Goal: Obtain resource: Download file/media

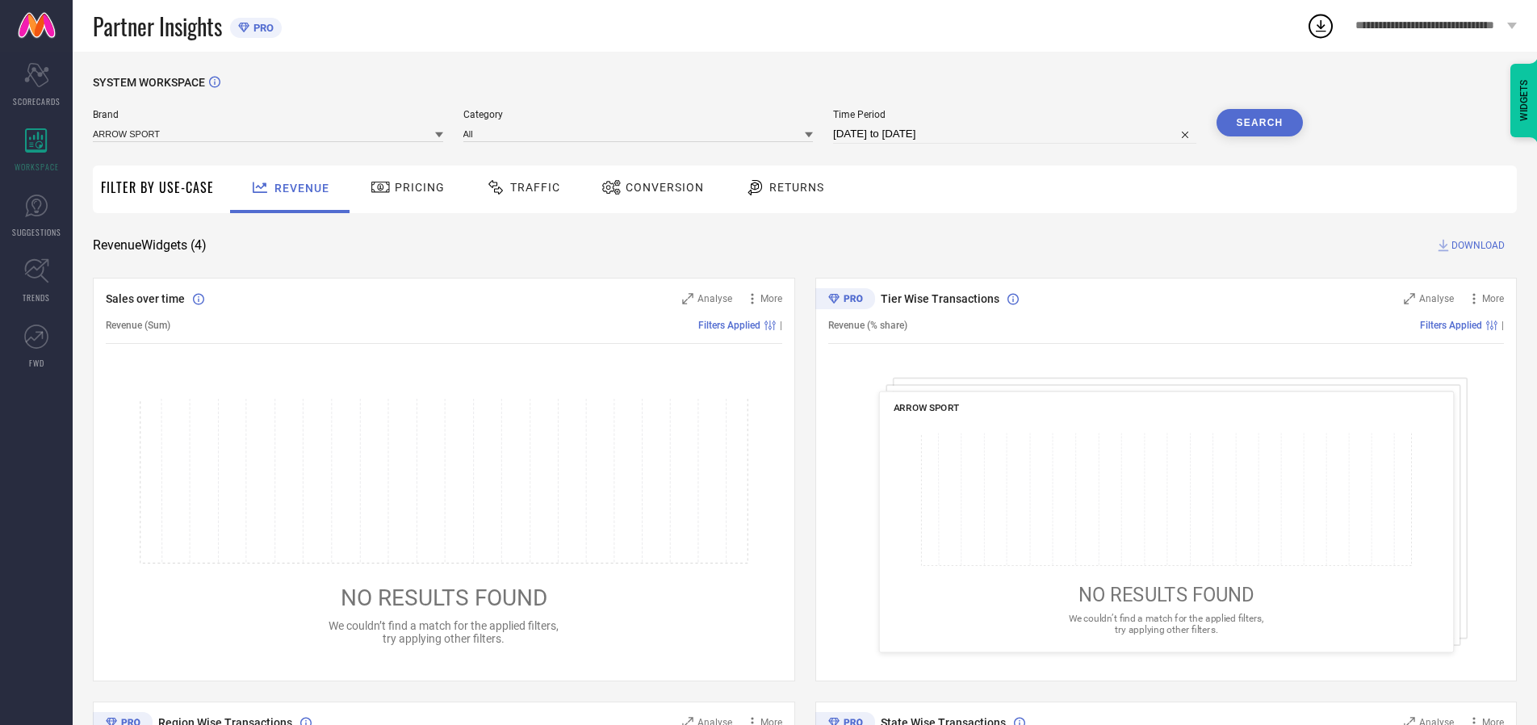
click at [519, 187] on span "Traffic" at bounding box center [535, 187] width 50 height 13
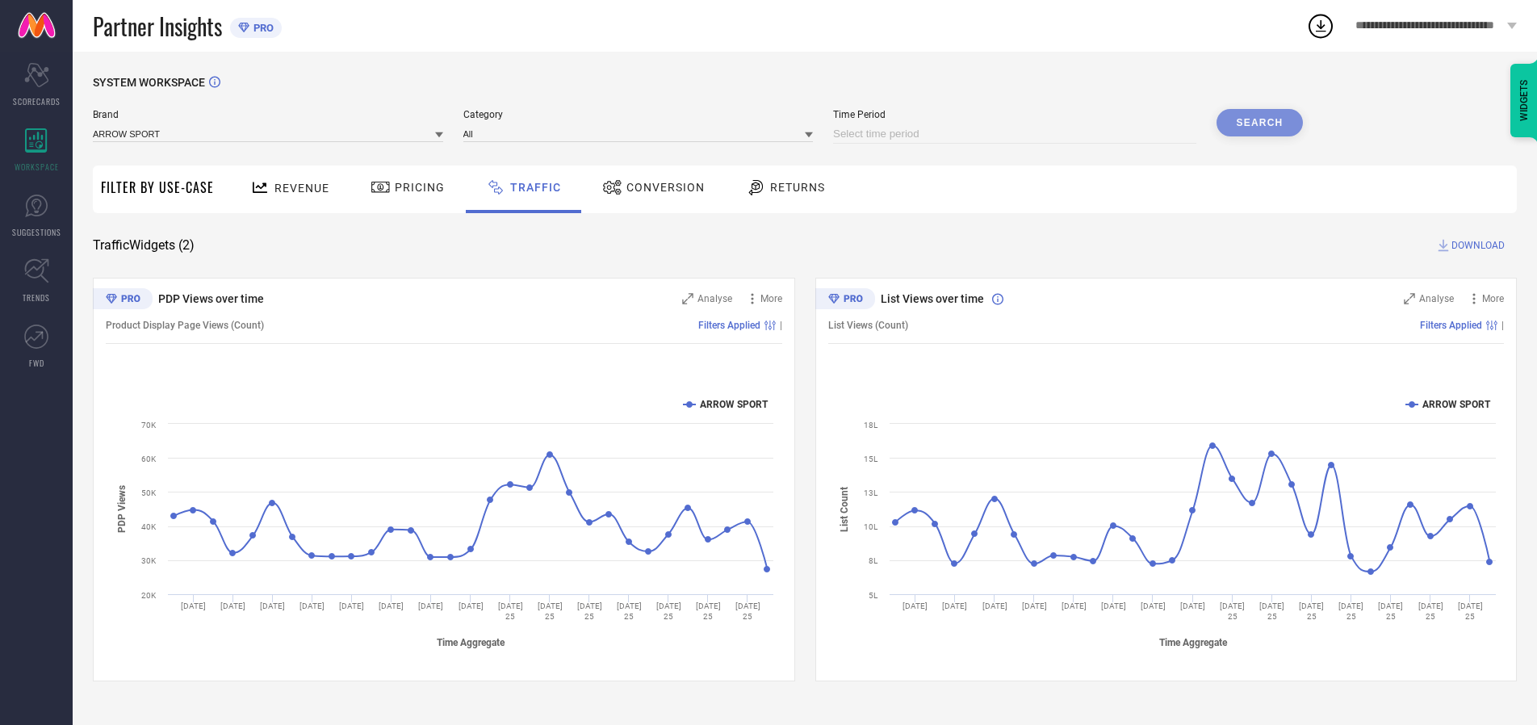
click at [1017, 134] on input at bounding box center [1014, 133] width 363 height 19
select select "7"
select select "2025"
select select "8"
select select "2025"
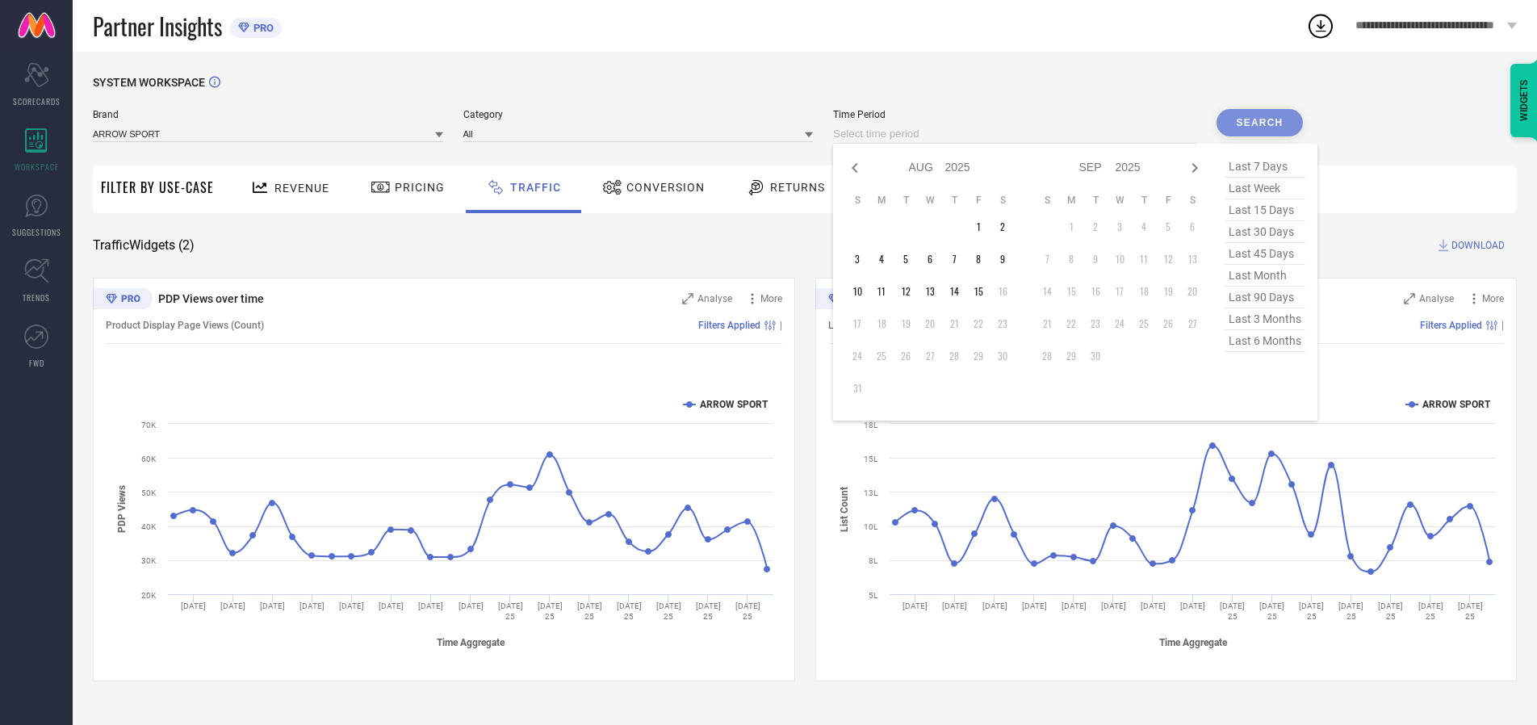
click at [886, 291] on td "11" at bounding box center [882, 291] width 24 height 24
type input "[DATE] to [DATE]"
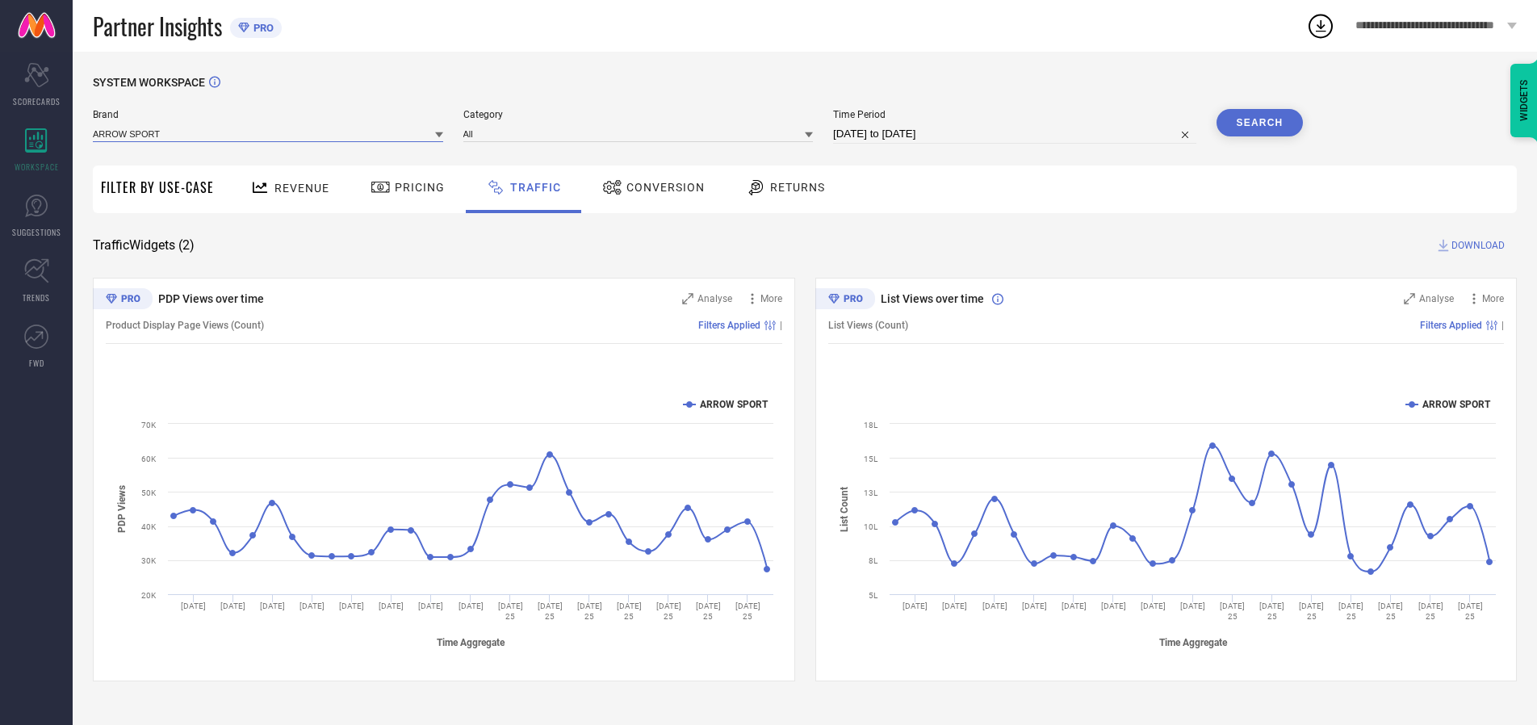
click at [269, 133] on input at bounding box center [268, 133] width 350 height 17
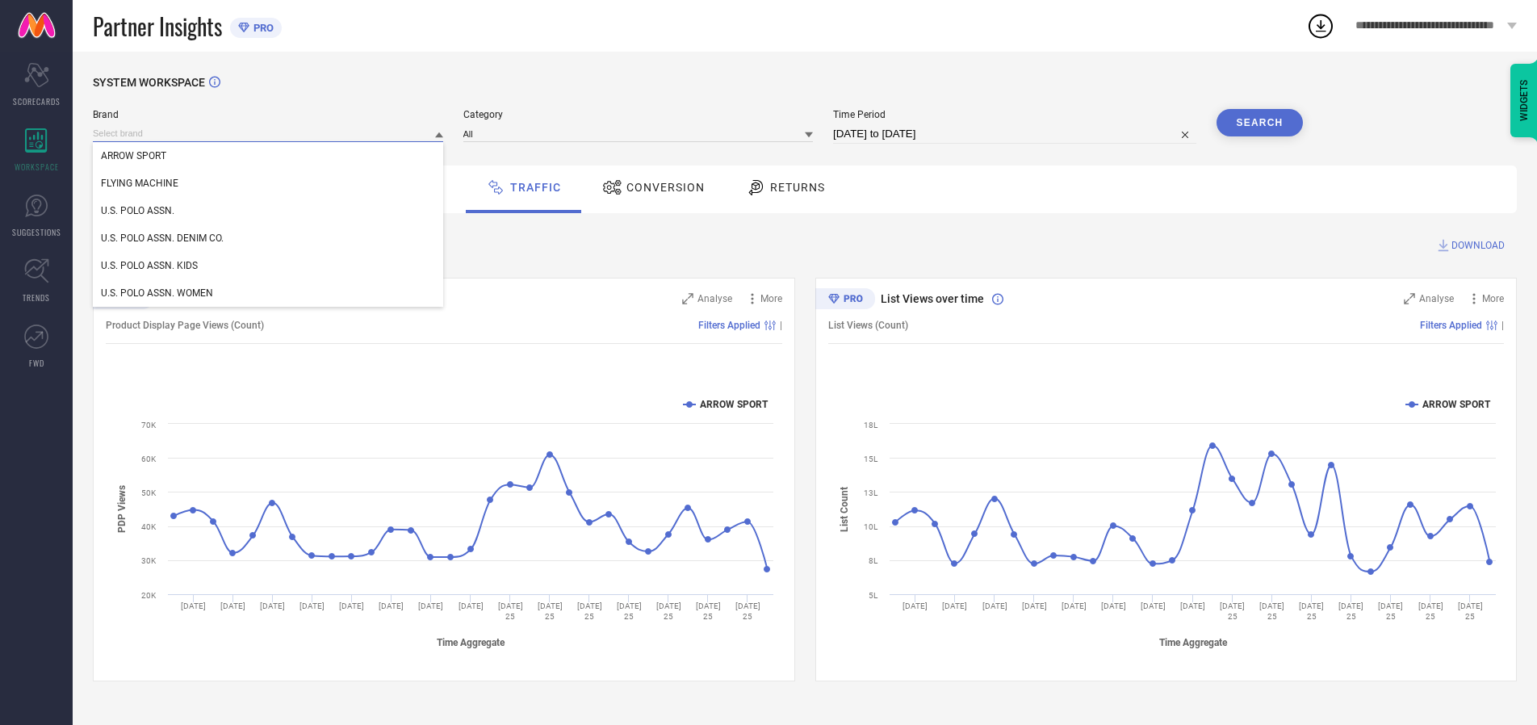
click at [269, 133] on input at bounding box center [268, 133] width 350 height 17
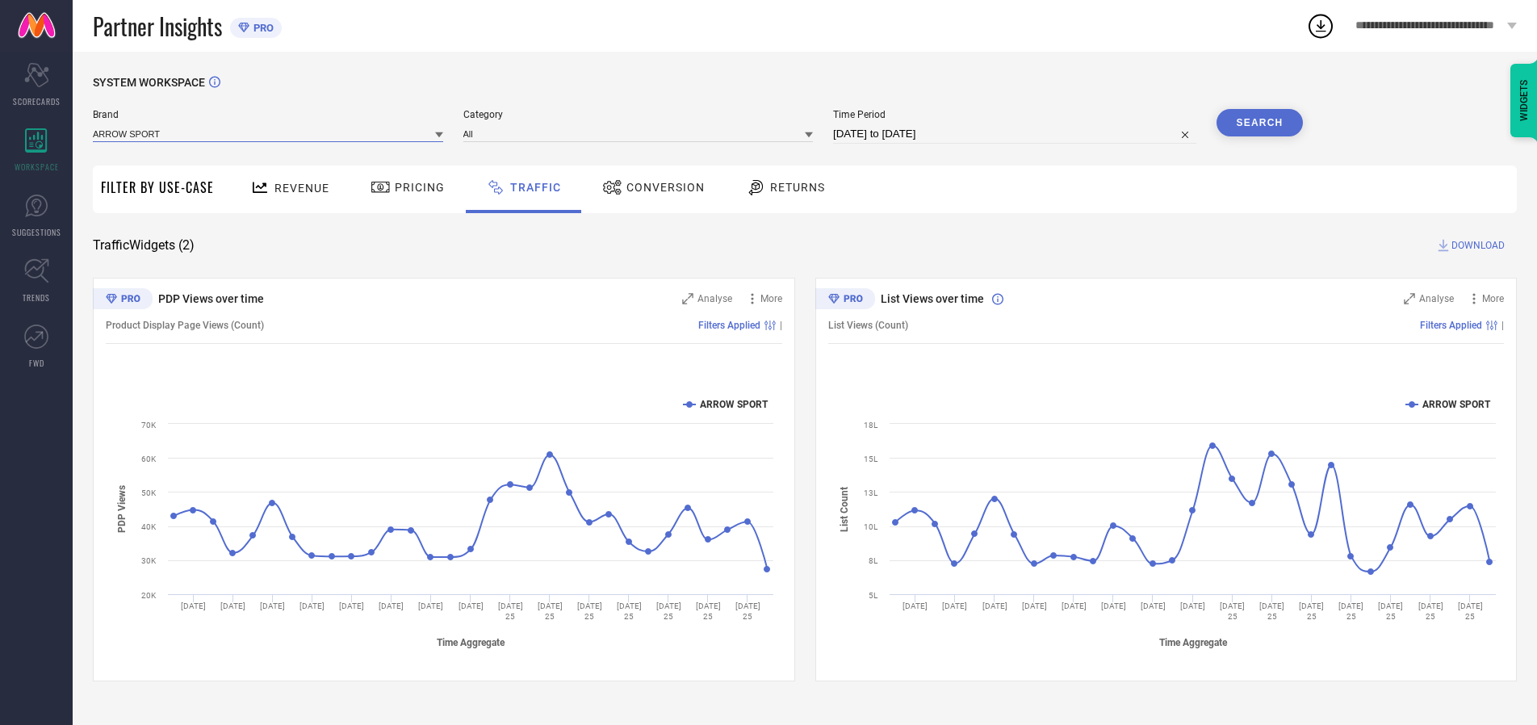
click at [269, 133] on input at bounding box center [268, 133] width 350 height 17
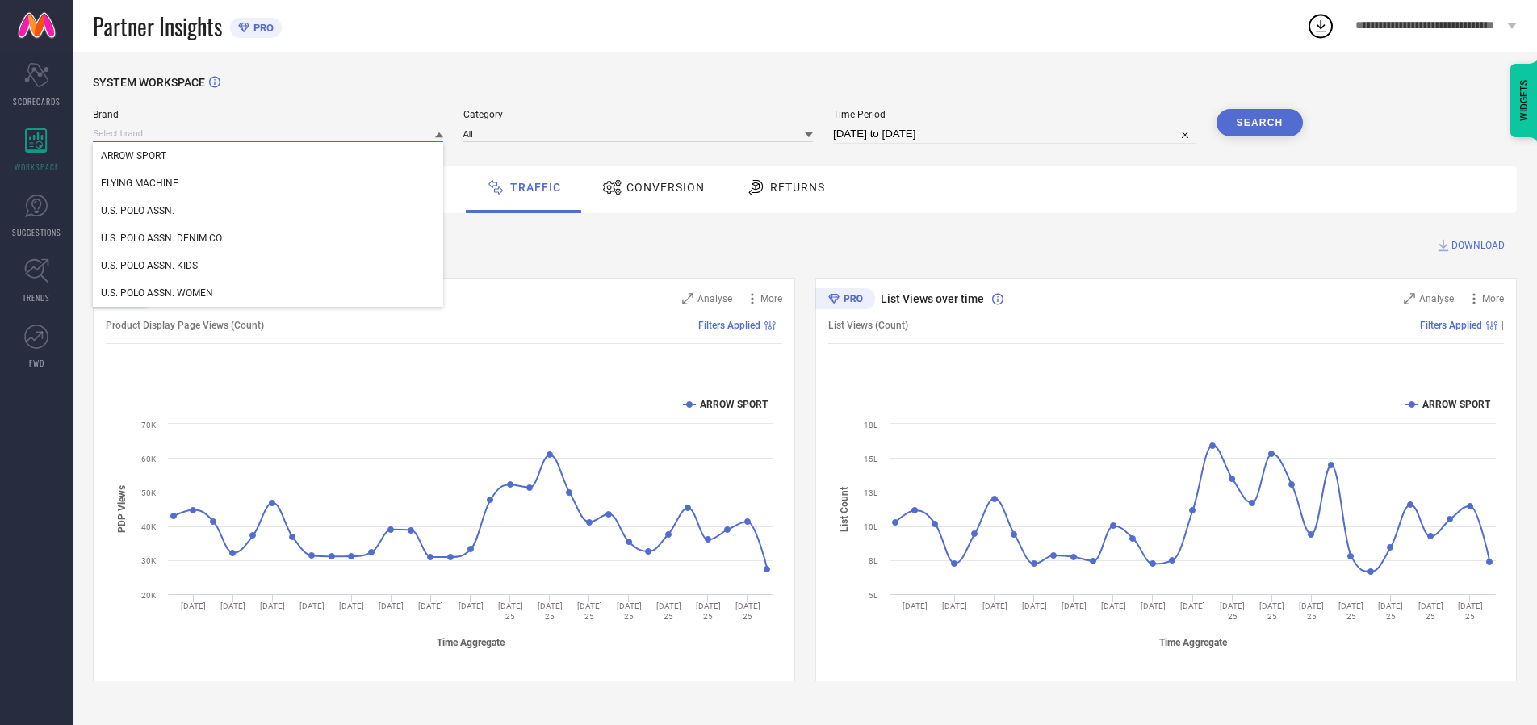
click at [269, 211] on div "U.S. POLO ASSN." at bounding box center [268, 210] width 350 height 27
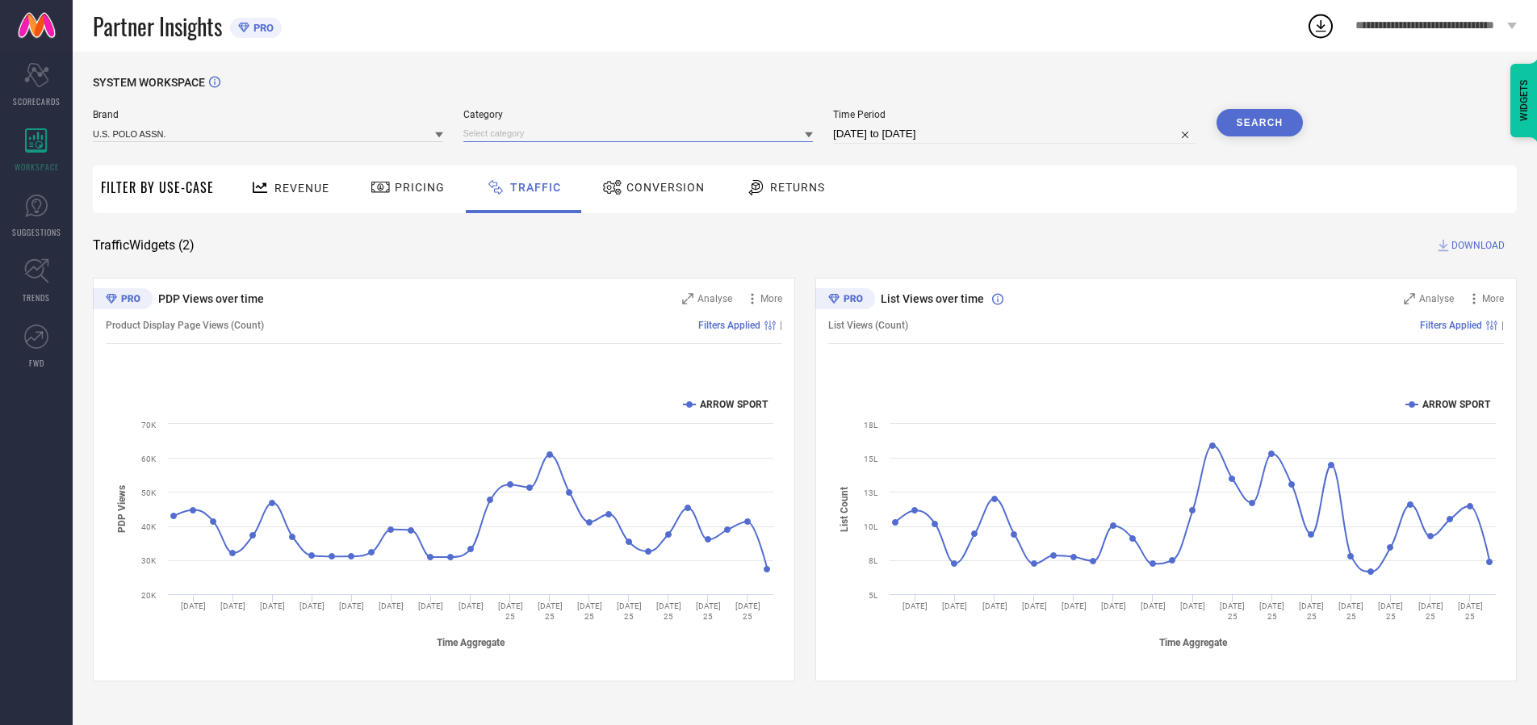
click at [642, 133] on input at bounding box center [638, 133] width 350 height 17
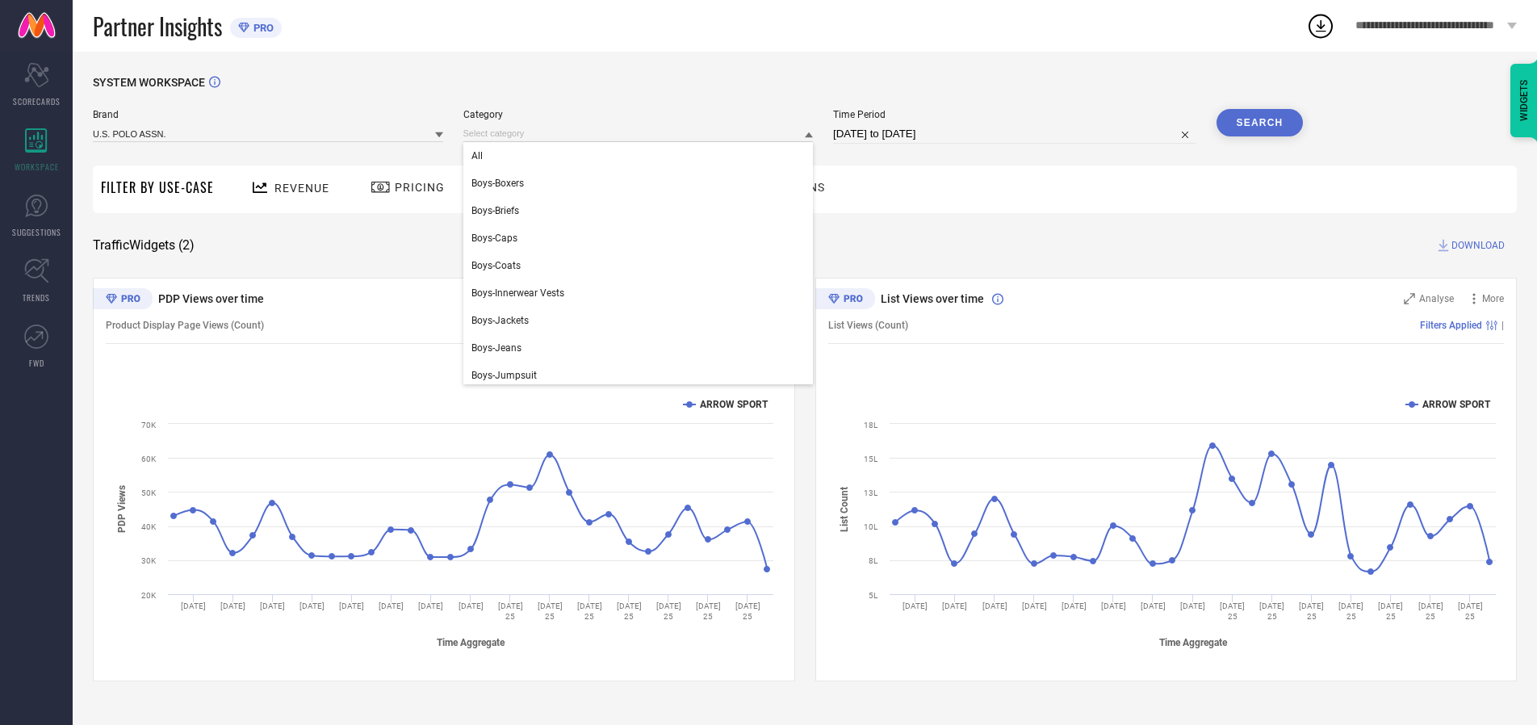
click at [642, 156] on div "All" at bounding box center [638, 155] width 350 height 27
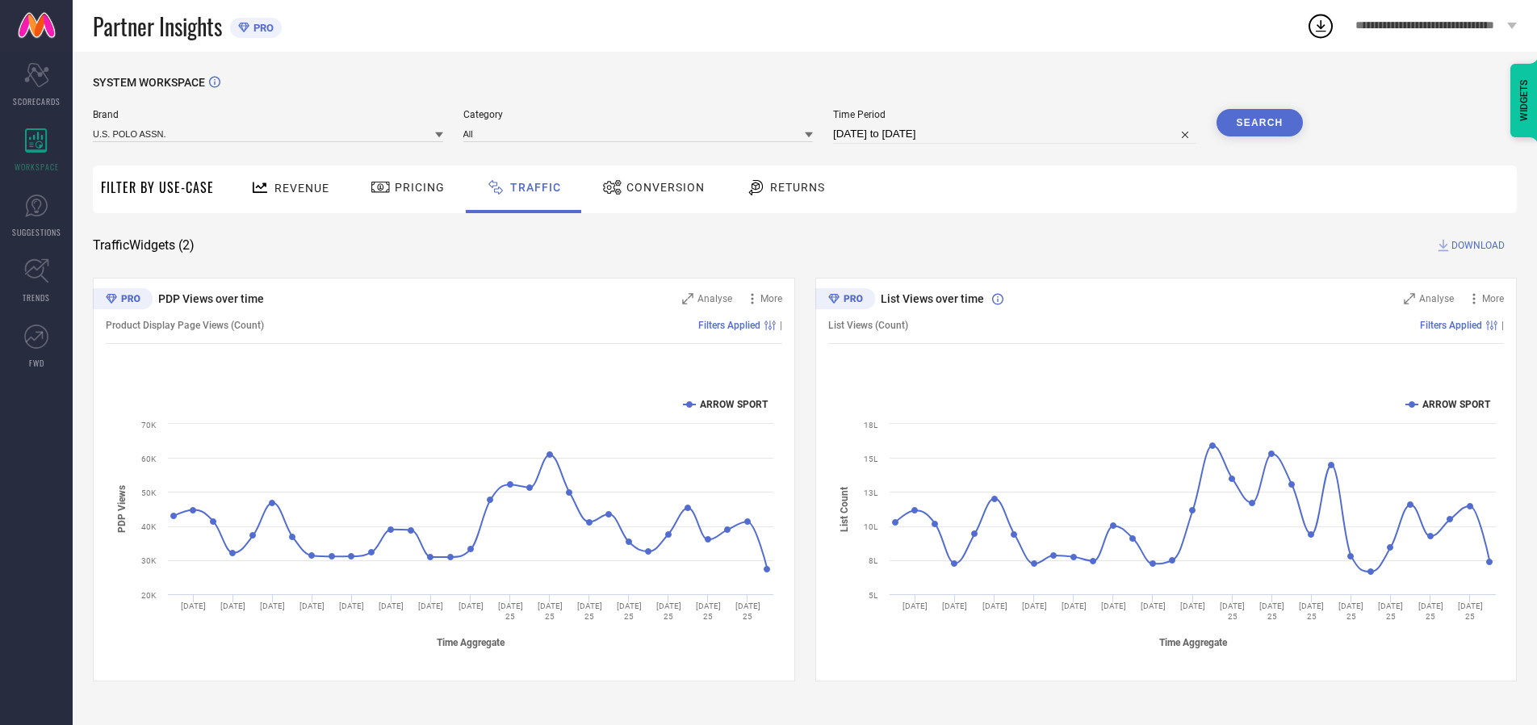
click at [1259, 123] on button "Search" at bounding box center [1260, 122] width 87 height 27
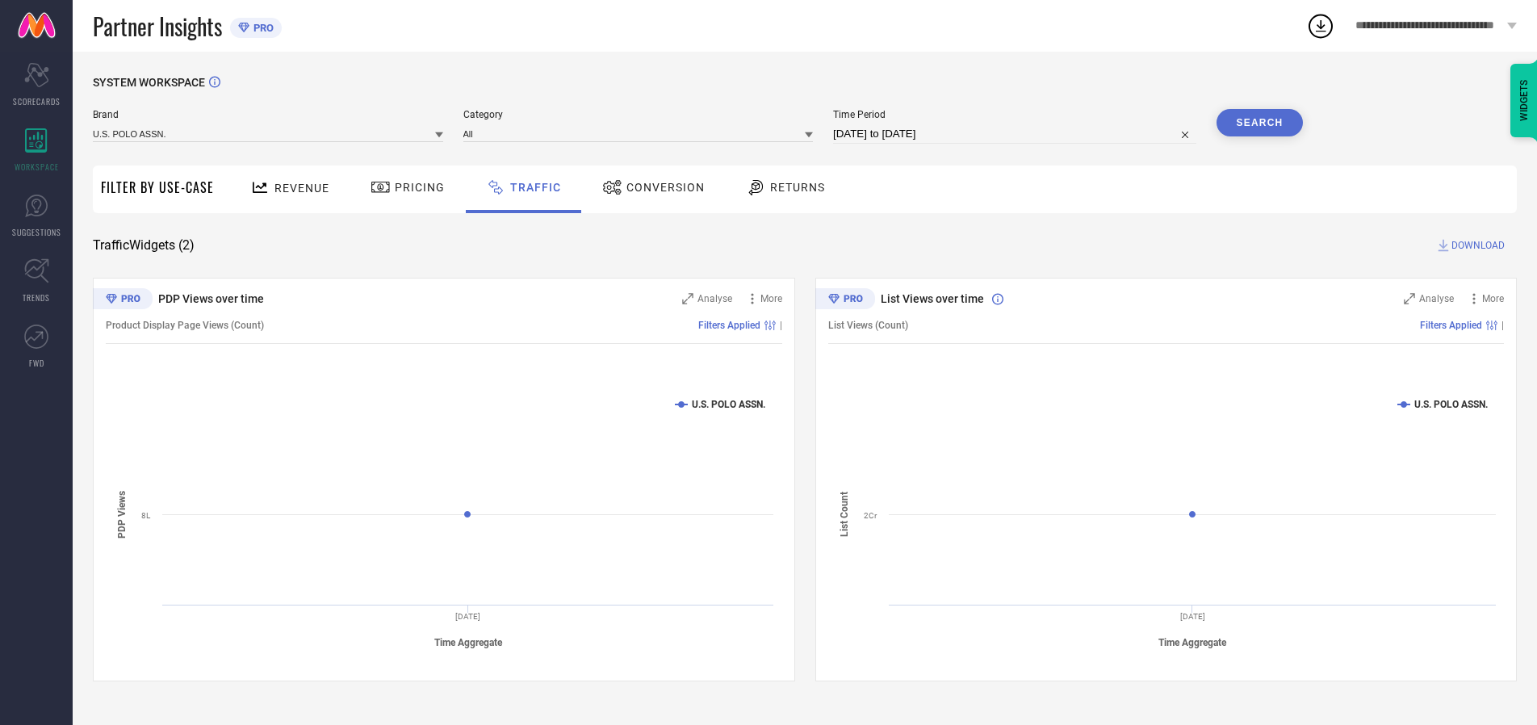
click at [1476, 245] on span "DOWNLOAD" at bounding box center [1478, 245] width 53 height 16
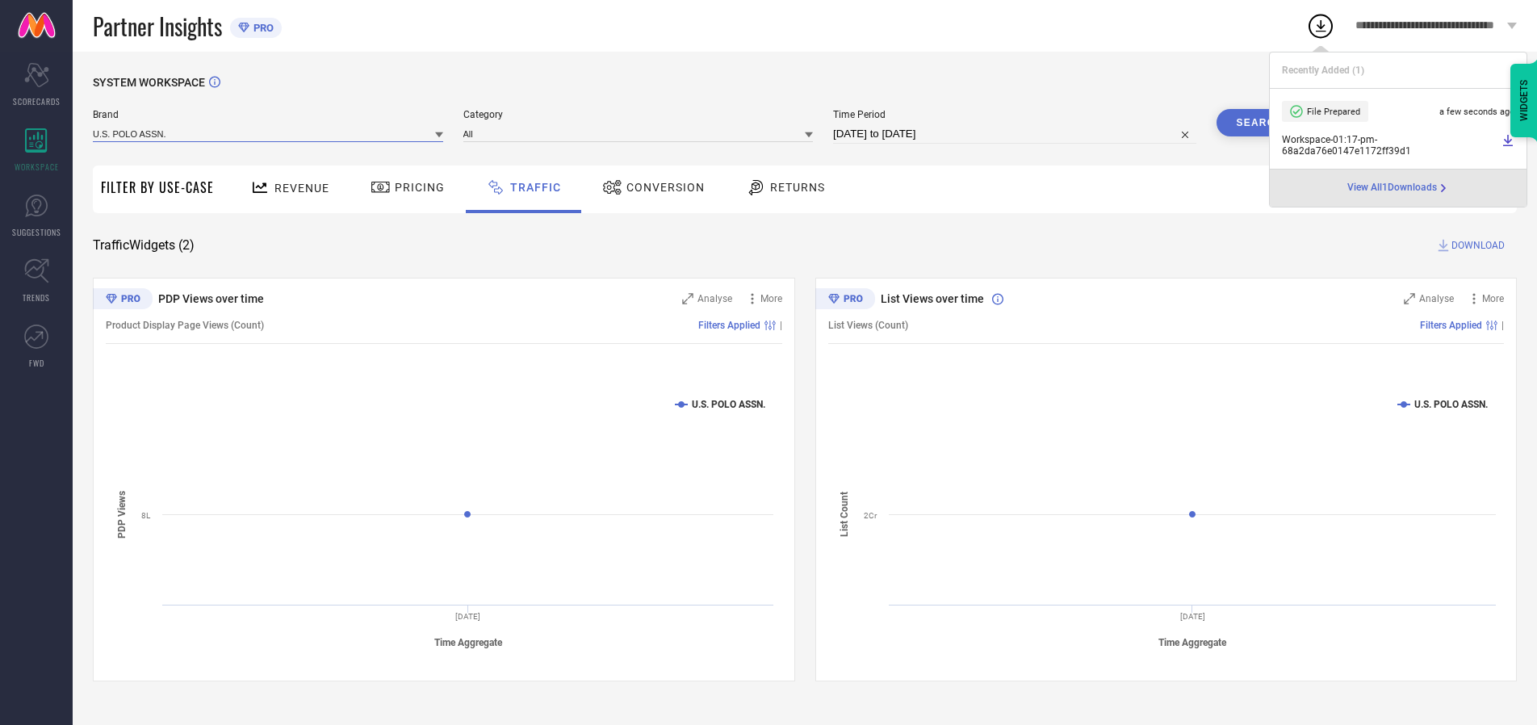
click at [269, 133] on input at bounding box center [268, 133] width 350 height 17
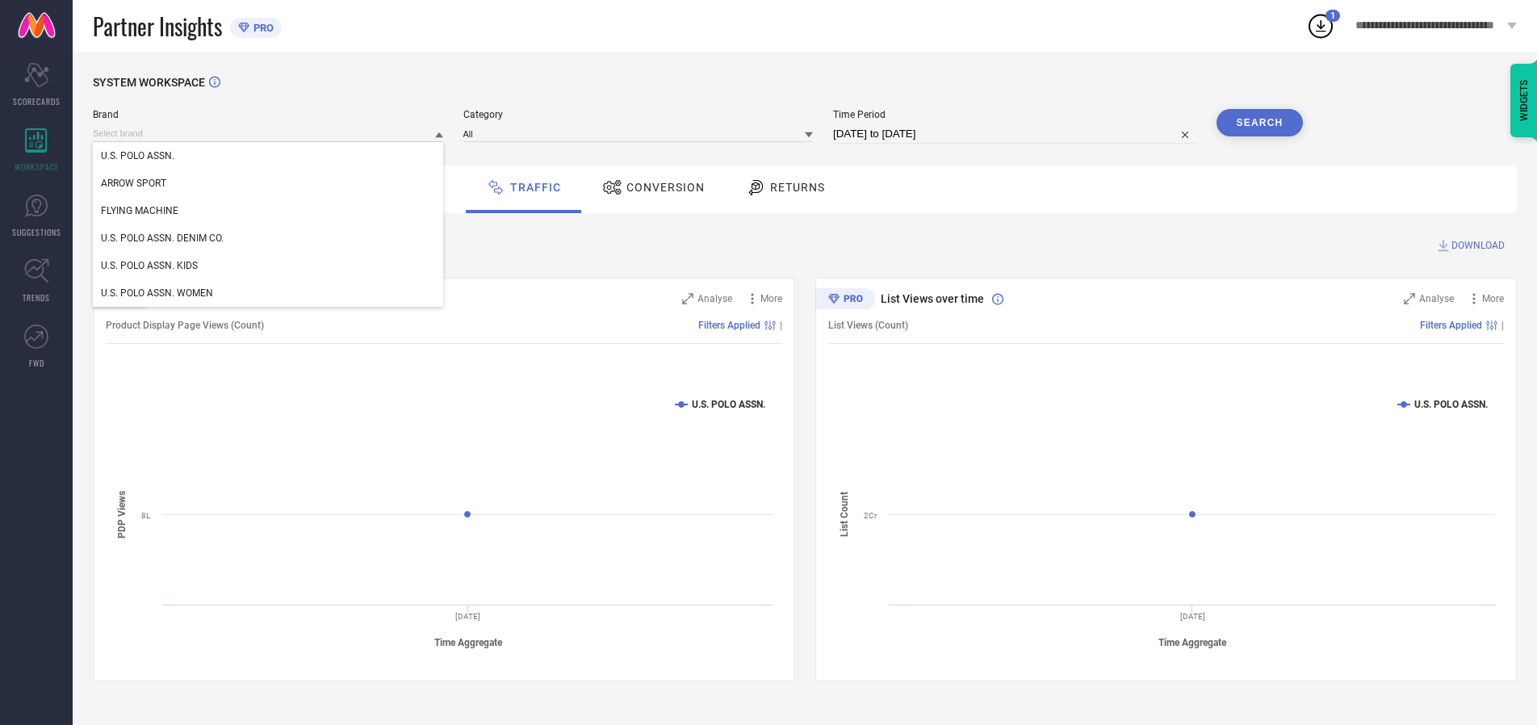
click at [269, 238] on div "U.S. POLO ASSN. DENIM CO." at bounding box center [268, 237] width 350 height 27
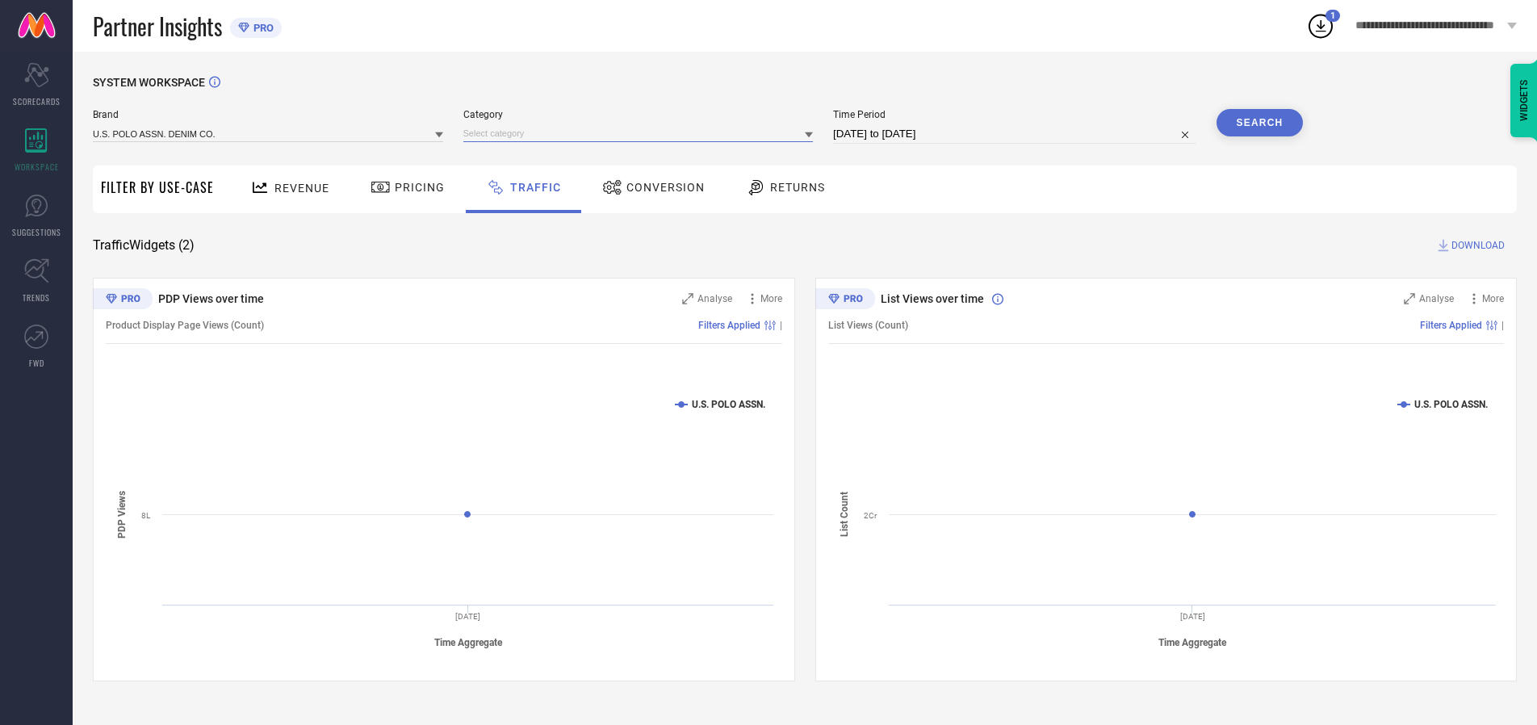
click at [642, 133] on input at bounding box center [638, 133] width 350 height 17
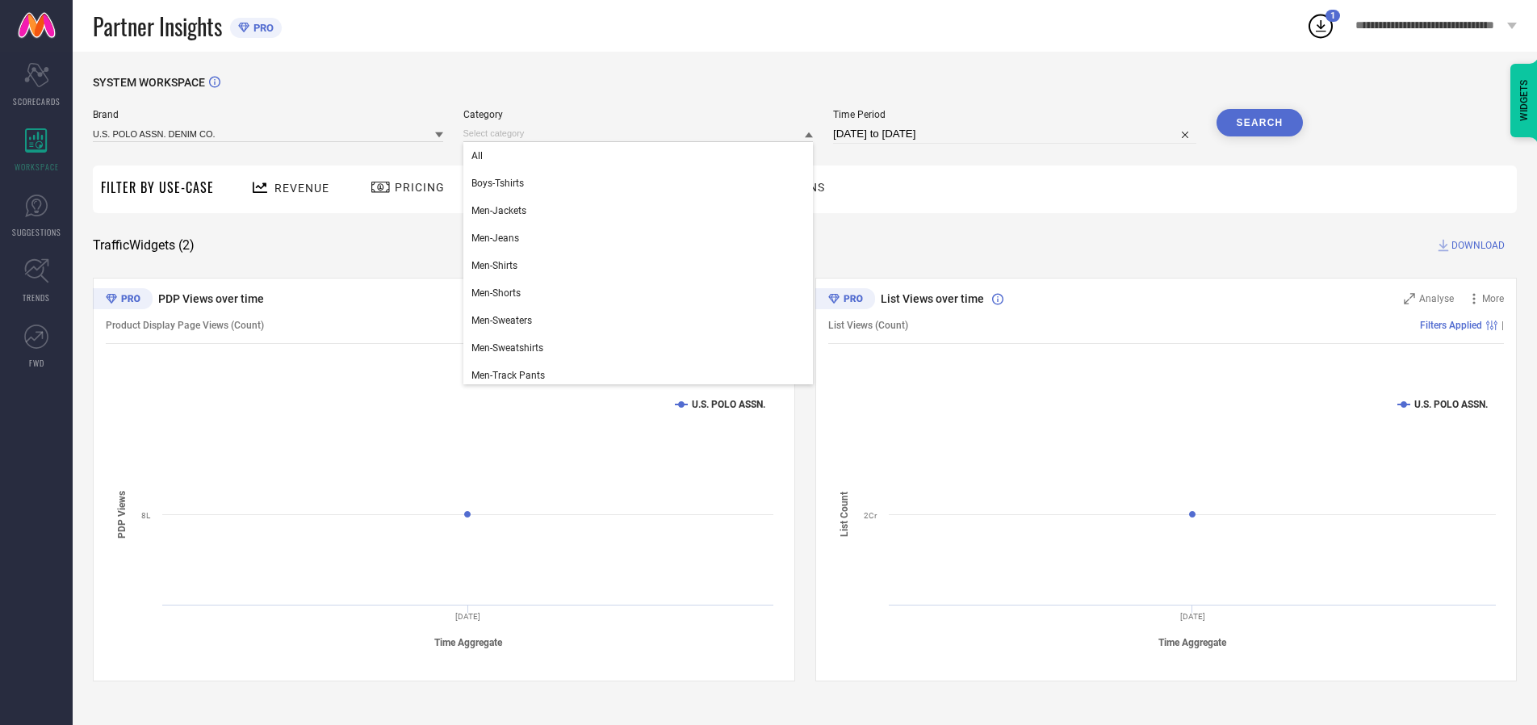
click at [642, 156] on div "All" at bounding box center [638, 155] width 350 height 27
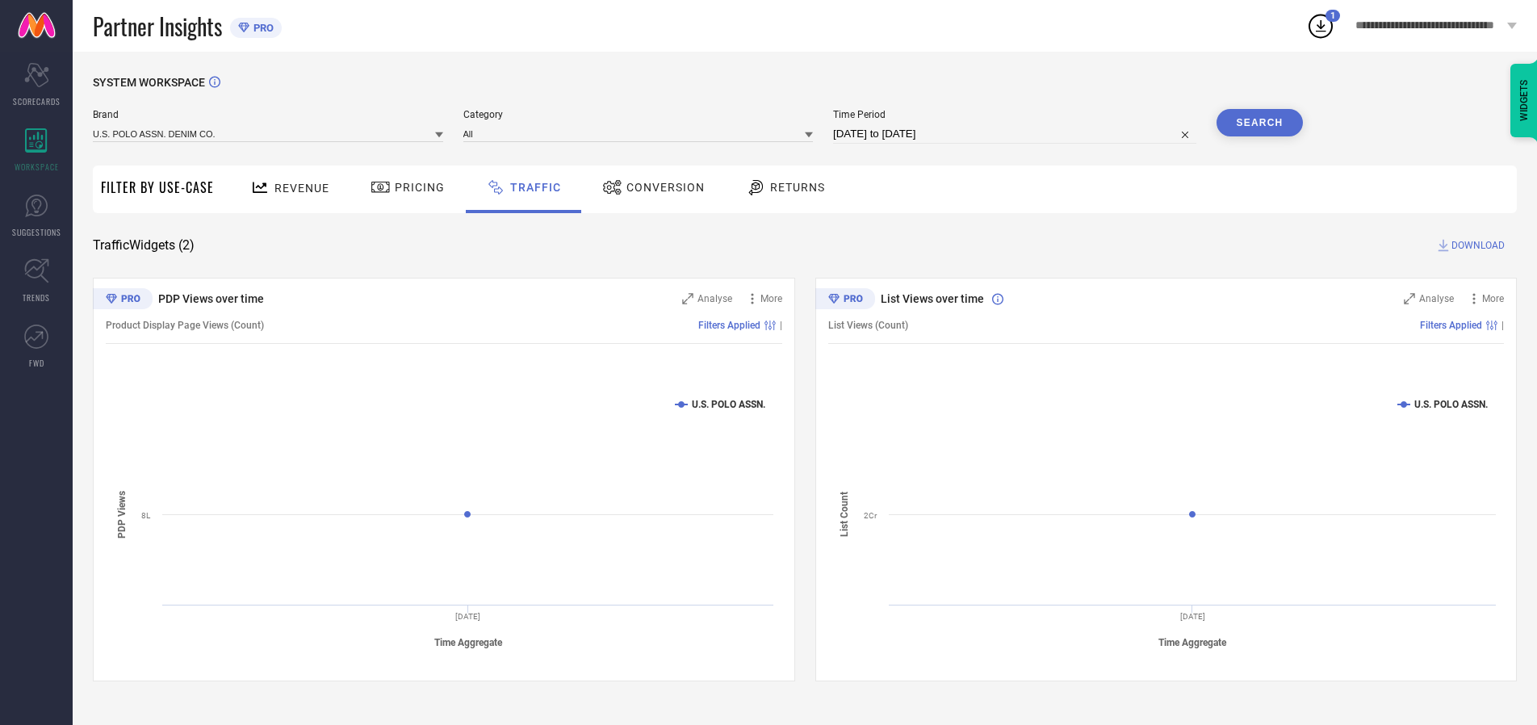
click at [1259, 123] on button "Search" at bounding box center [1260, 122] width 87 height 27
click at [1476, 245] on span "DOWNLOAD" at bounding box center [1478, 245] width 53 height 16
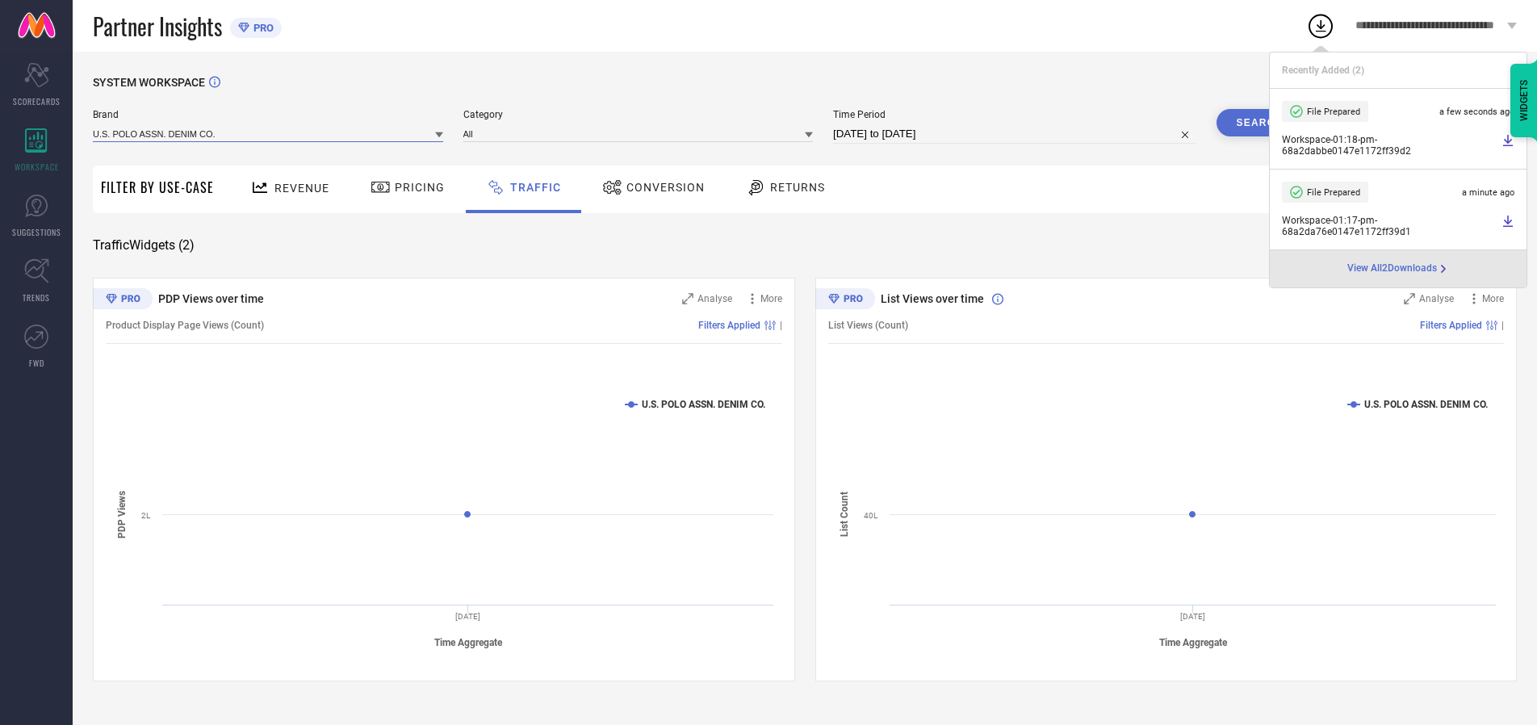
click at [269, 133] on input at bounding box center [268, 133] width 350 height 17
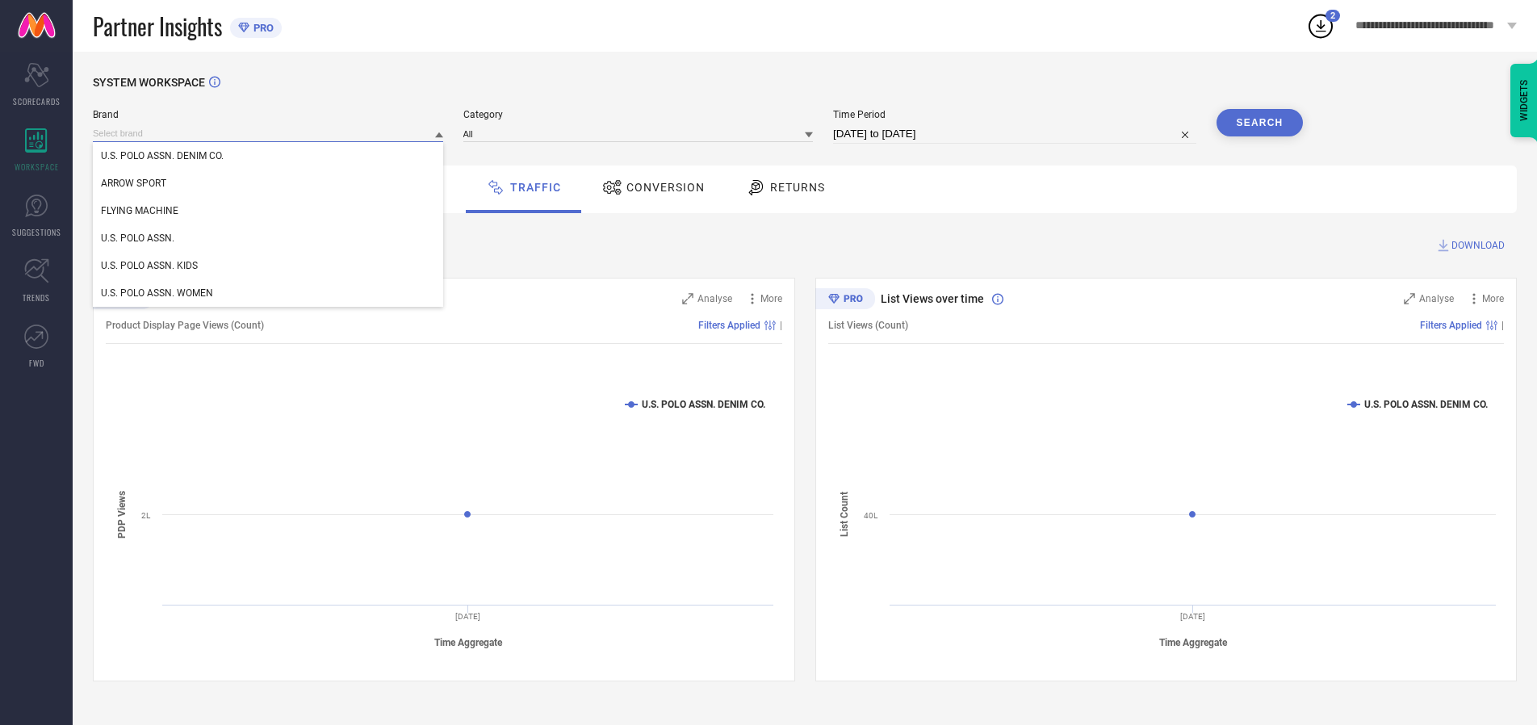
click at [269, 266] on div "U.S. POLO ASSN. KIDS" at bounding box center [268, 265] width 350 height 27
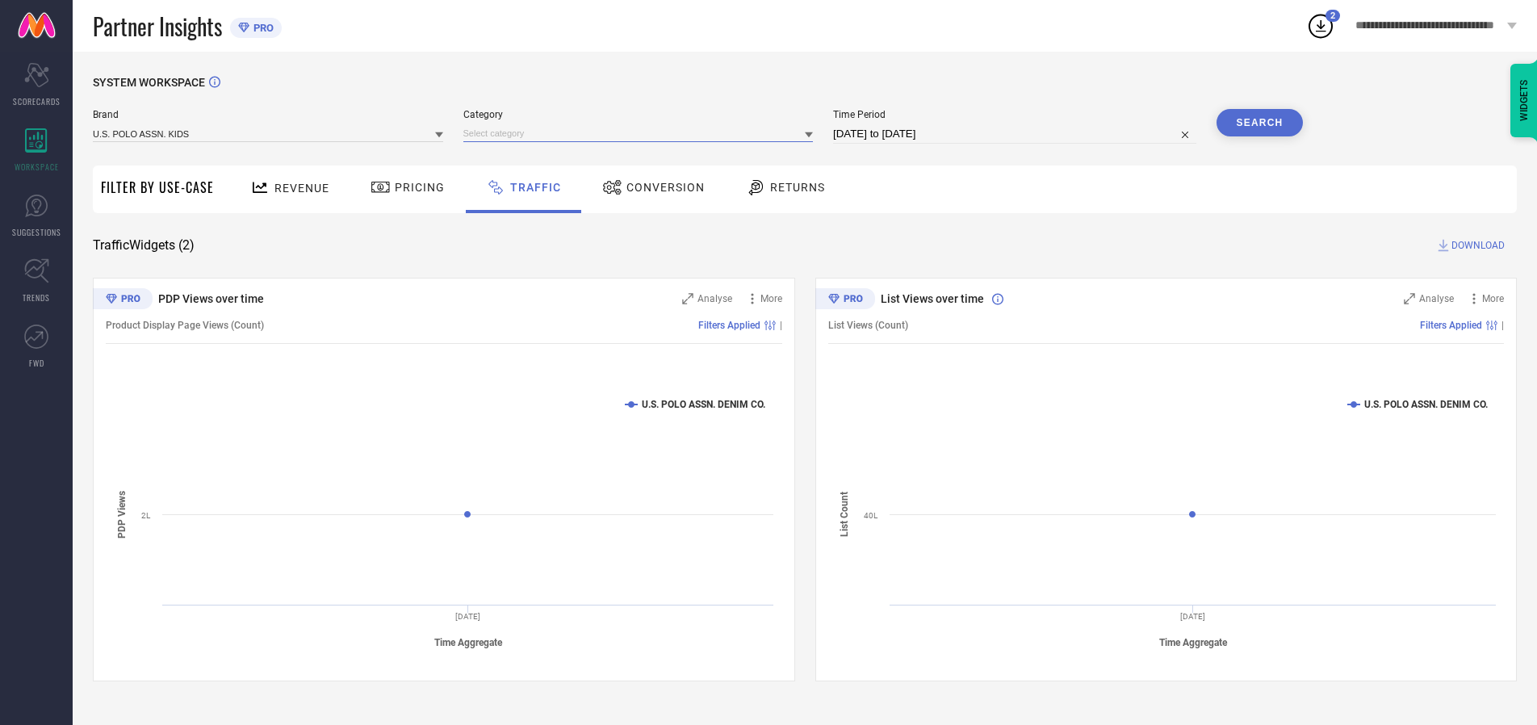
click at [642, 133] on input at bounding box center [638, 133] width 350 height 17
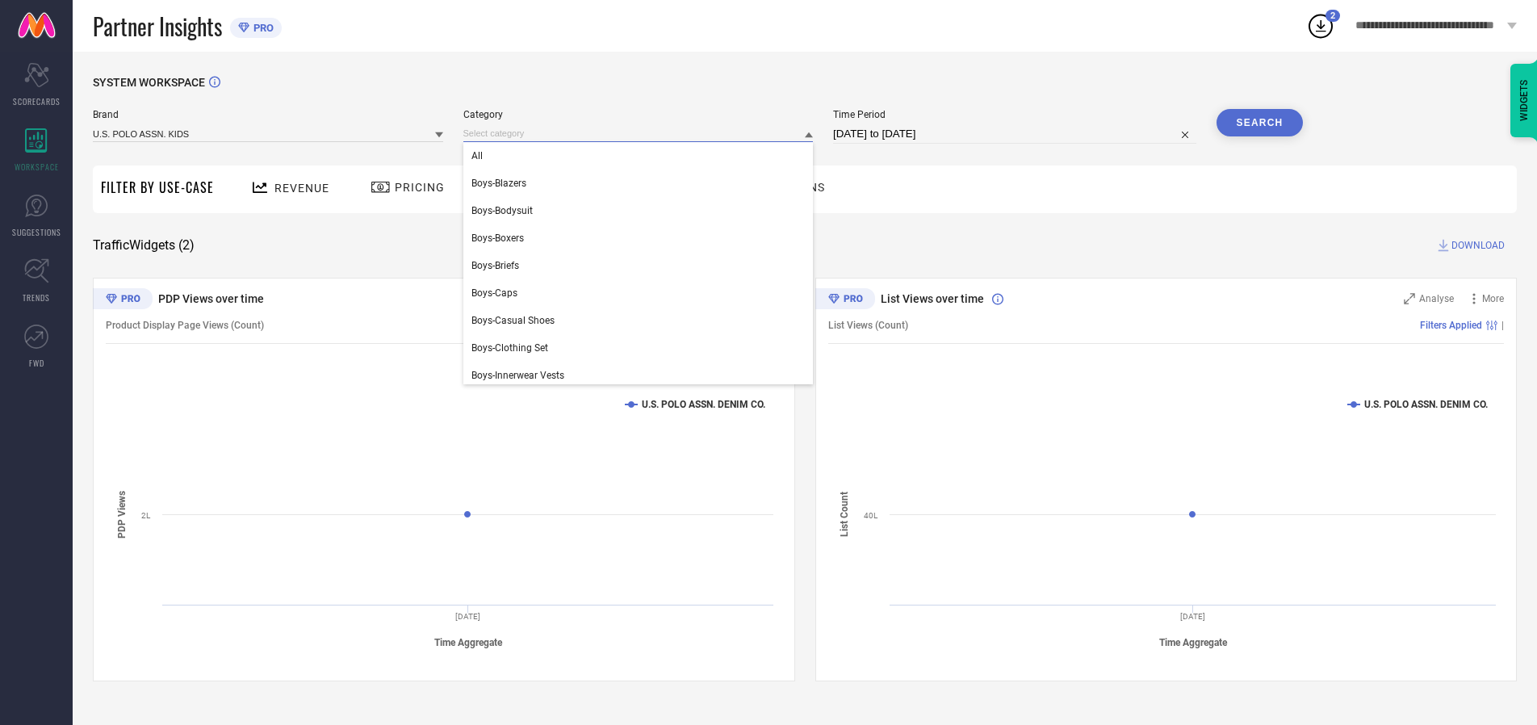
click at [642, 156] on div "All" at bounding box center [638, 155] width 350 height 27
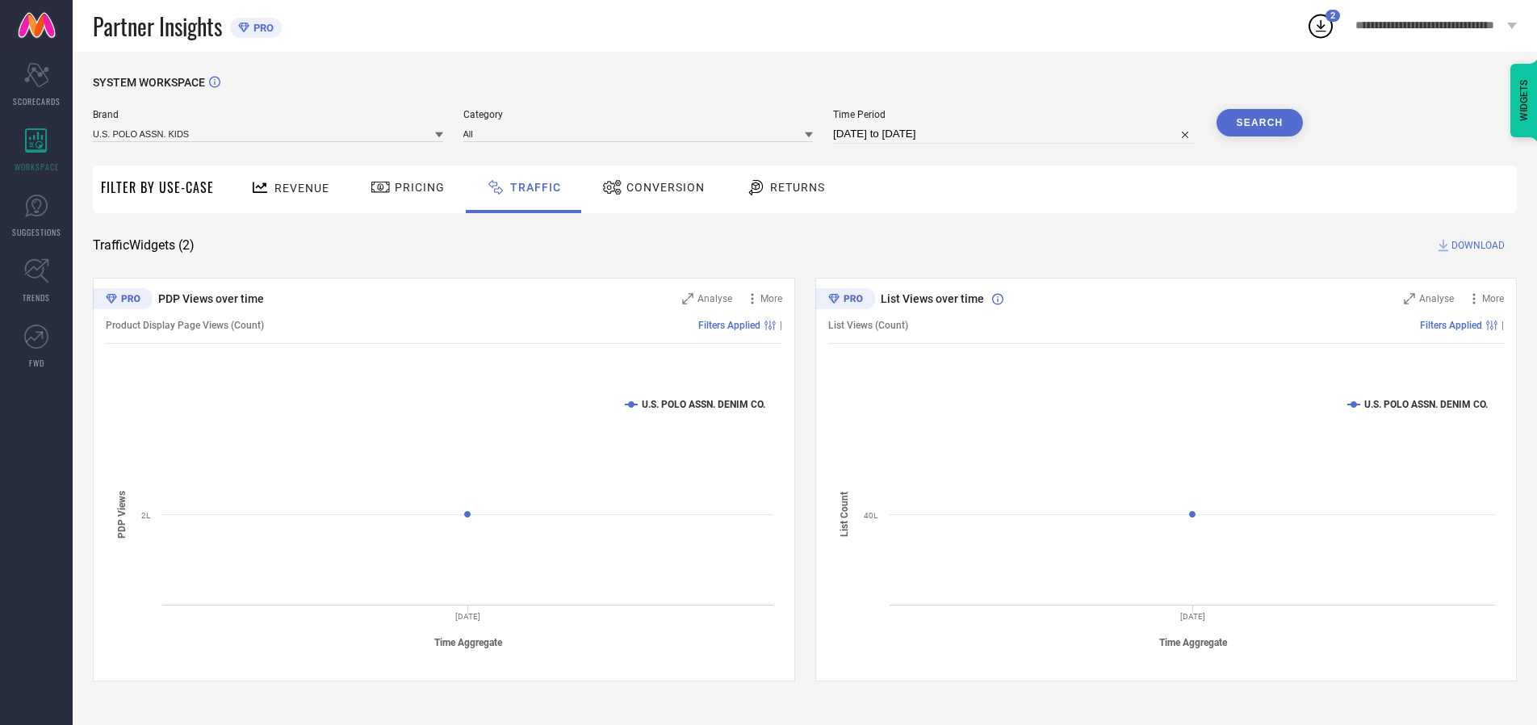
click at [1259, 123] on button "Search" at bounding box center [1260, 122] width 87 height 27
click at [1476, 245] on span "DOWNLOAD" at bounding box center [1478, 245] width 53 height 16
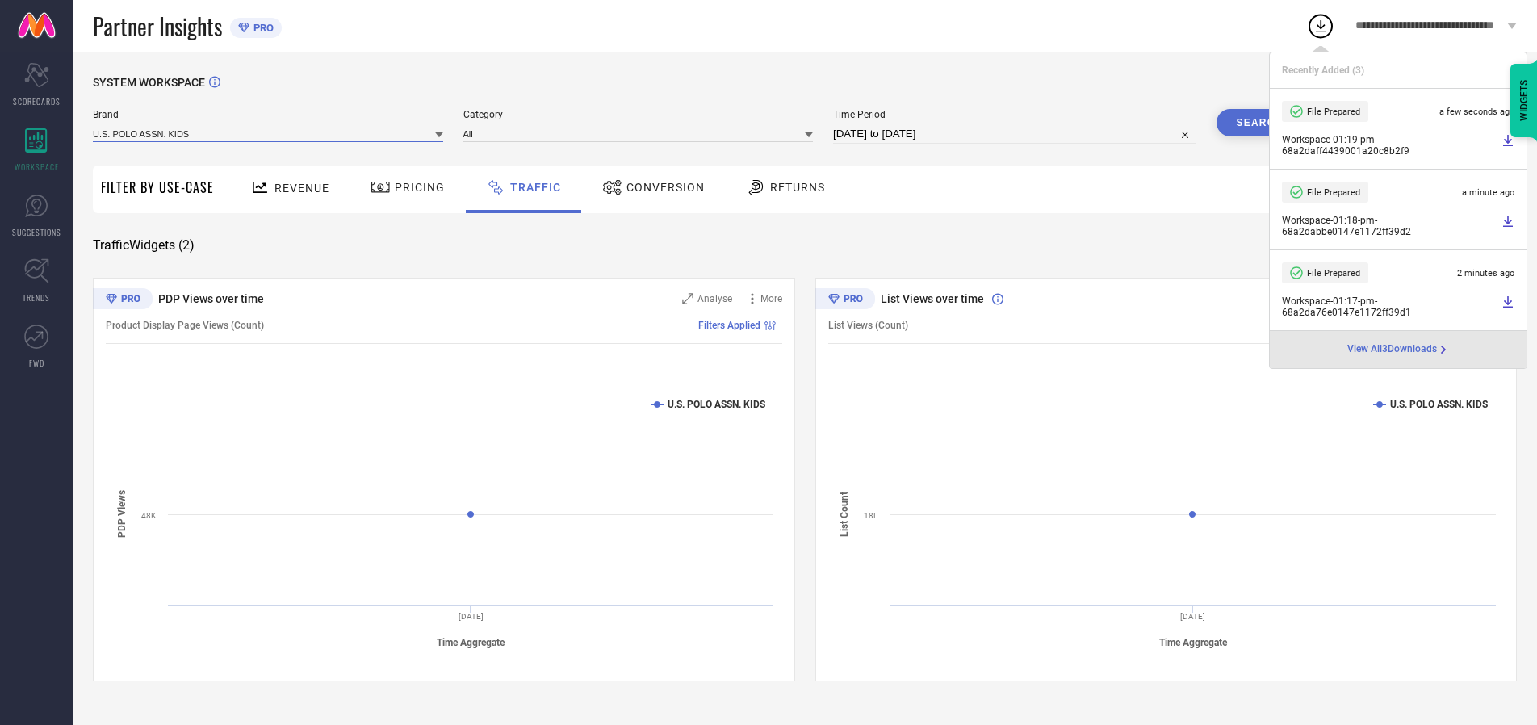
click at [269, 133] on input at bounding box center [268, 133] width 350 height 17
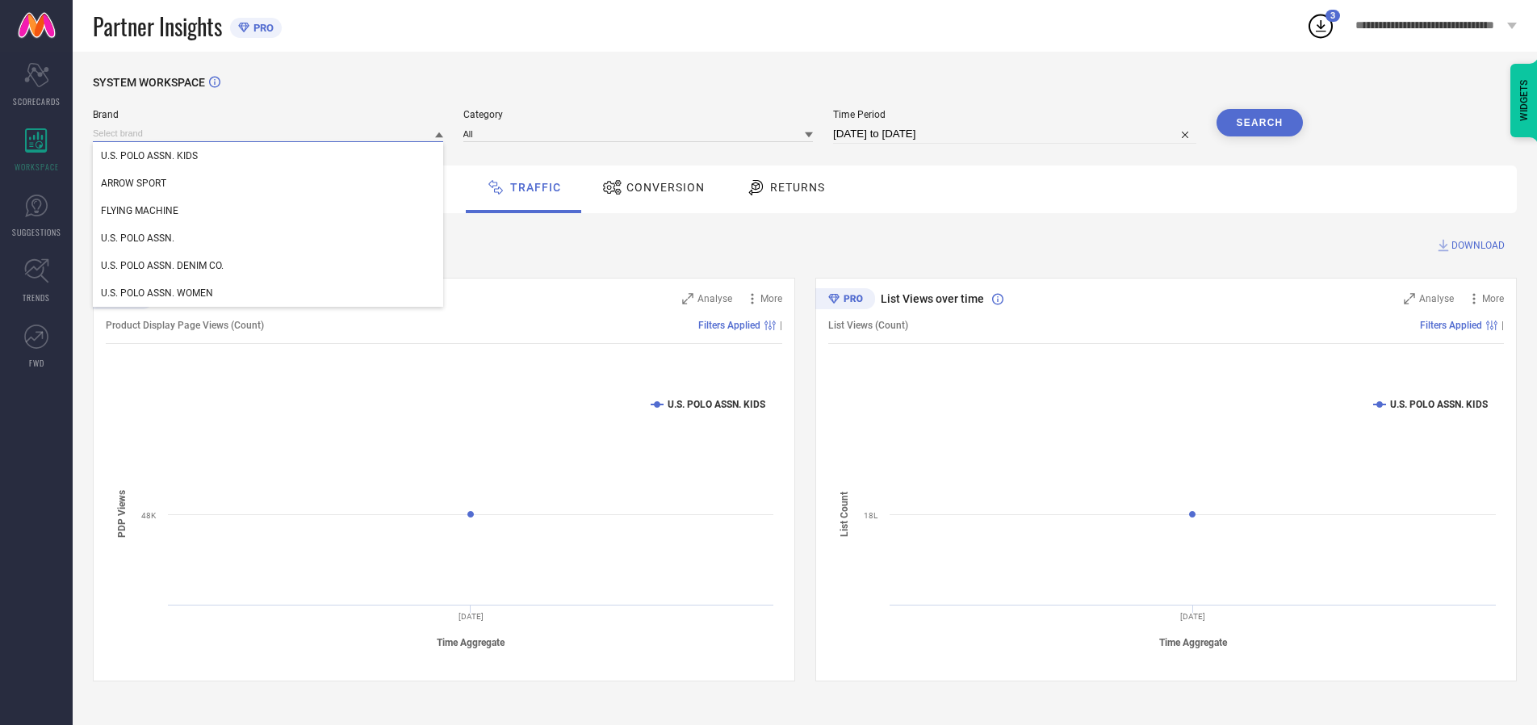
click at [269, 293] on div "U.S. POLO ASSN. WOMEN" at bounding box center [268, 292] width 350 height 27
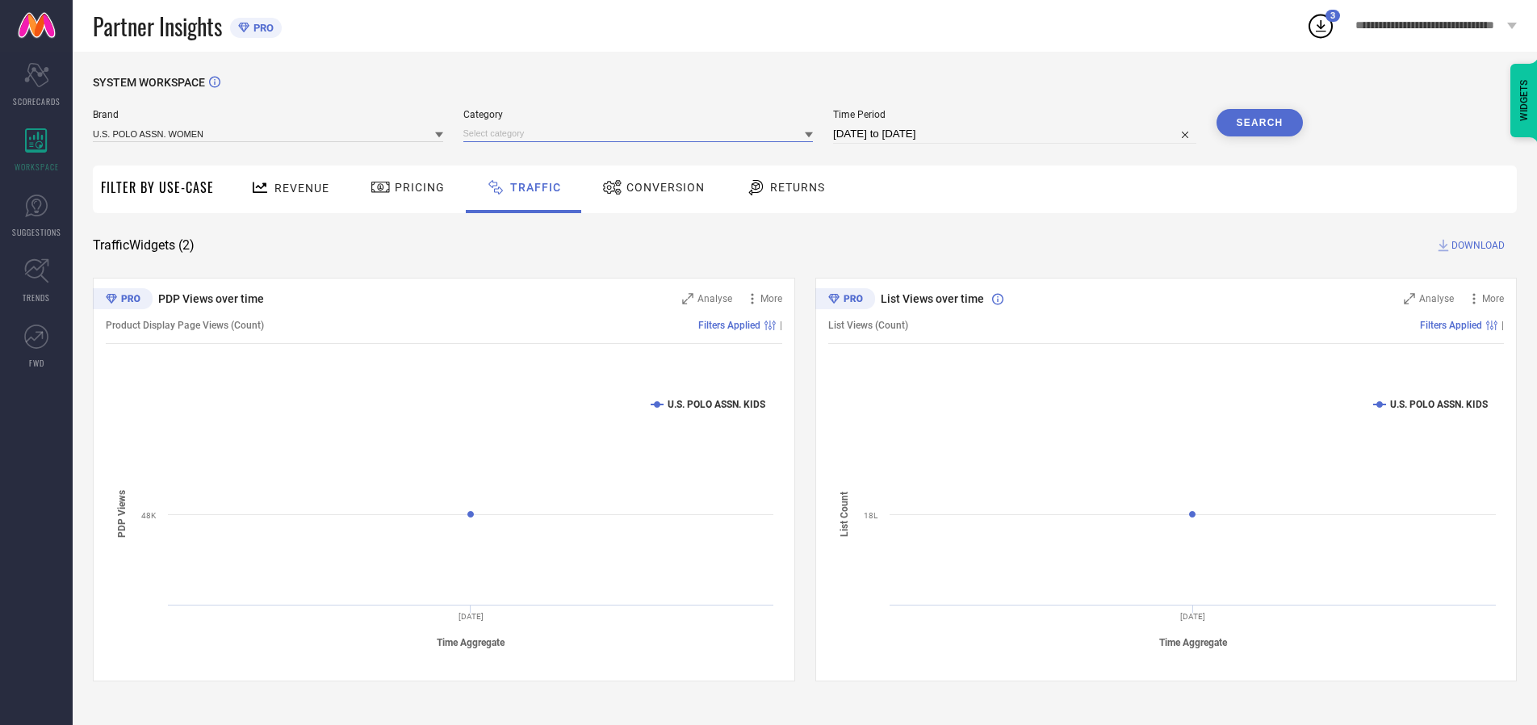
click at [642, 133] on input at bounding box center [638, 133] width 350 height 17
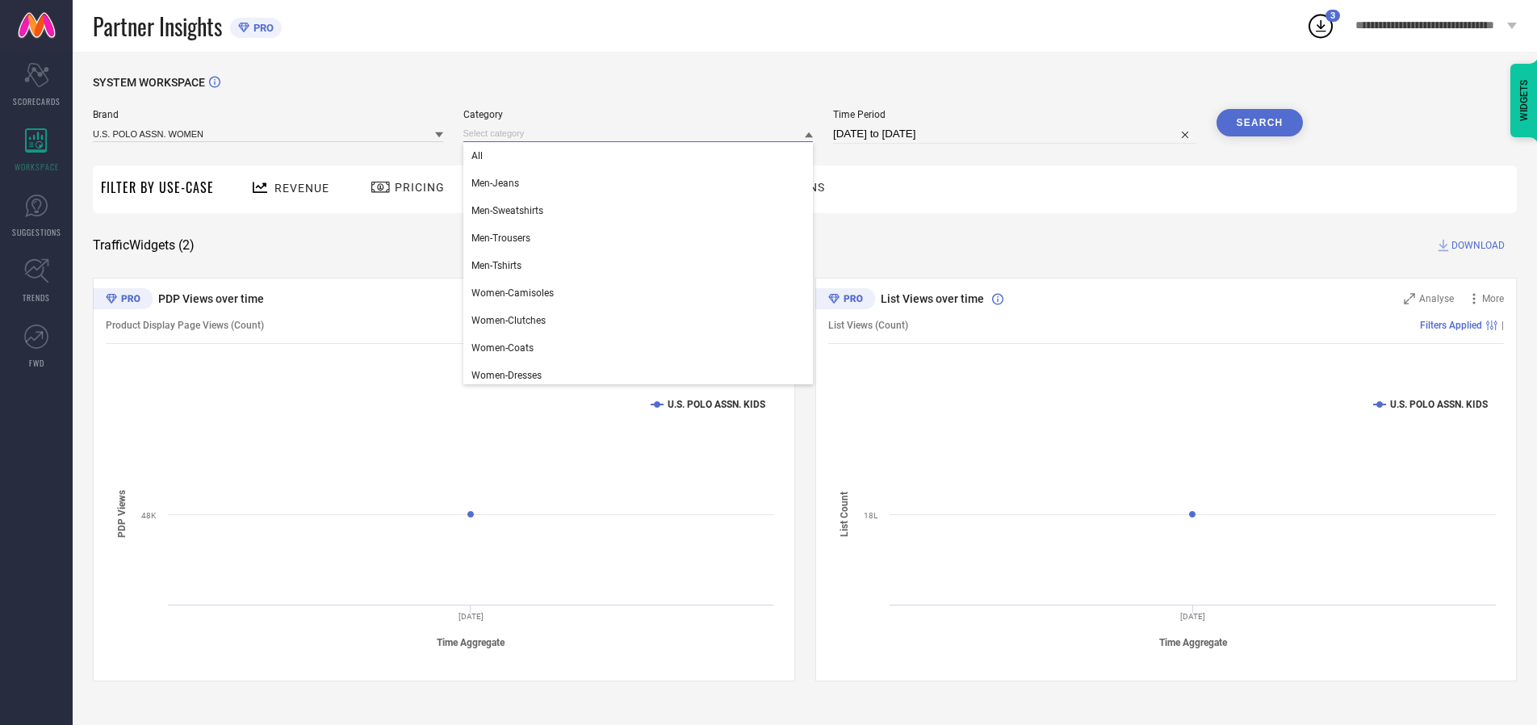
click at [642, 156] on div "All" at bounding box center [638, 155] width 350 height 27
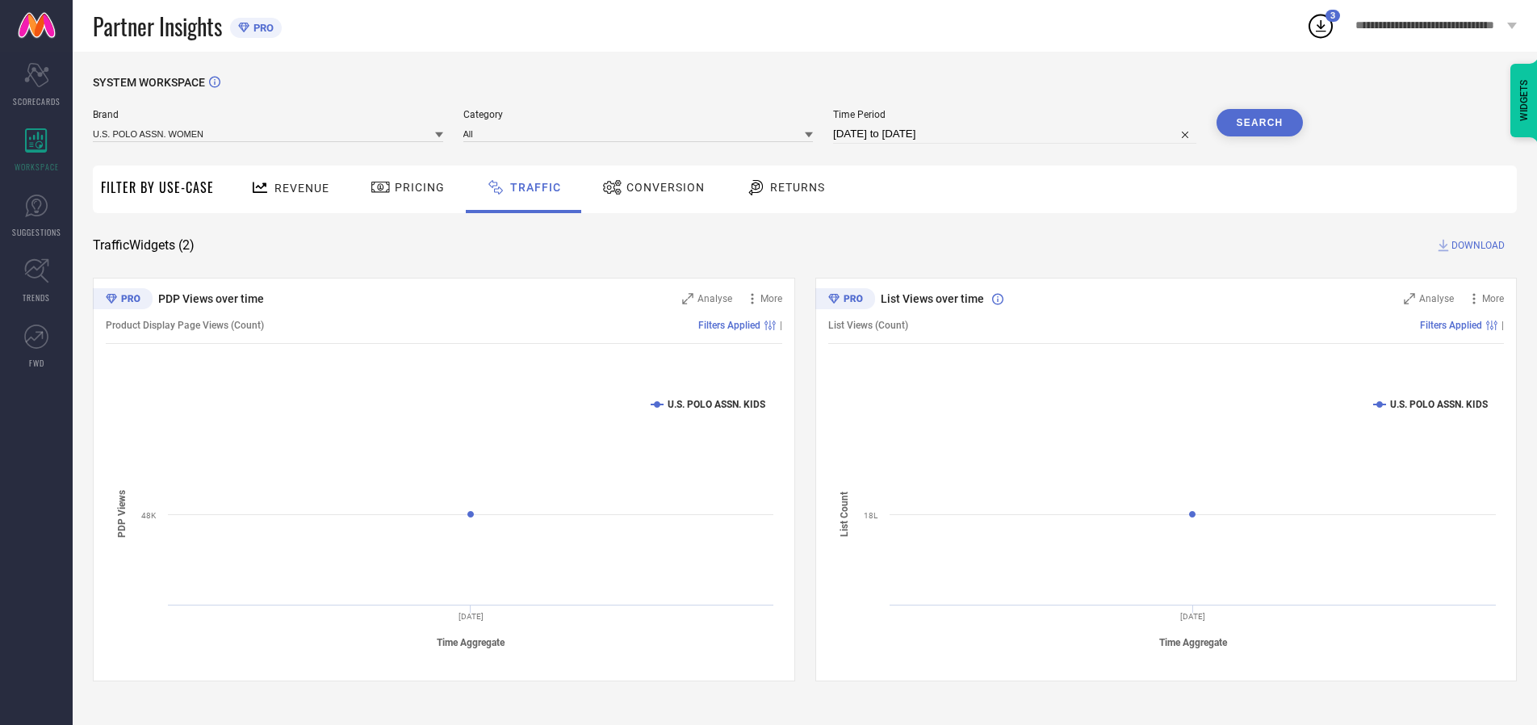
click at [1259, 123] on button "Search" at bounding box center [1260, 122] width 87 height 27
click at [1476, 245] on span "DOWNLOAD" at bounding box center [1478, 245] width 53 height 16
click at [1017, 134] on input at bounding box center [1014, 133] width 363 height 19
select select "7"
select select "2025"
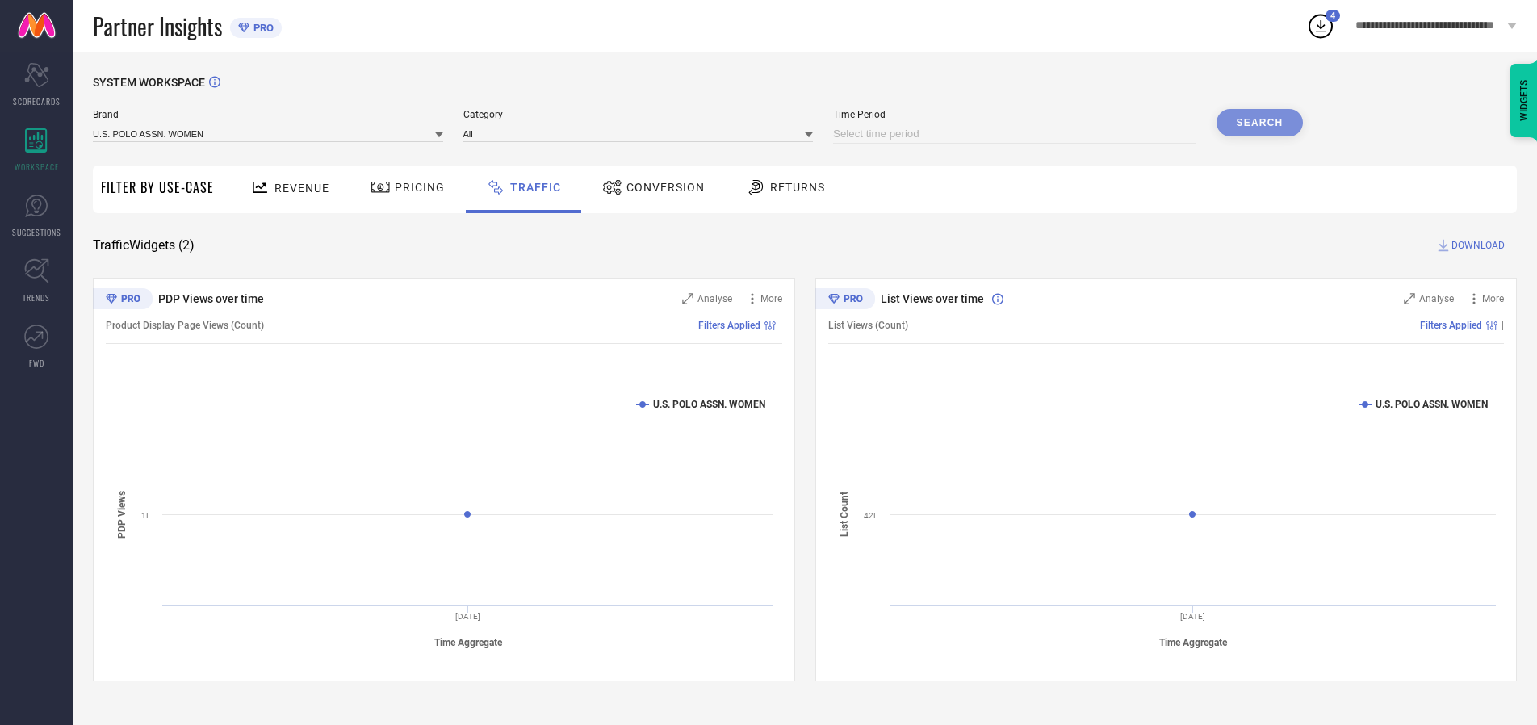
select select "8"
select select "2025"
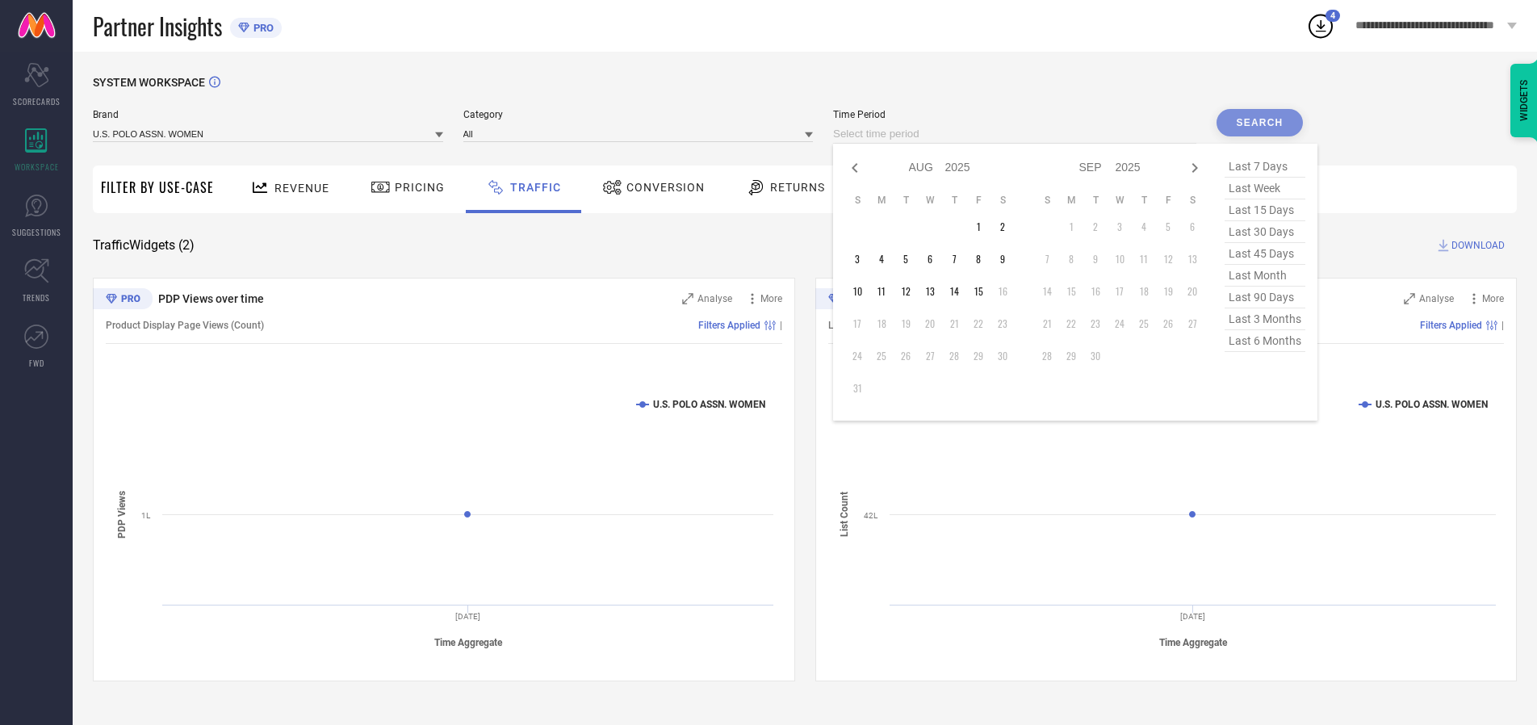
click at [911, 291] on td "12" at bounding box center [906, 291] width 24 height 24
type input "[DATE] to [DATE]"
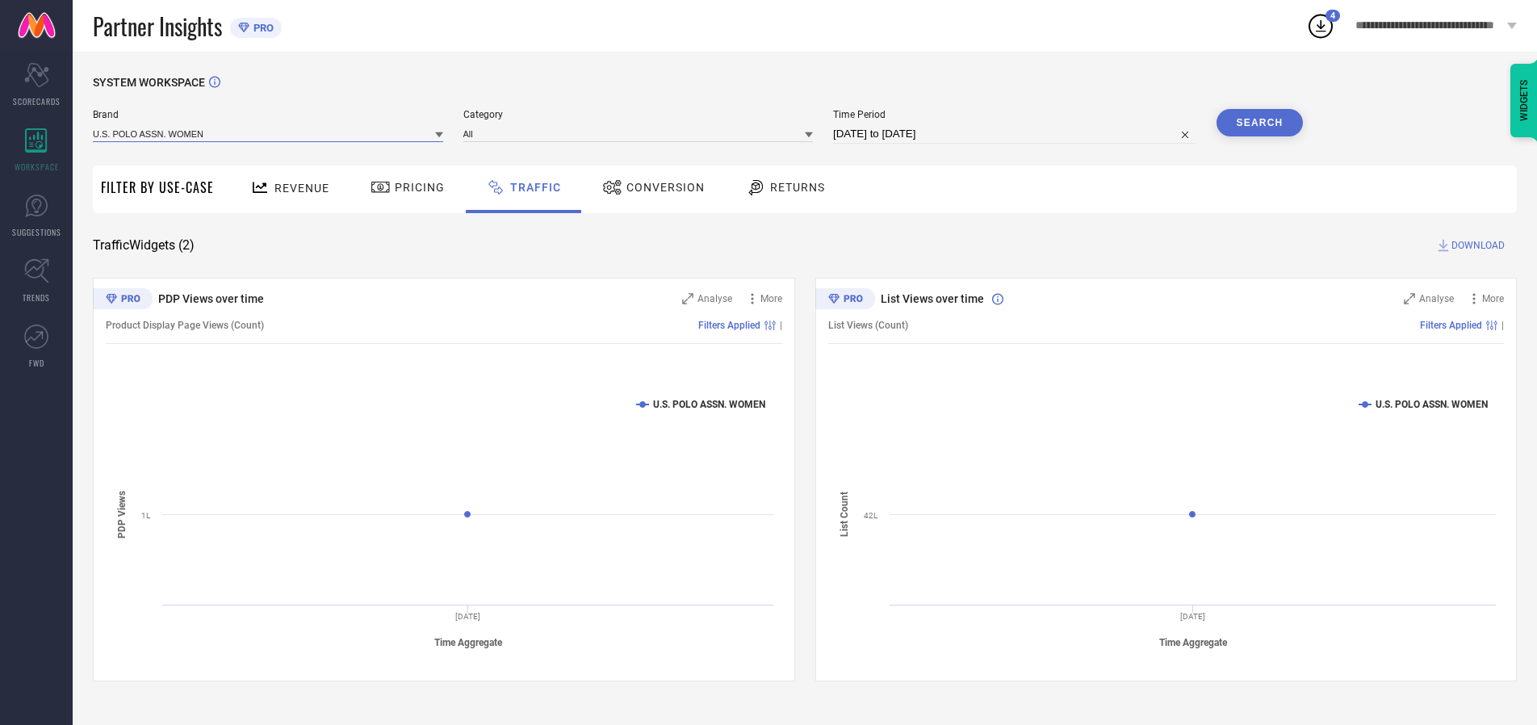
click at [269, 133] on input at bounding box center [268, 133] width 350 height 17
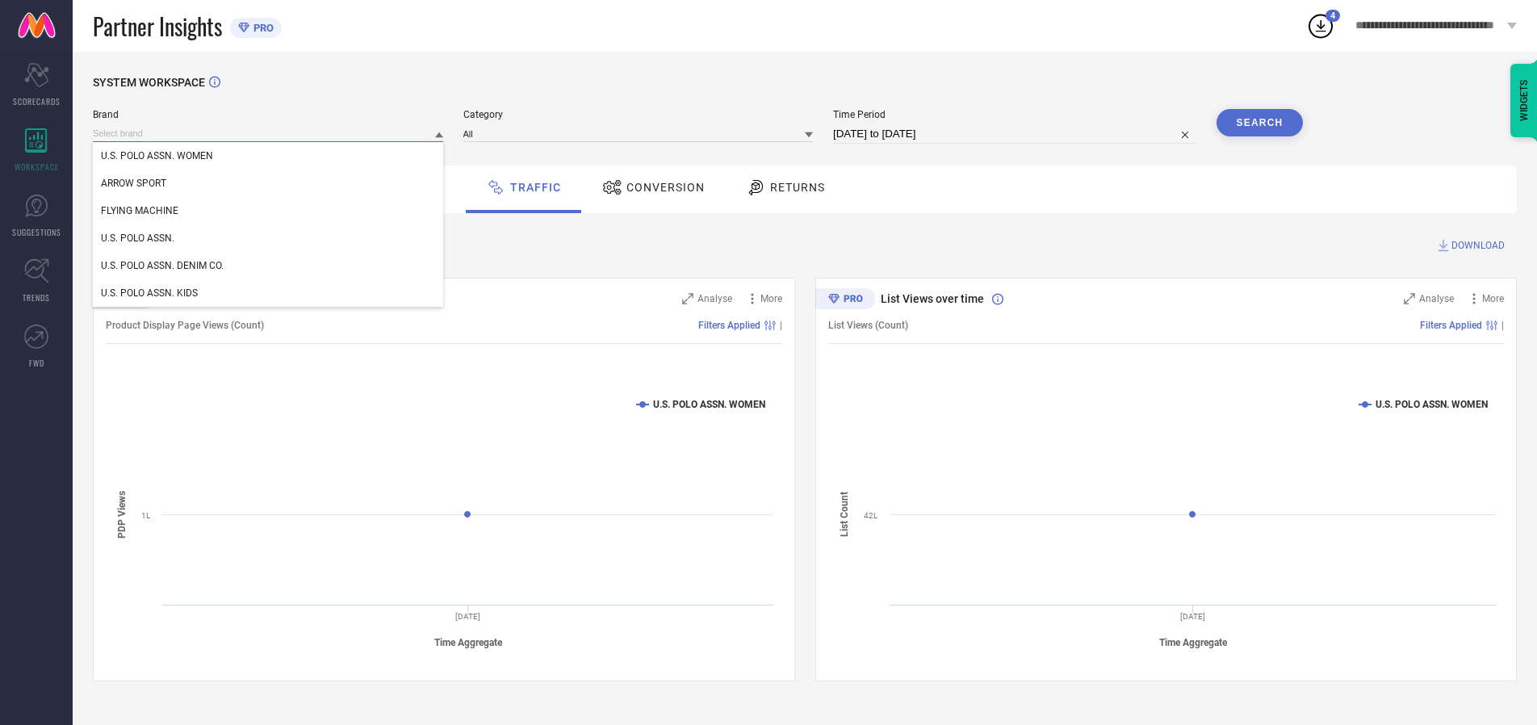
click at [269, 133] on input at bounding box center [268, 133] width 350 height 17
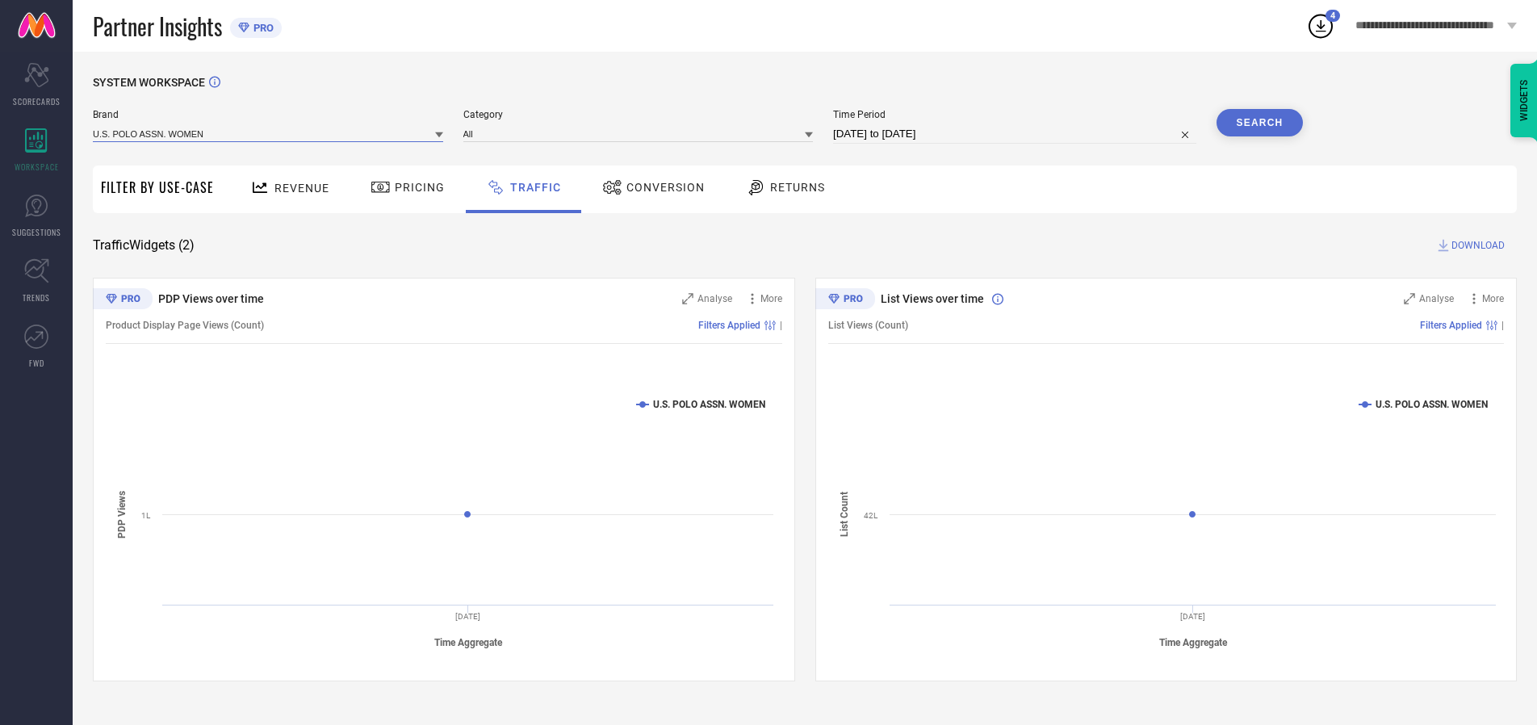
click at [269, 133] on input at bounding box center [268, 133] width 350 height 17
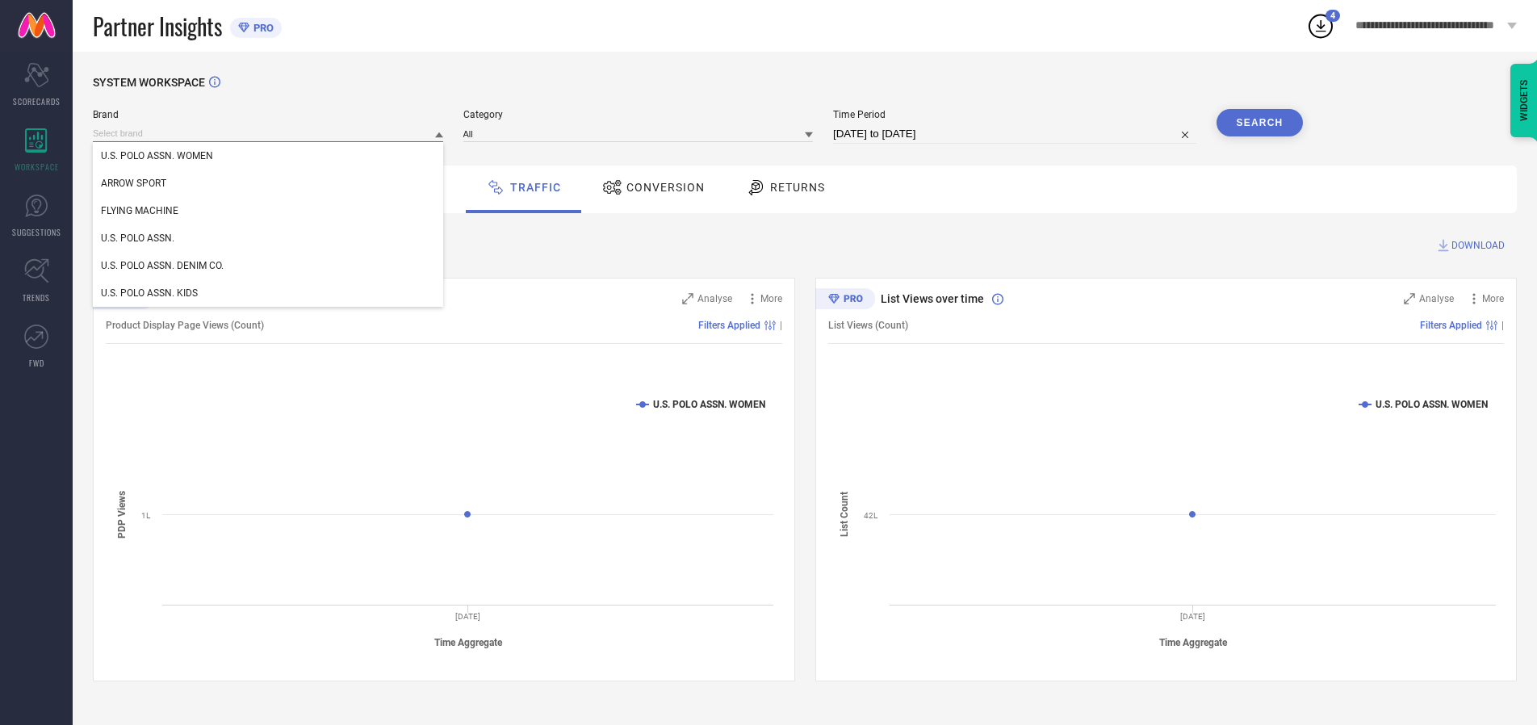
click at [269, 156] on div "U.S. POLO ASSN. WOMEN" at bounding box center [268, 155] width 350 height 27
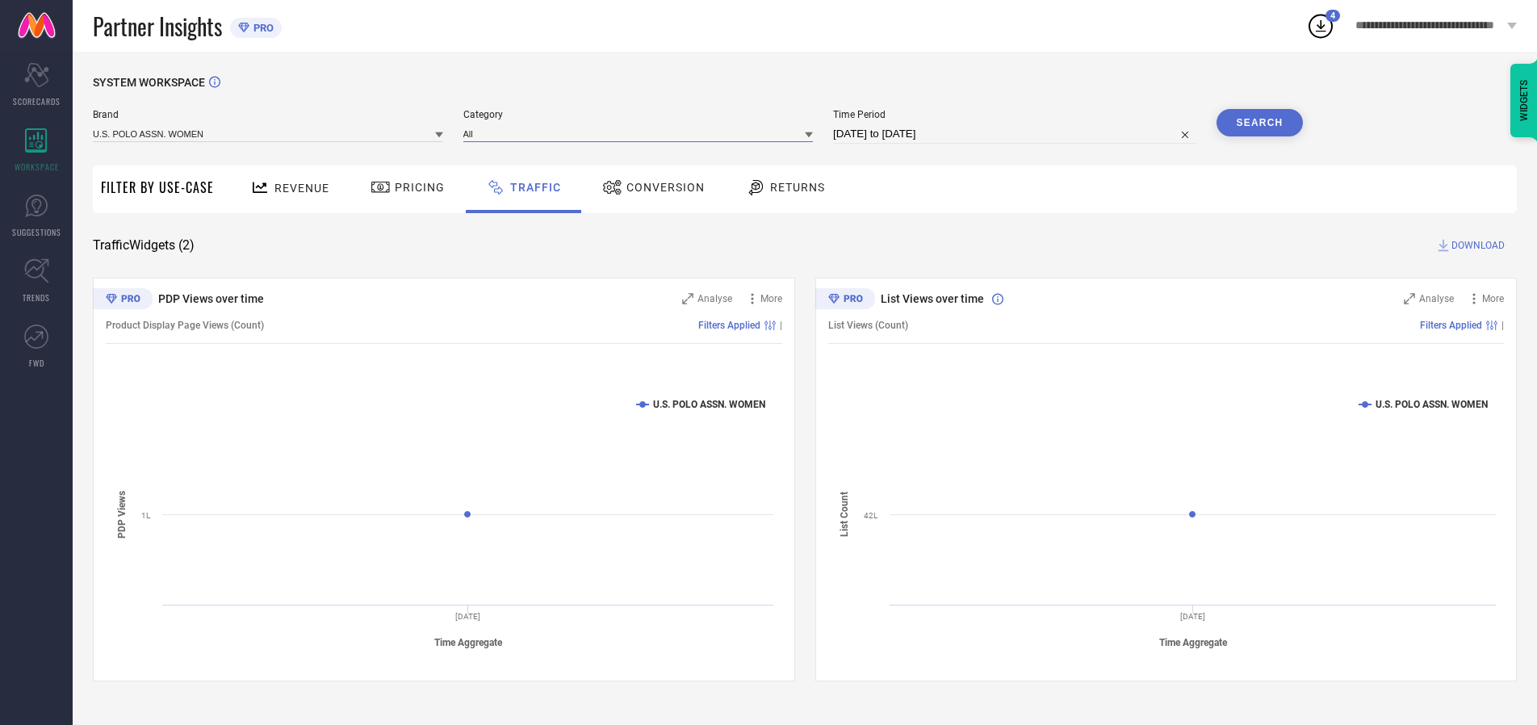
click at [642, 133] on input at bounding box center [638, 133] width 350 height 17
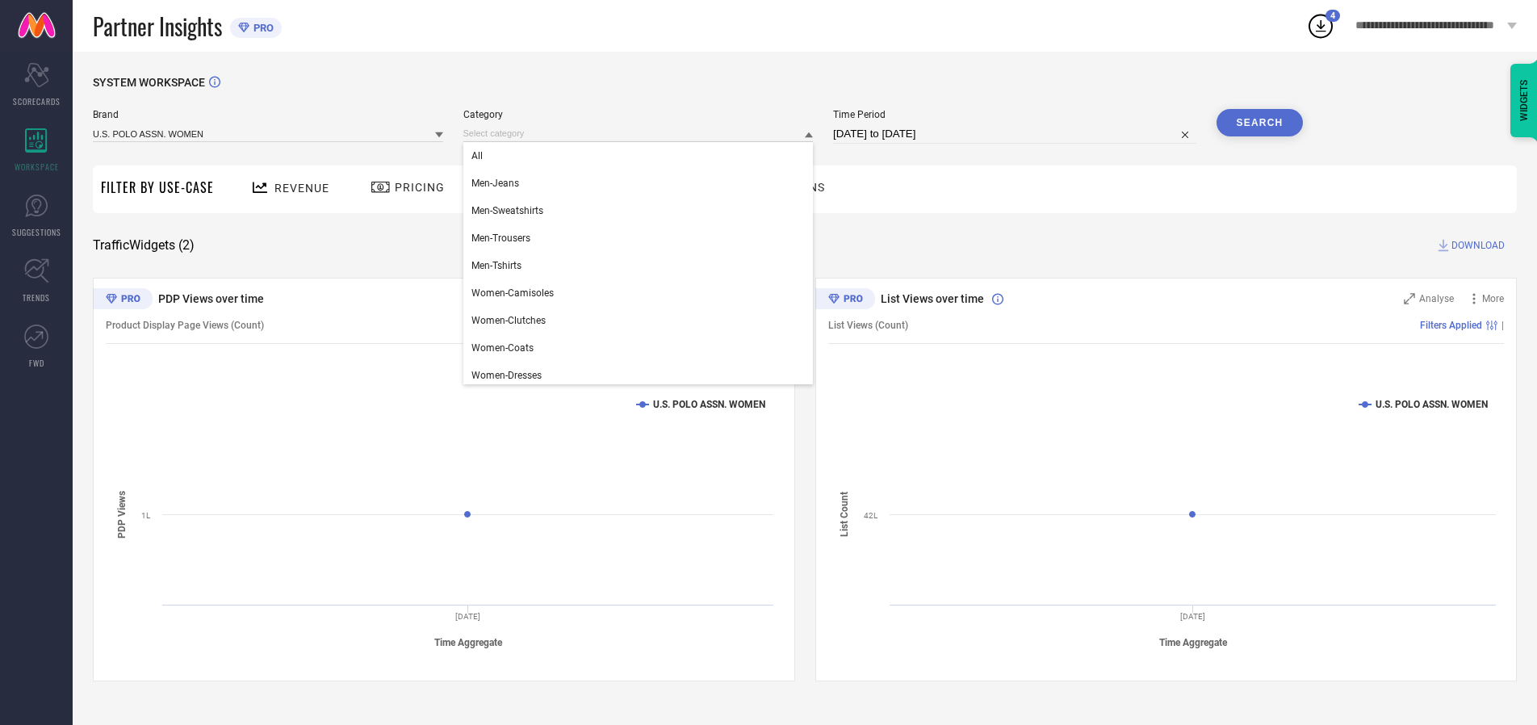
click at [642, 156] on div "All" at bounding box center [638, 155] width 350 height 27
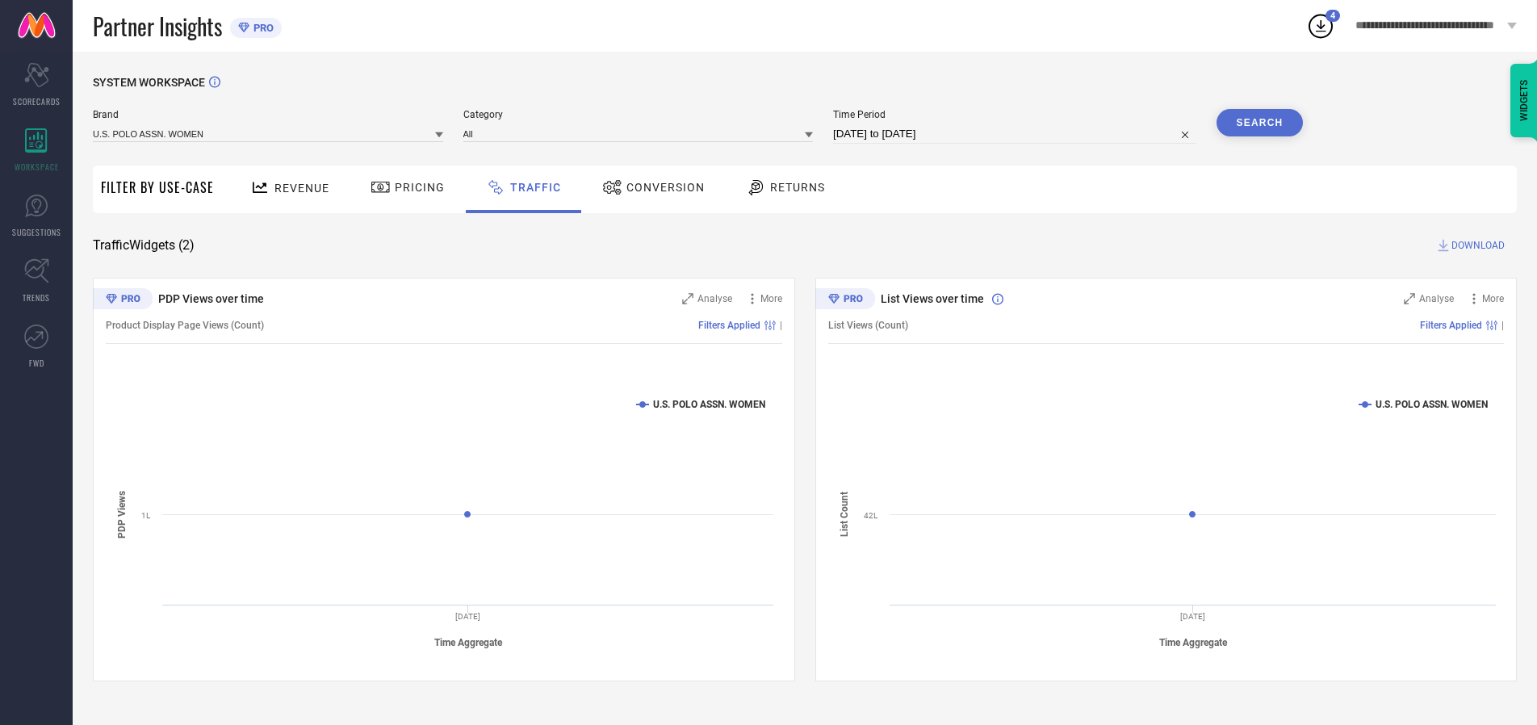
click at [1259, 123] on button "Search" at bounding box center [1260, 122] width 87 height 27
click at [1476, 245] on span "DOWNLOAD" at bounding box center [1478, 245] width 53 height 16
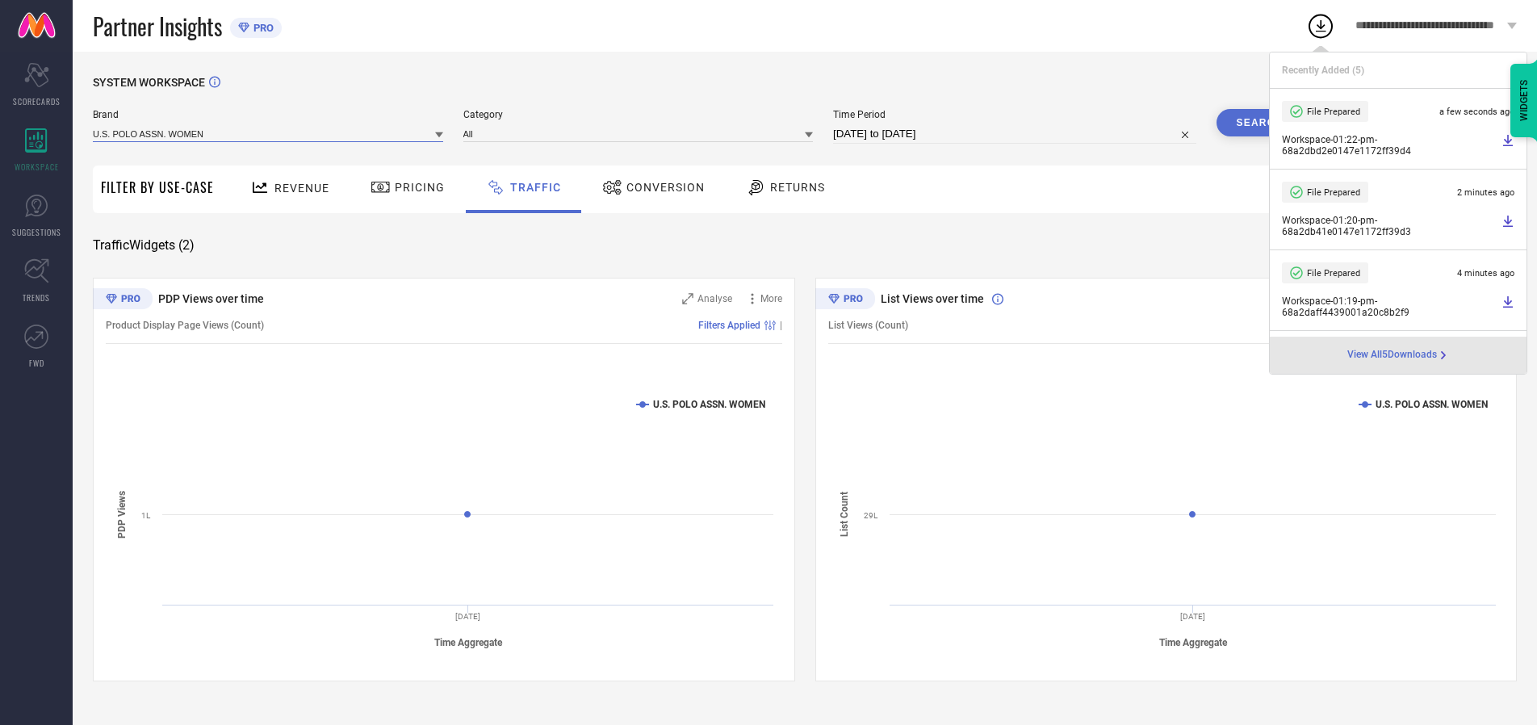
click at [269, 133] on input at bounding box center [268, 133] width 350 height 17
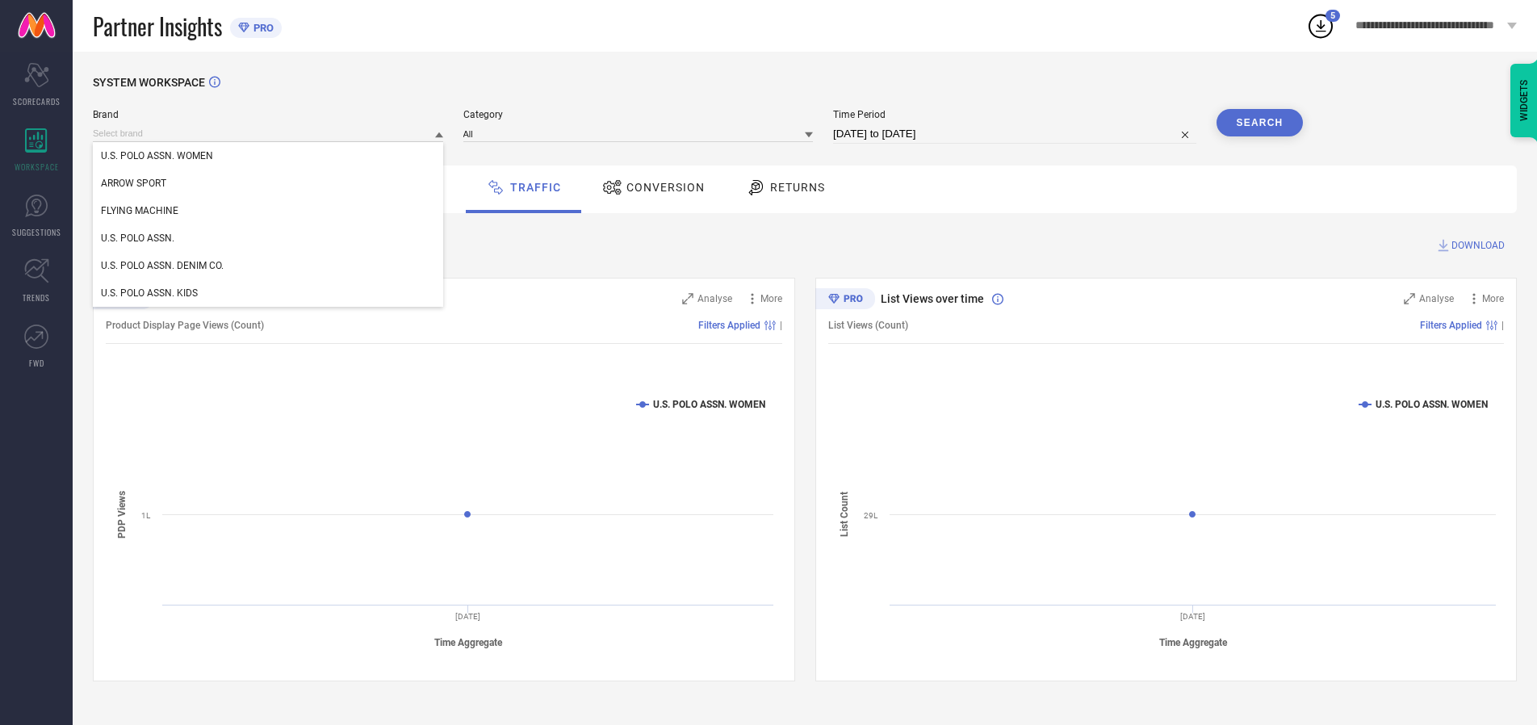
click at [269, 238] on div "U.S. POLO ASSN." at bounding box center [268, 237] width 350 height 27
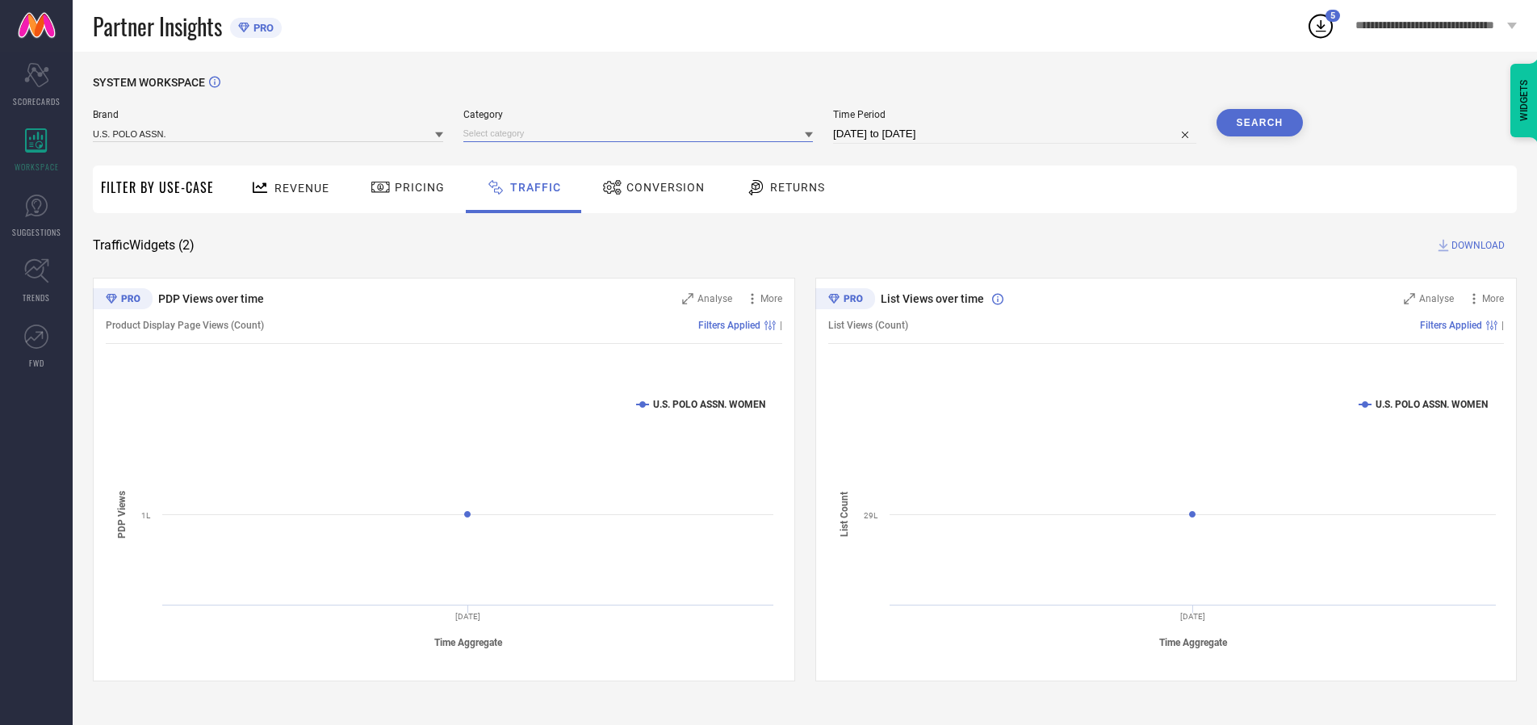
click at [642, 133] on input at bounding box center [638, 133] width 350 height 17
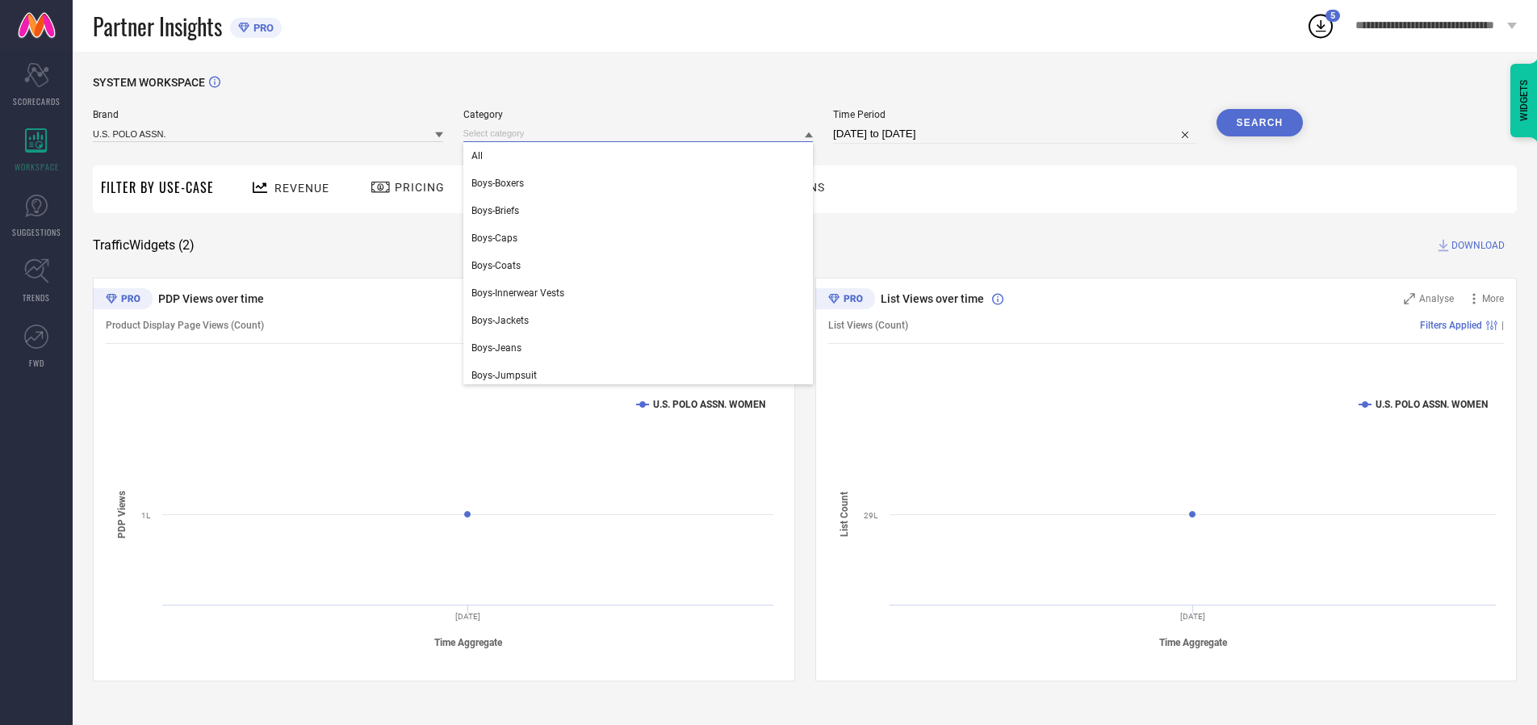
click at [642, 156] on div "All" at bounding box center [638, 155] width 350 height 27
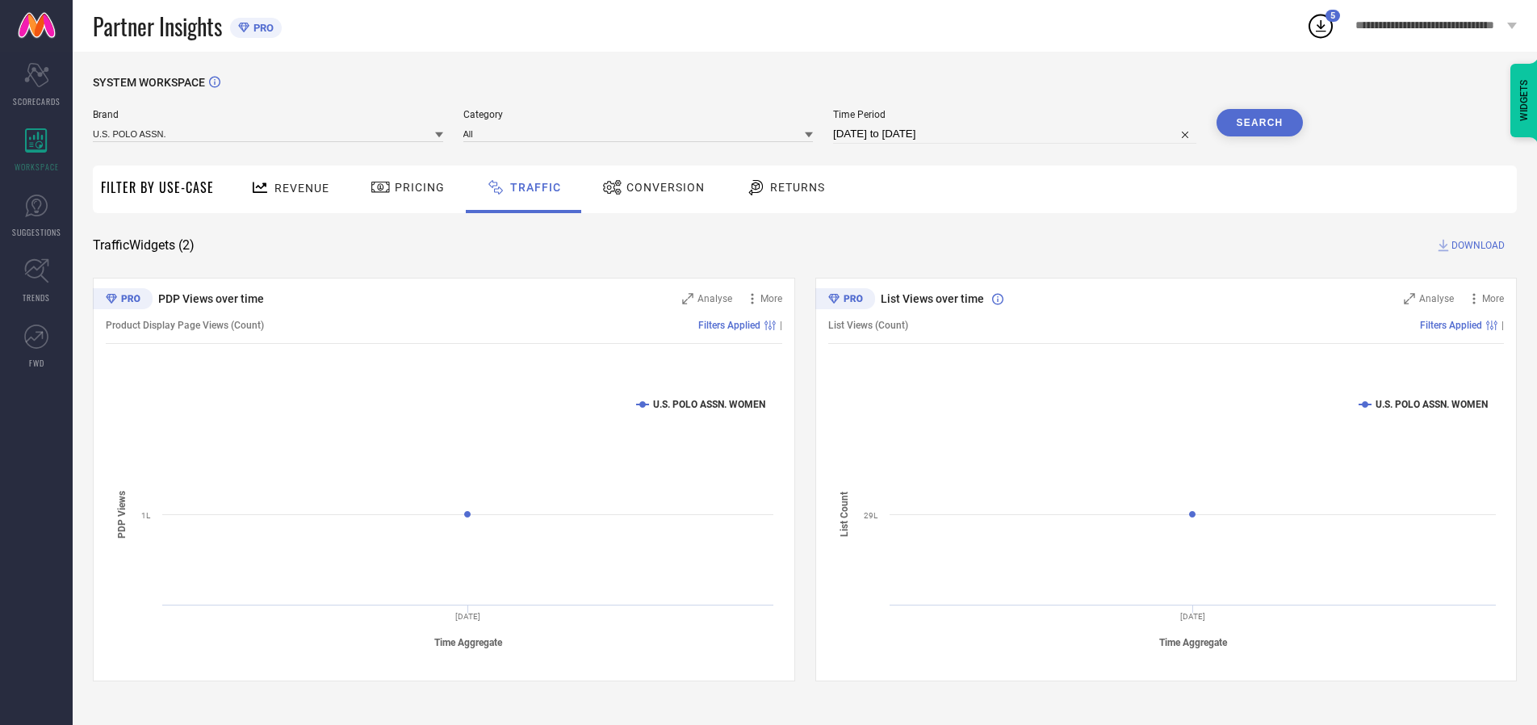
click at [1259, 123] on button "Search" at bounding box center [1260, 122] width 87 height 27
click at [1476, 245] on span "DOWNLOAD" at bounding box center [1478, 245] width 53 height 16
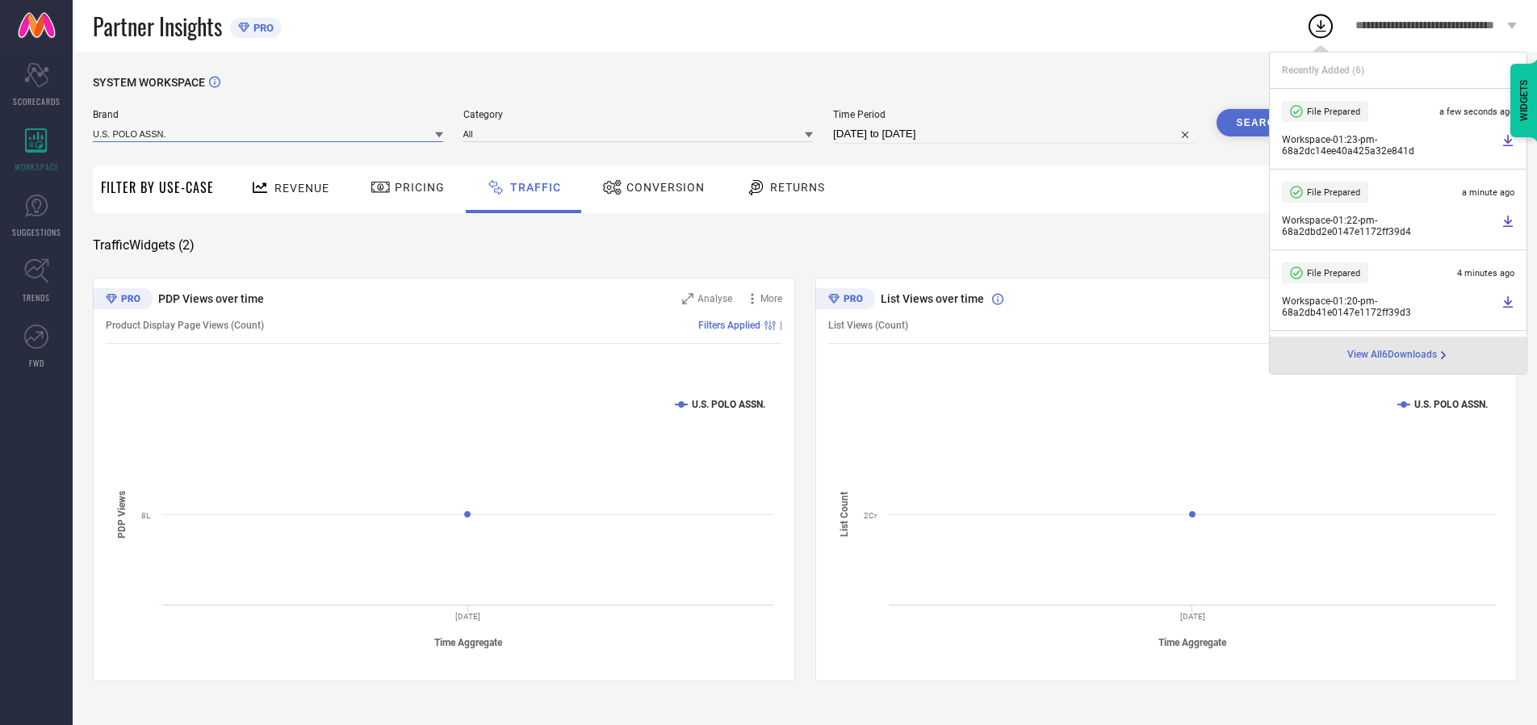
click at [269, 133] on input at bounding box center [268, 133] width 350 height 17
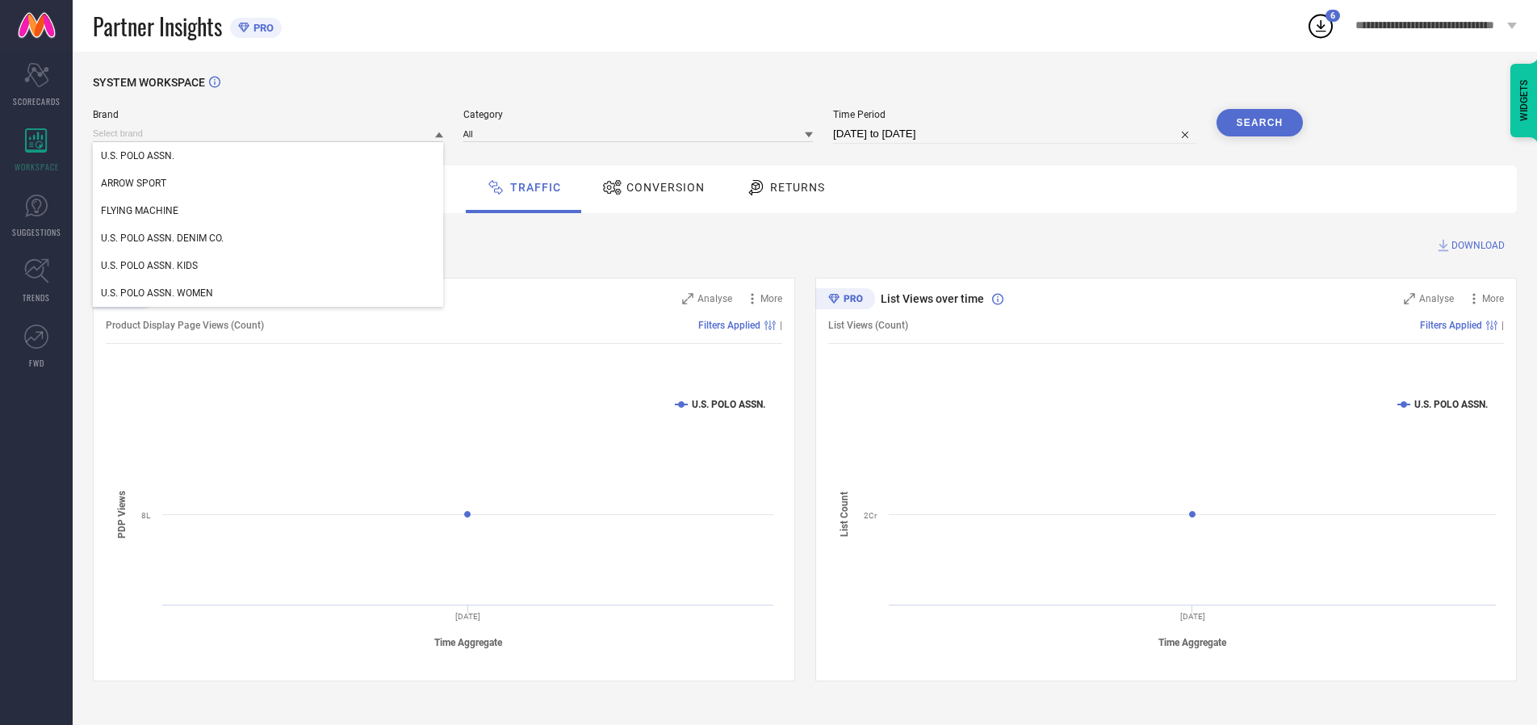
click at [269, 238] on div "U.S. POLO ASSN. DENIM CO." at bounding box center [268, 237] width 350 height 27
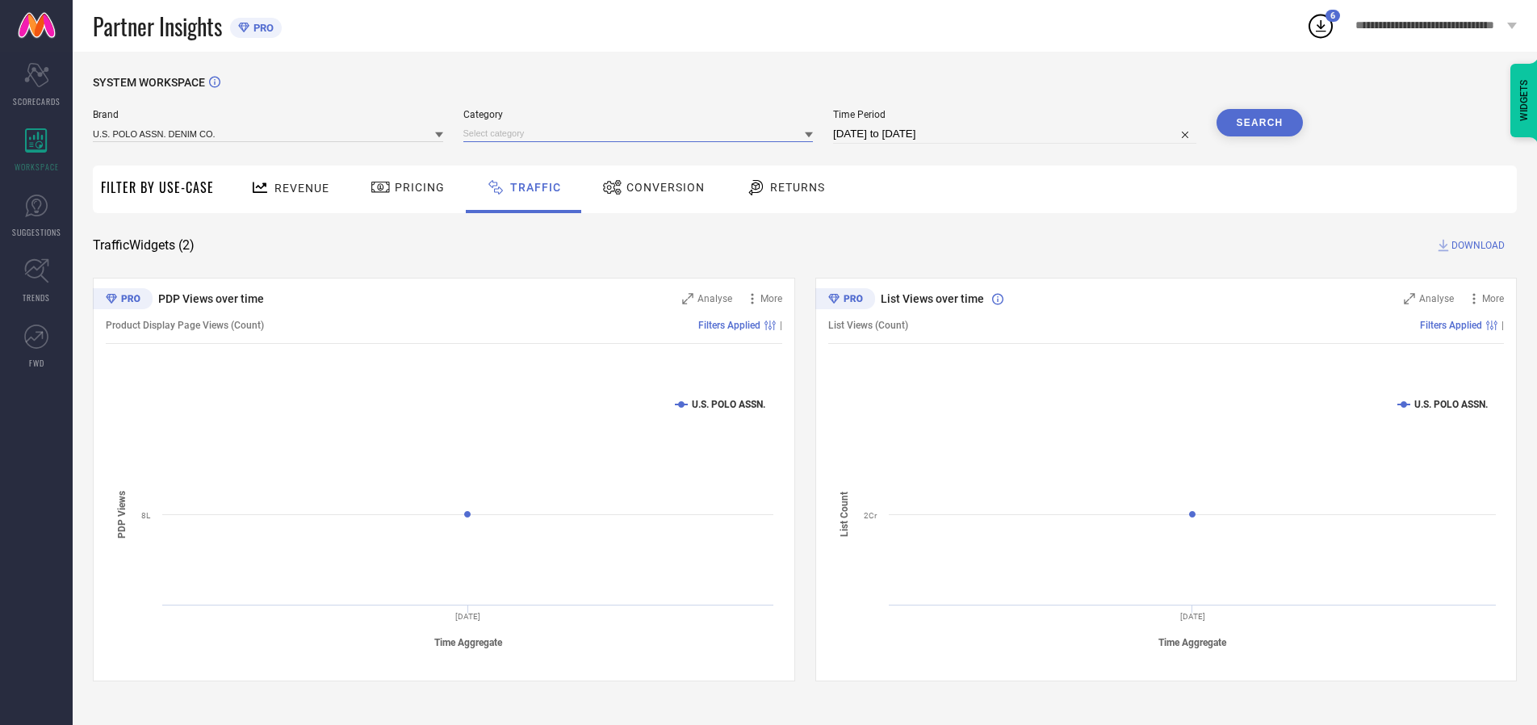
click at [642, 133] on input at bounding box center [638, 133] width 350 height 17
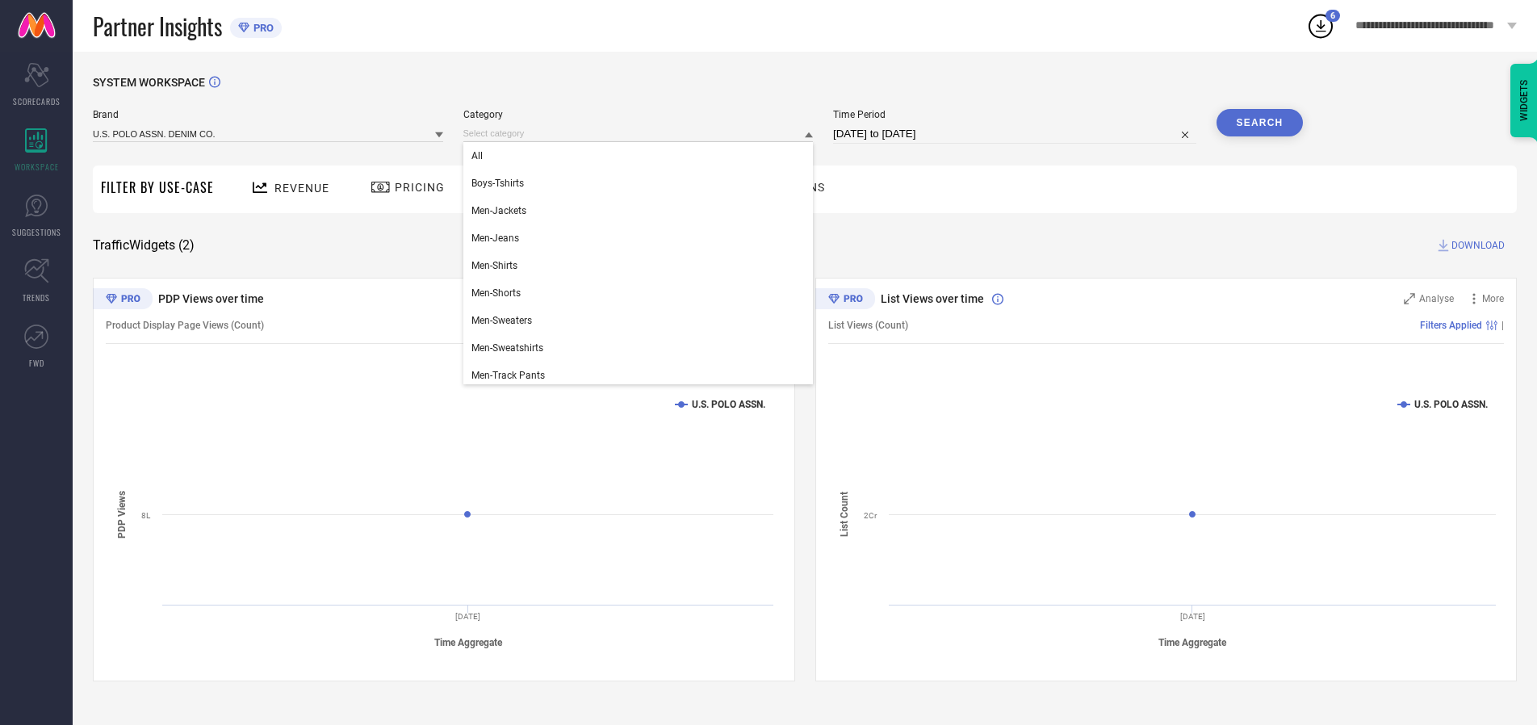
click at [642, 156] on div "All" at bounding box center [638, 155] width 350 height 27
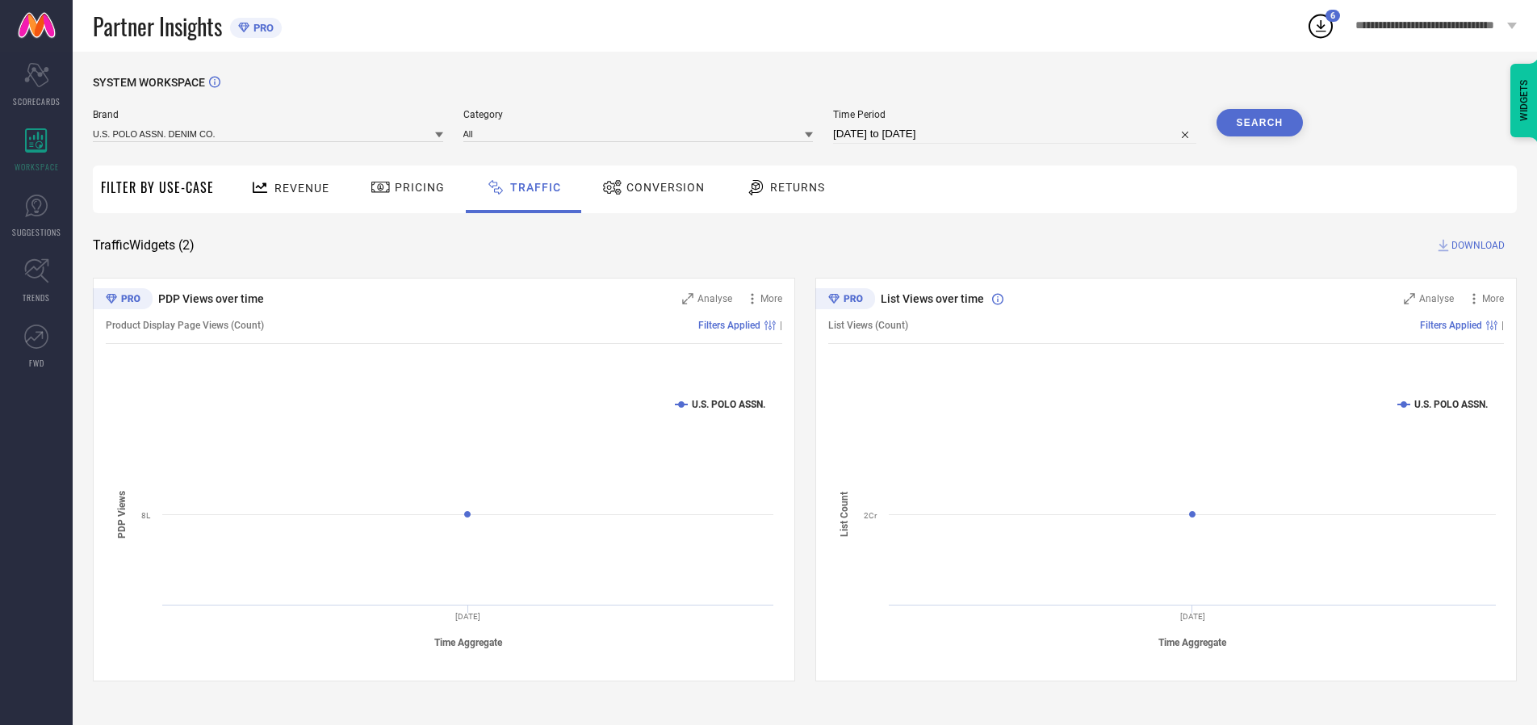
click at [1259, 123] on button "Search" at bounding box center [1260, 122] width 87 height 27
click at [1476, 245] on span "DOWNLOAD" at bounding box center [1478, 245] width 53 height 16
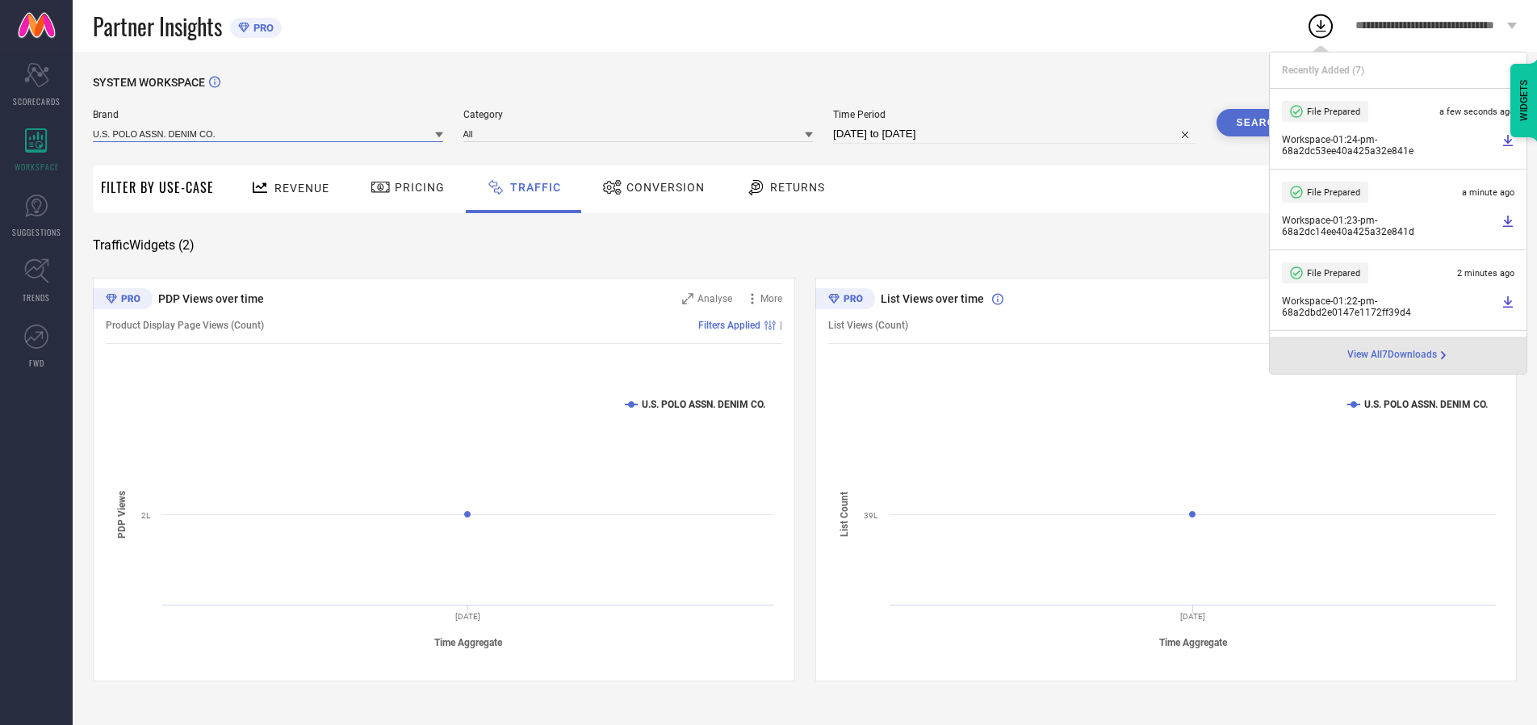
click at [269, 133] on input at bounding box center [268, 133] width 350 height 17
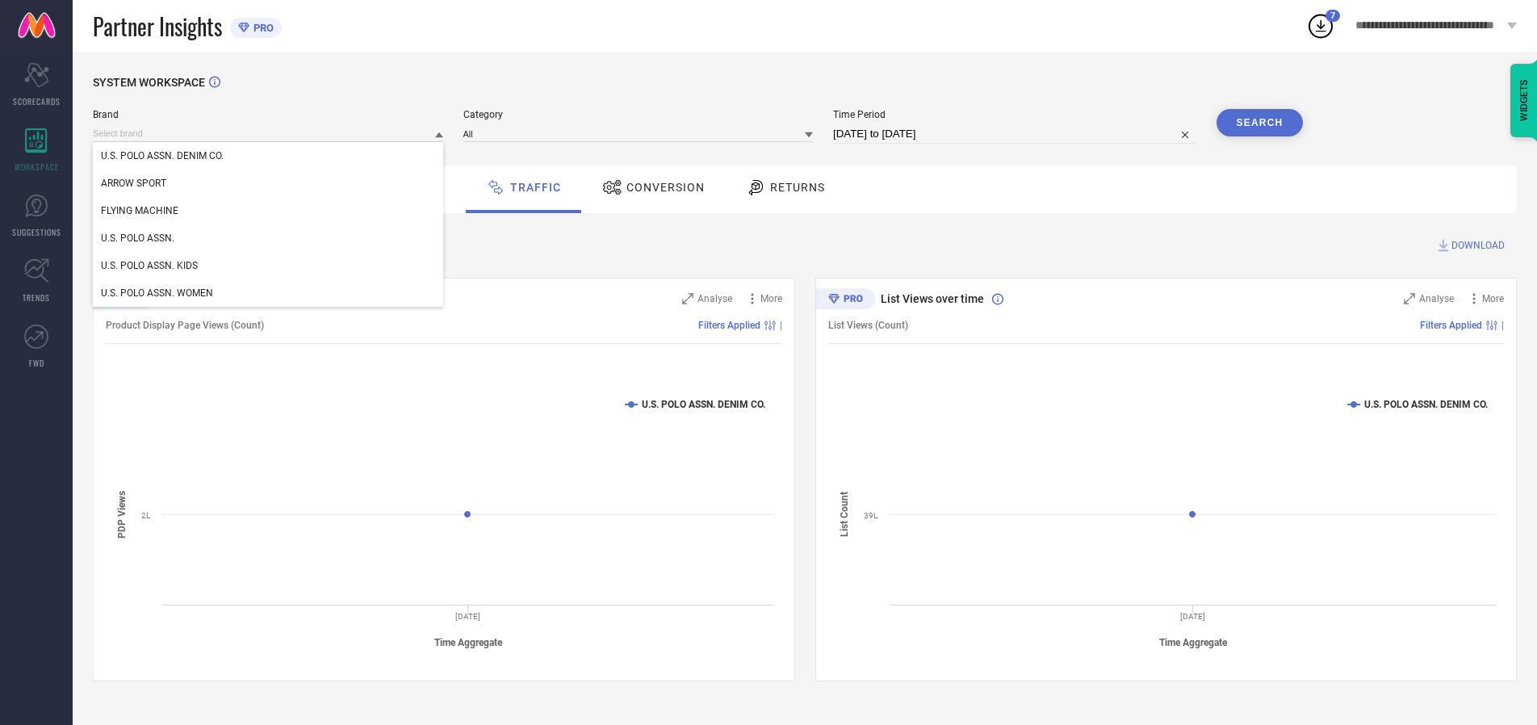
click at [269, 266] on div "U.S. POLO ASSN. KIDS" at bounding box center [268, 265] width 350 height 27
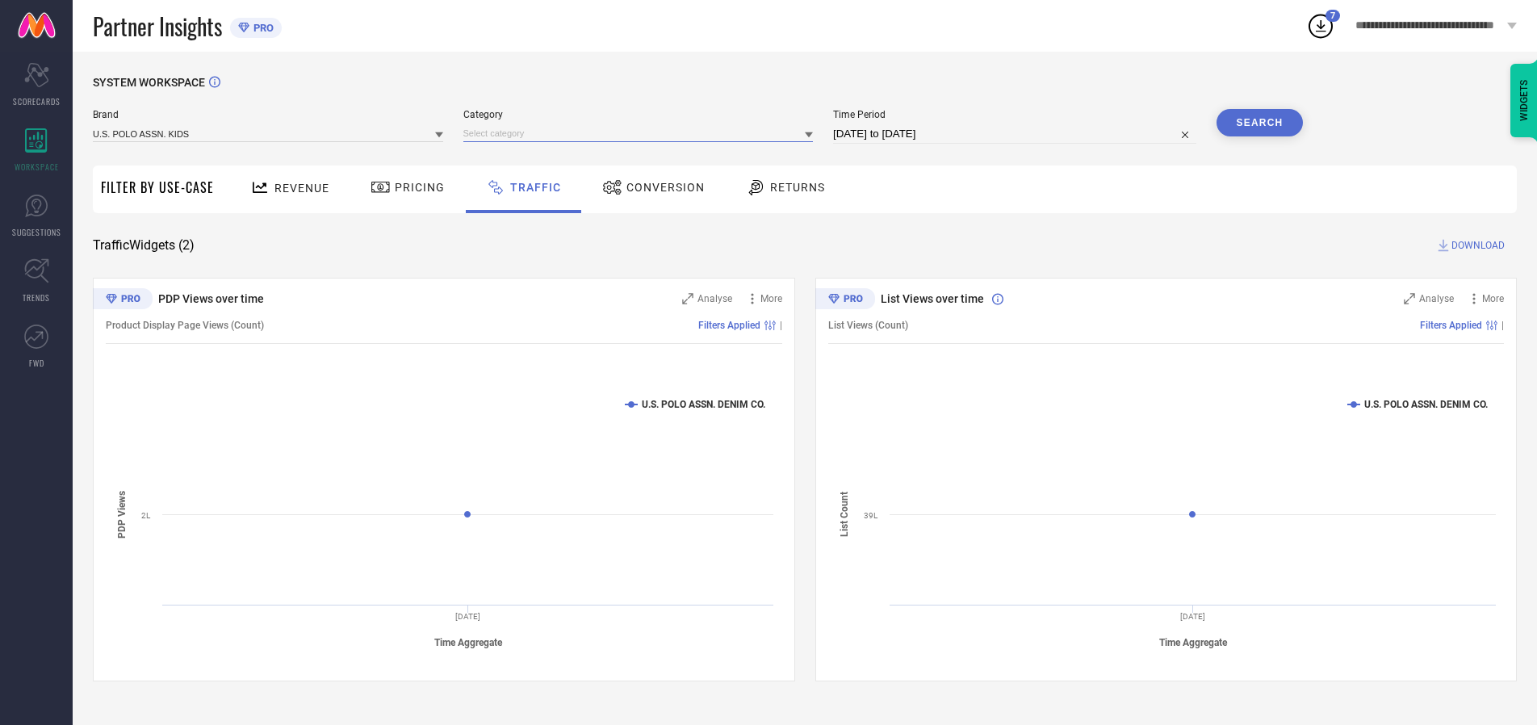
click at [642, 133] on input at bounding box center [638, 133] width 350 height 17
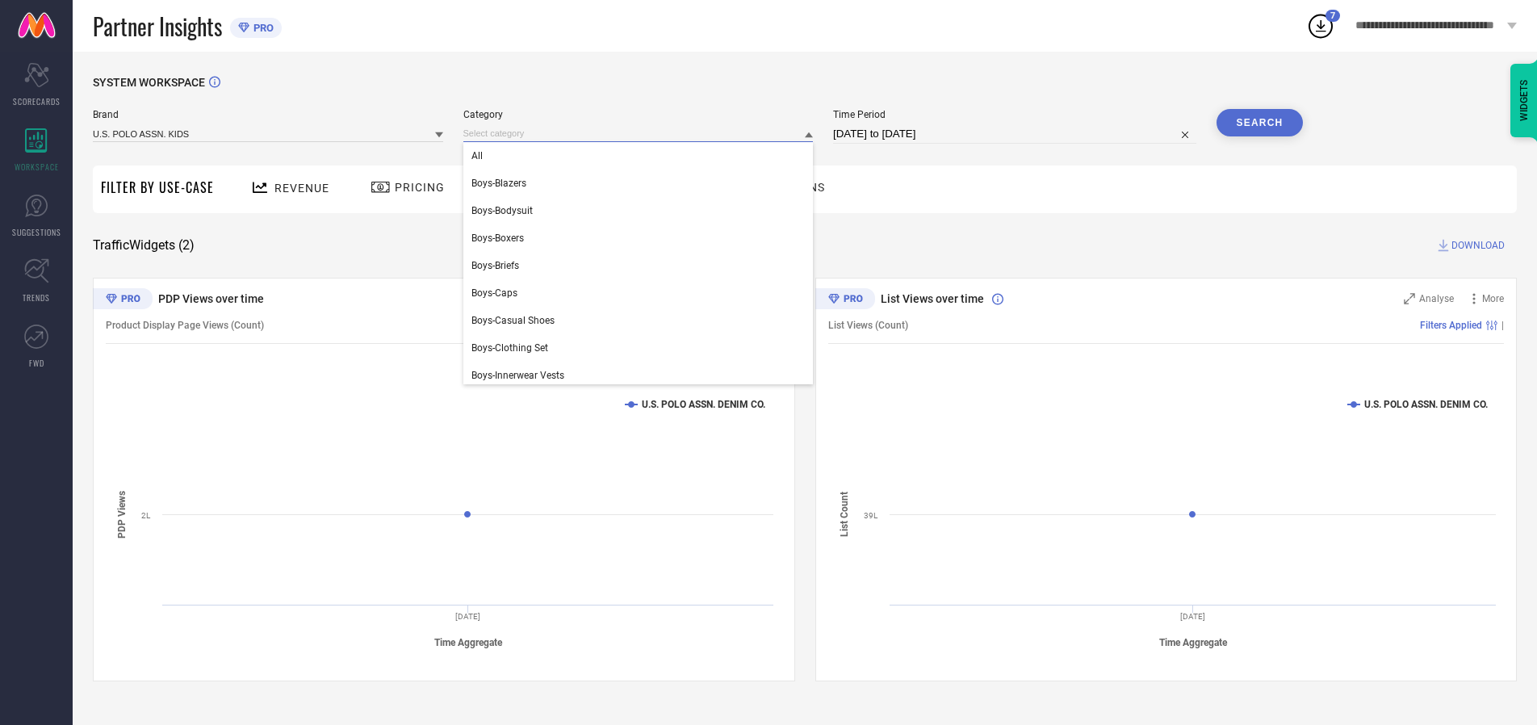
click at [642, 156] on div "All" at bounding box center [638, 155] width 350 height 27
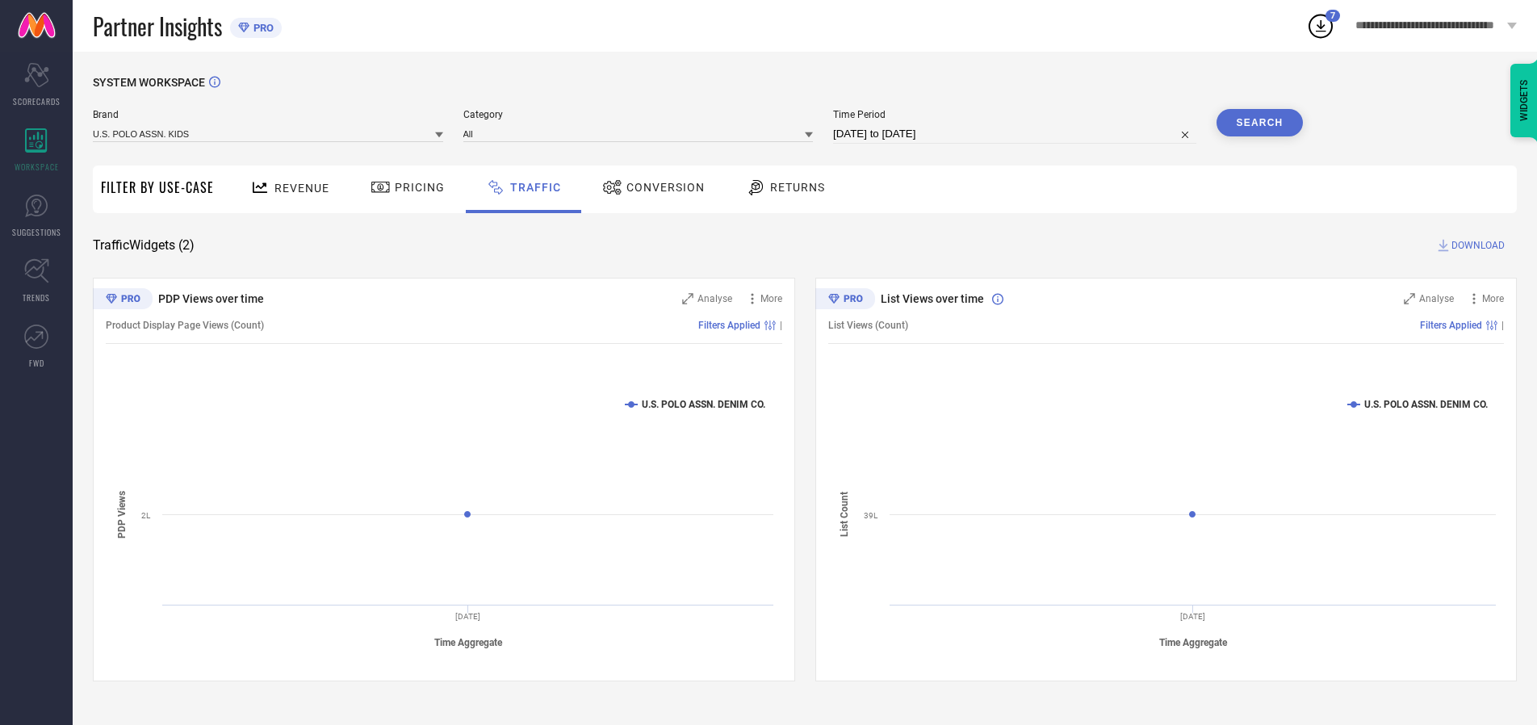
click at [1259, 123] on button "Search" at bounding box center [1260, 122] width 87 height 27
click at [1476, 245] on span "DOWNLOAD" at bounding box center [1478, 245] width 53 height 16
click at [1017, 134] on input at bounding box center [1014, 133] width 363 height 19
select select "7"
select select "2025"
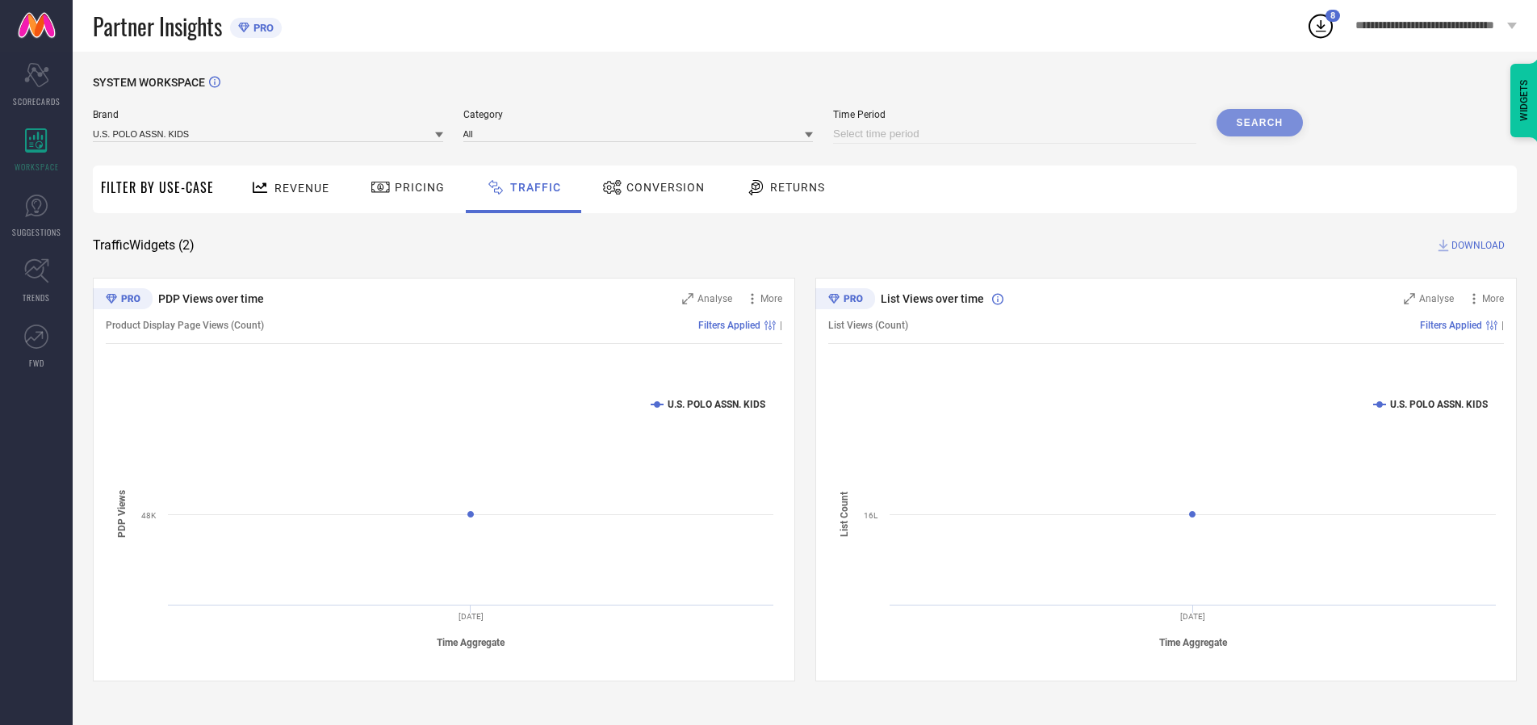
select select "8"
select select "2025"
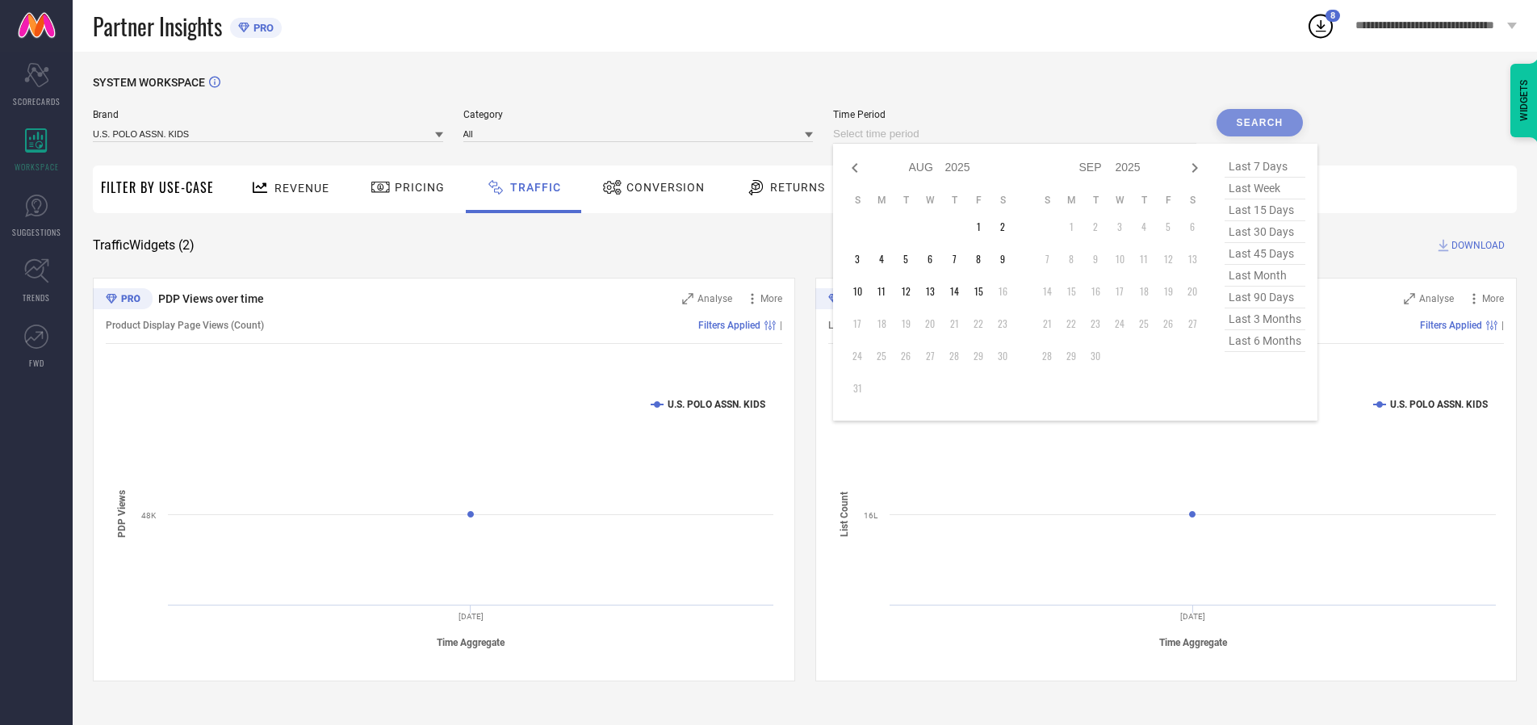
click at [935, 291] on td "13" at bounding box center [930, 291] width 24 height 24
type input "[DATE] to [DATE]"
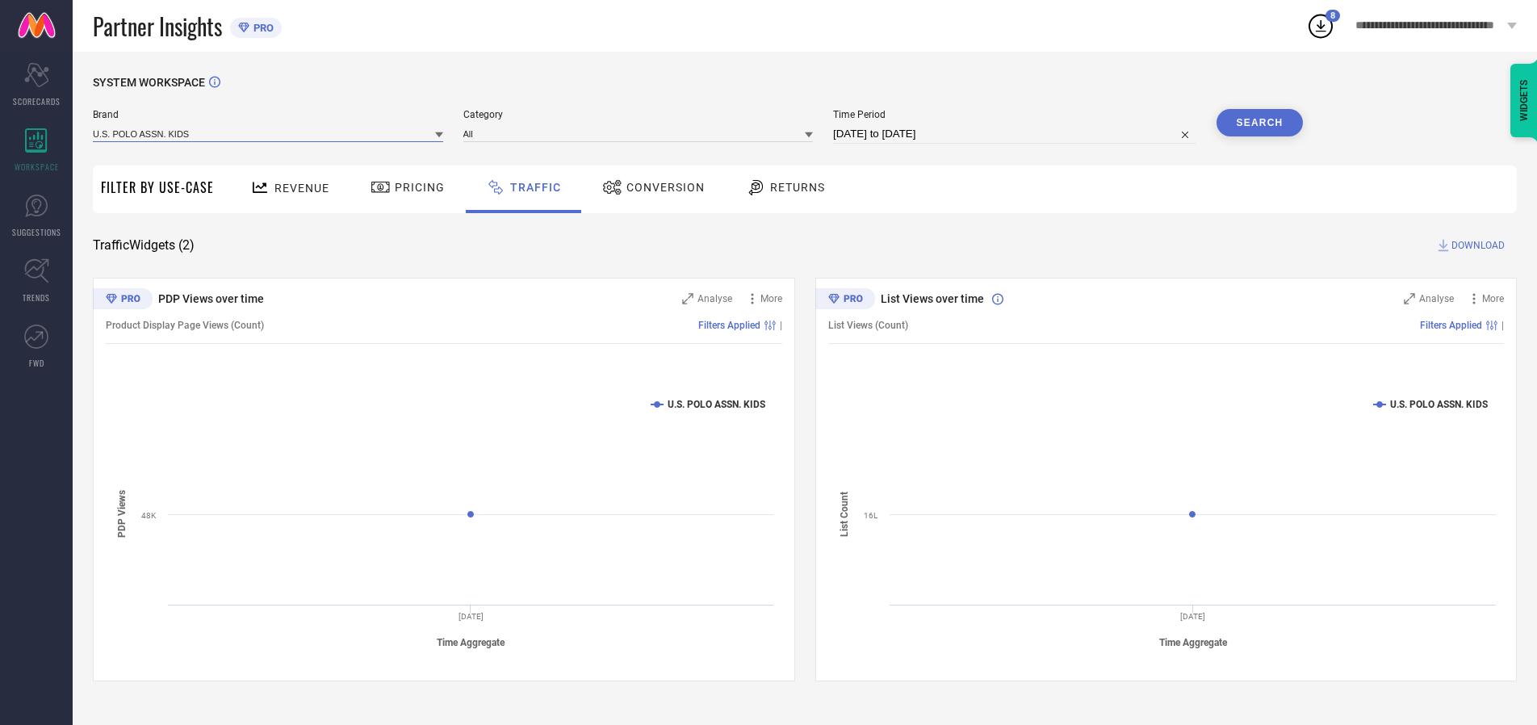
click at [269, 133] on input at bounding box center [268, 133] width 350 height 17
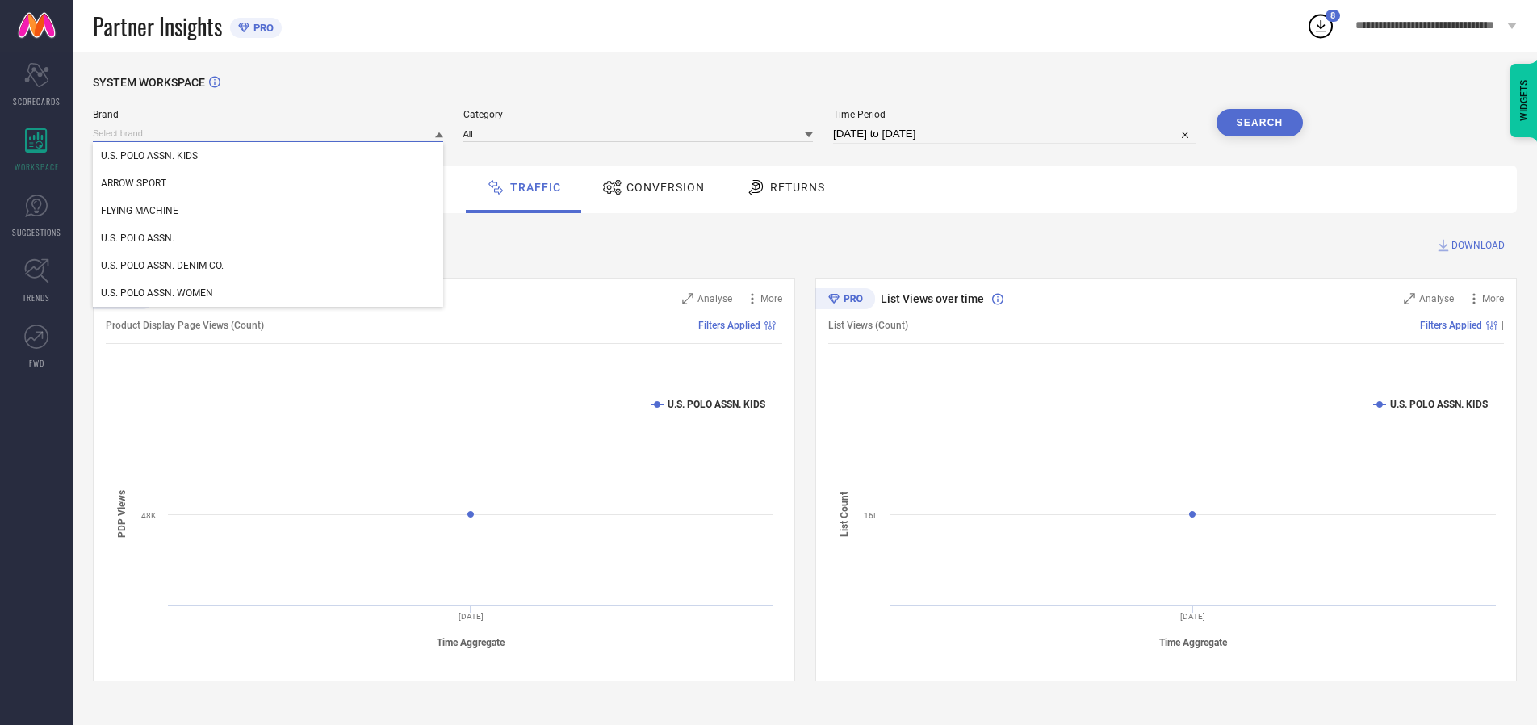
click at [269, 133] on input at bounding box center [268, 133] width 350 height 17
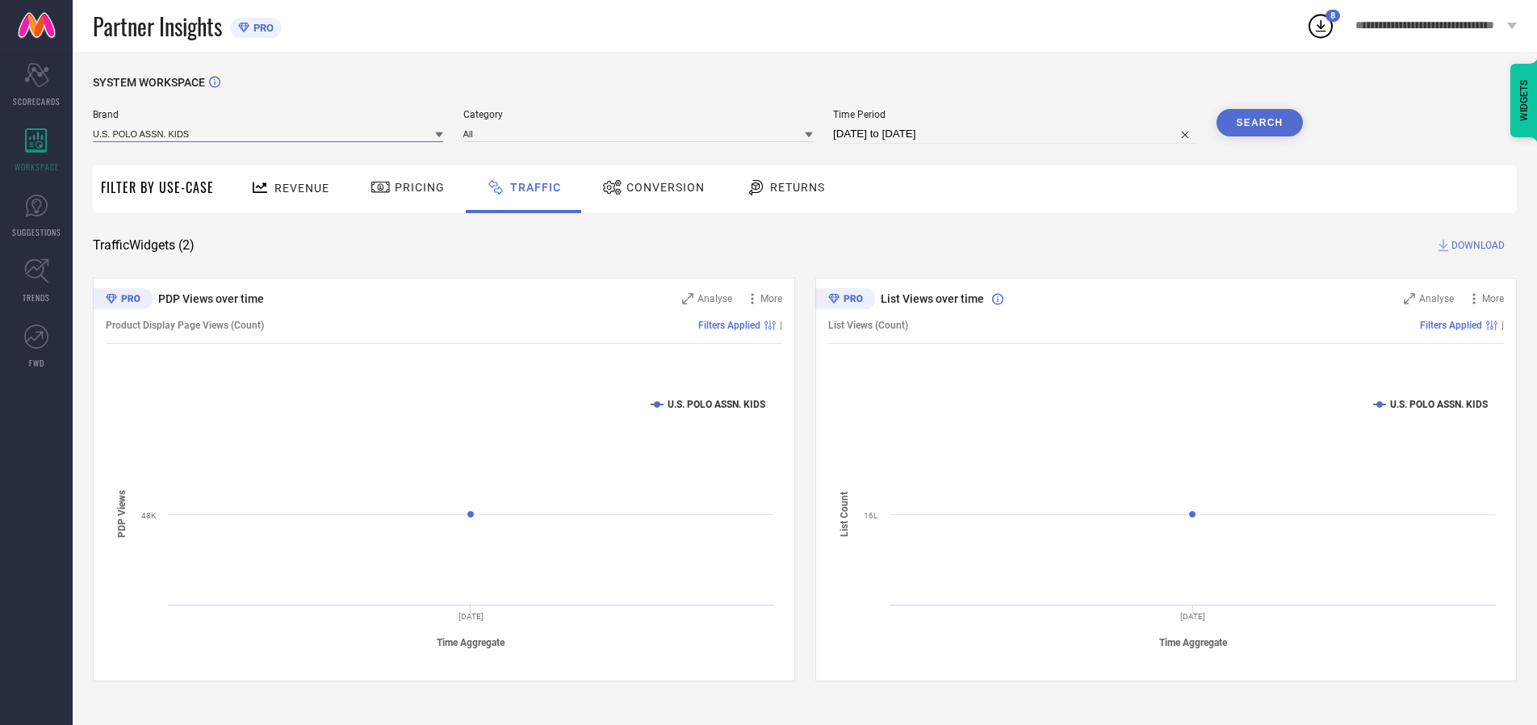
click at [269, 133] on input at bounding box center [268, 133] width 350 height 17
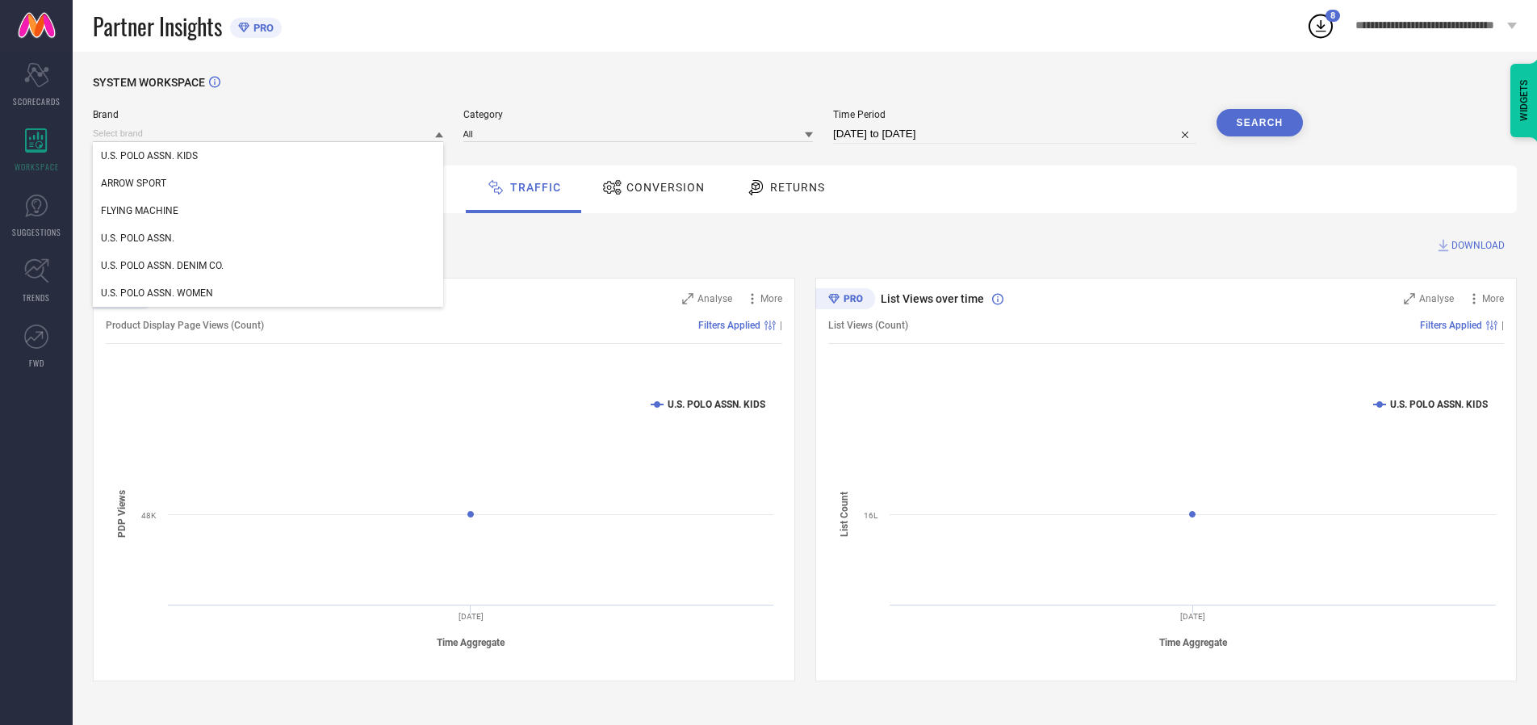
click at [269, 156] on div "U.S. POLO ASSN. KIDS" at bounding box center [268, 155] width 350 height 27
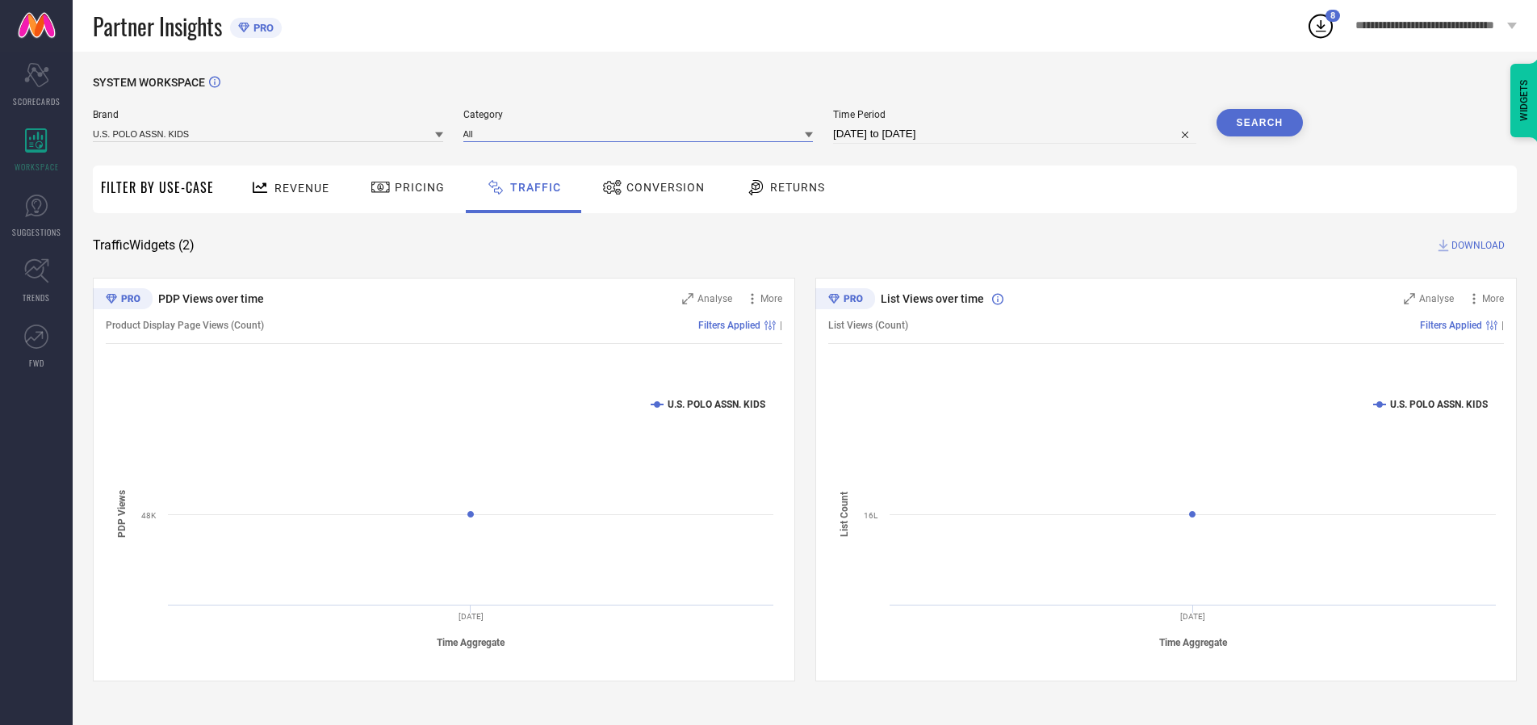
click at [642, 133] on input at bounding box center [638, 133] width 350 height 17
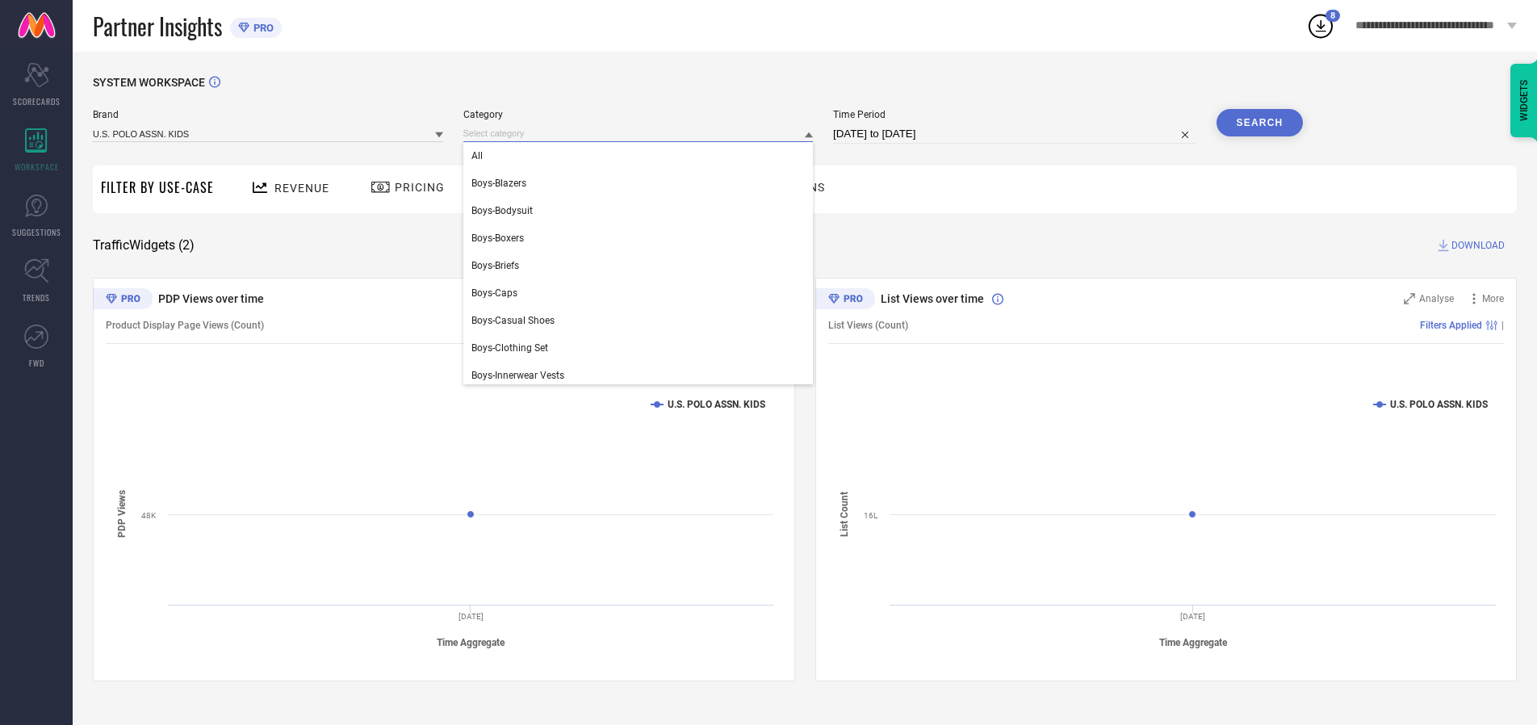
click at [642, 156] on div "All" at bounding box center [638, 155] width 350 height 27
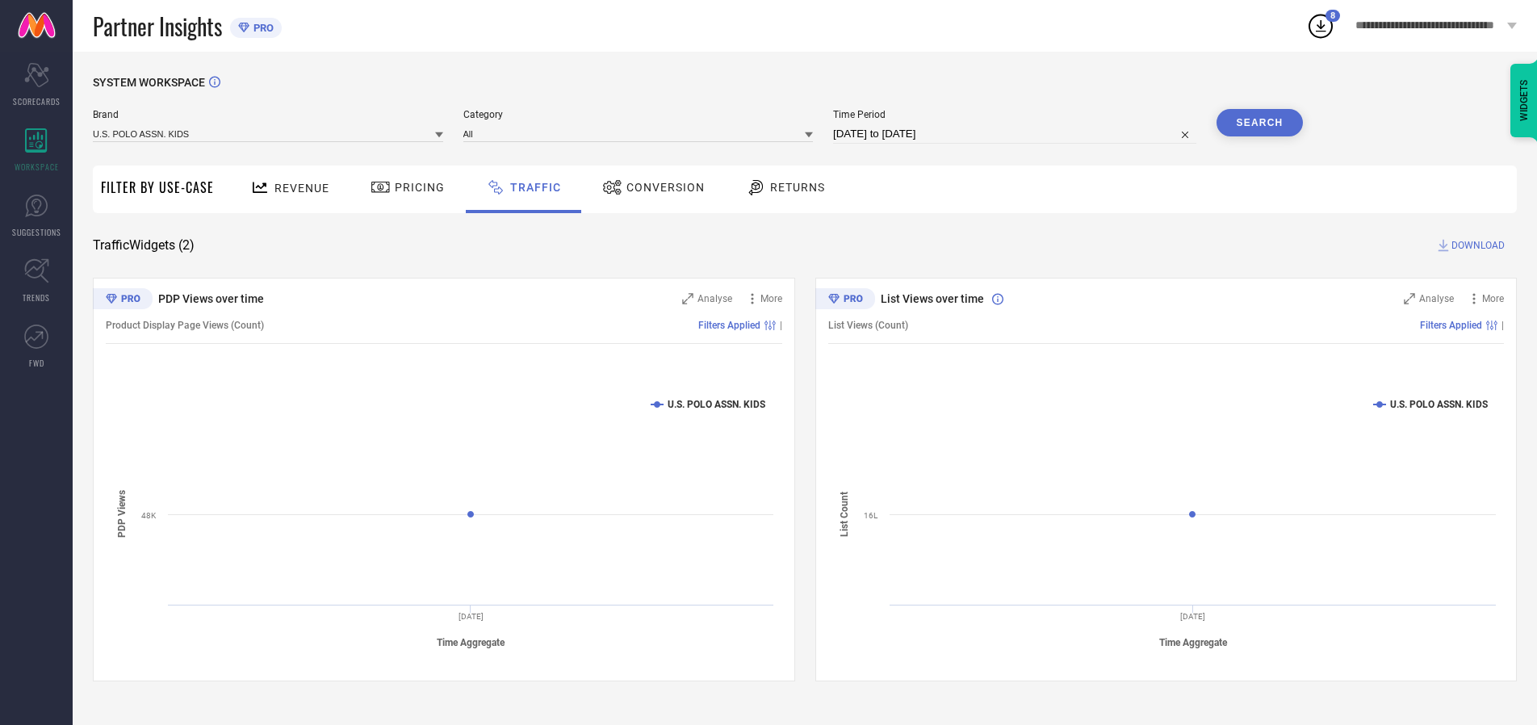
click at [1259, 123] on button "Search" at bounding box center [1260, 122] width 87 height 27
click at [1476, 245] on span "DOWNLOAD" at bounding box center [1478, 245] width 53 height 16
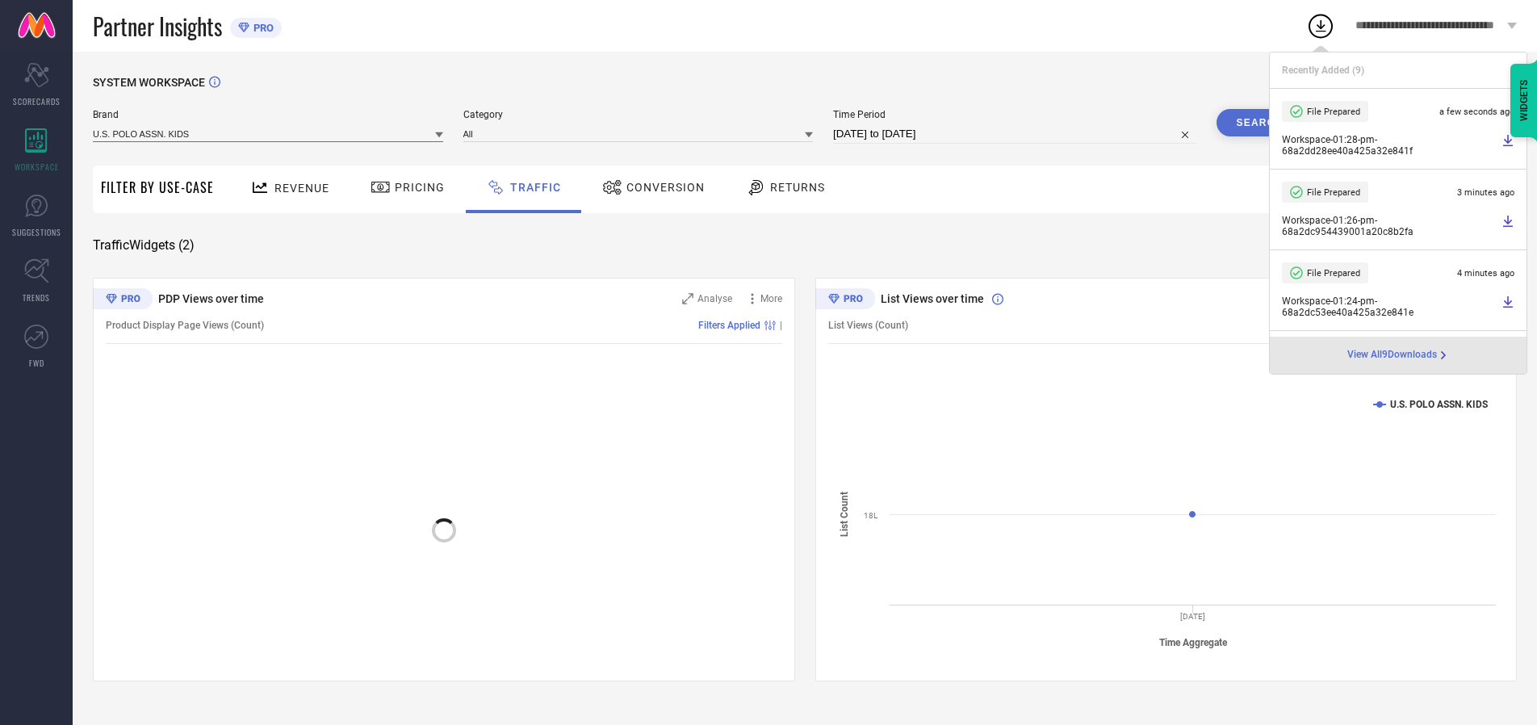
click at [269, 133] on input at bounding box center [268, 133] width 350 height 17
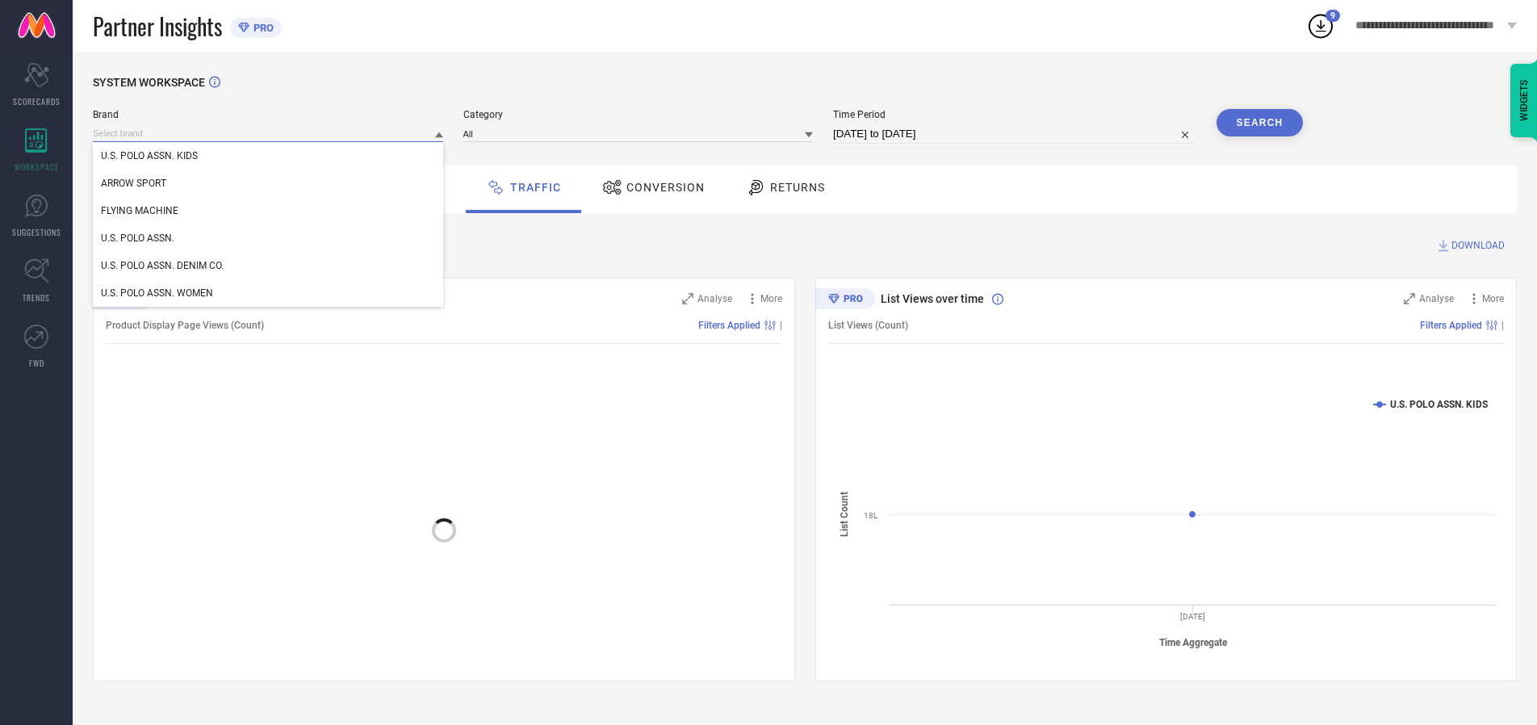
click at [269, 238] on div "U.S. POLO ASSN." at bounding box center [268, 237] width 350 height 27
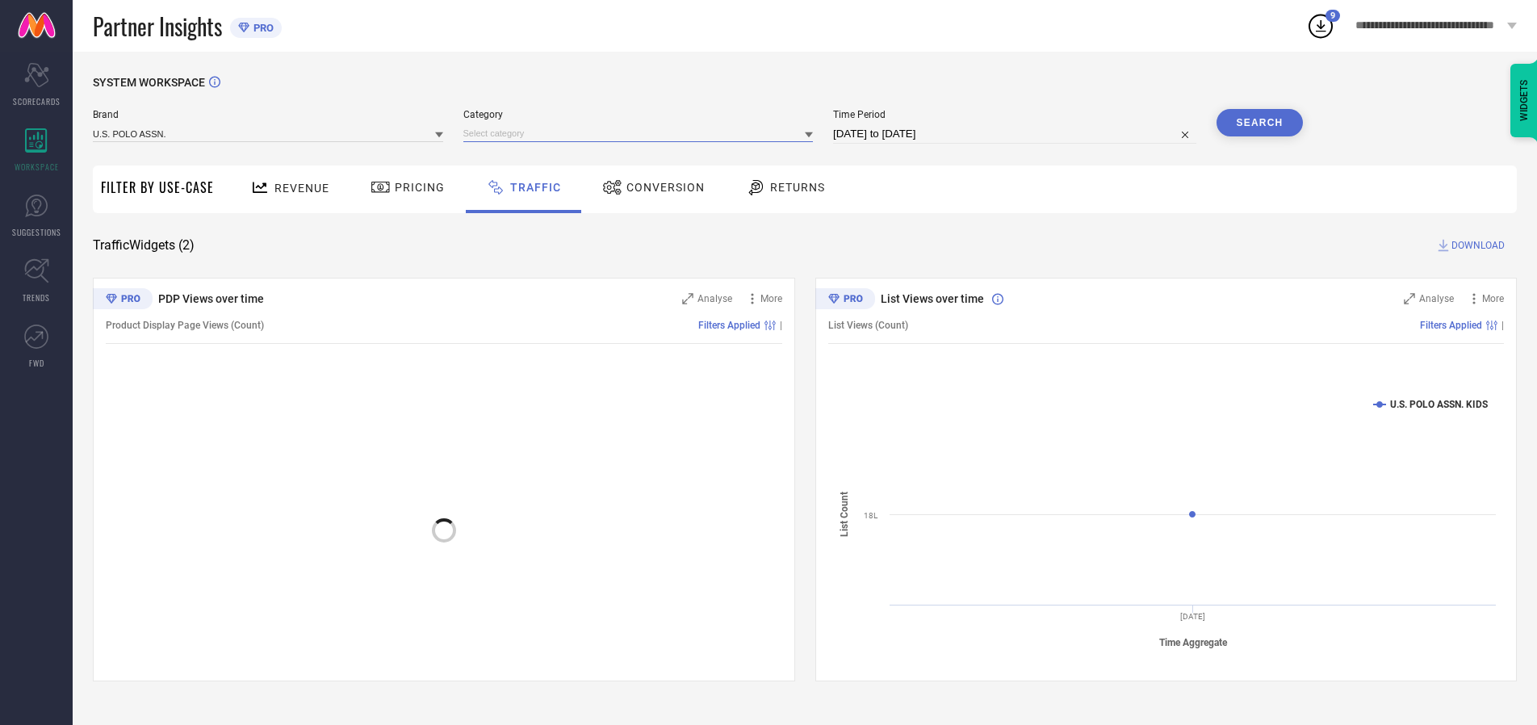
click at [642, 133] on input at bounding box center [638, 133] width 350 height 17
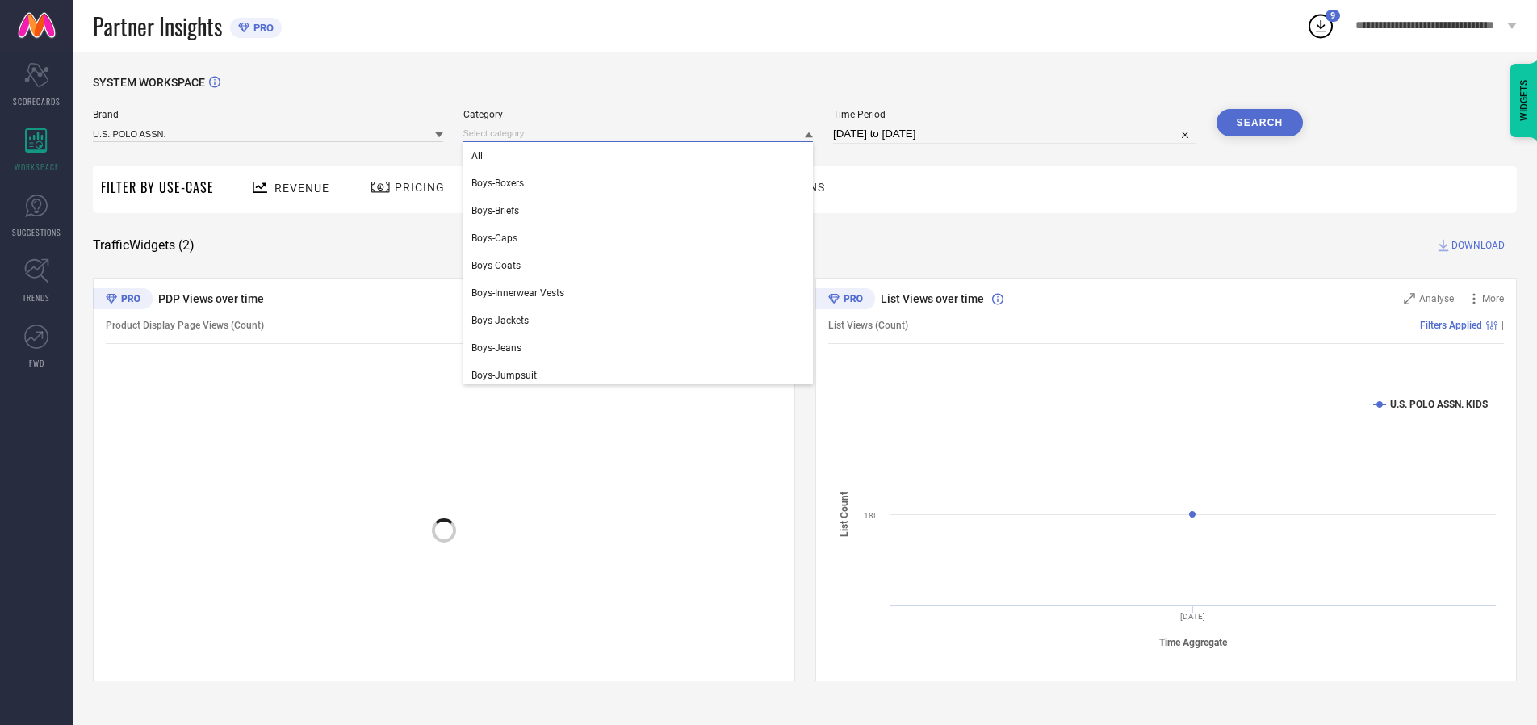
click at [642, 156] on div "All" at bounding box center [638, 155] width 350 height 27
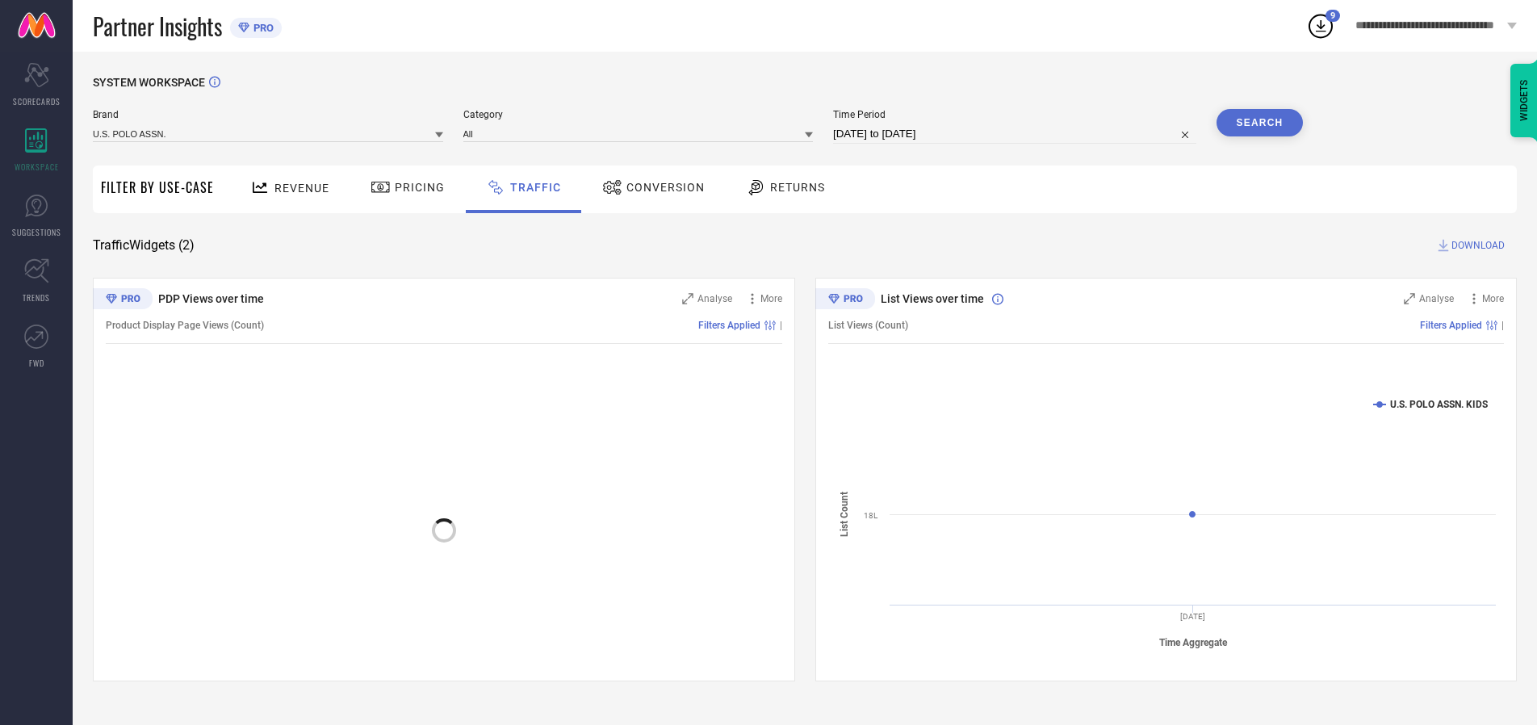
click at [1259, 123] on button "Search" at bounding box center [1260, 122] width 87 height 27
click at [1476, 245] on span "DOWNLOAD" at bounding box center [1478, 245] width 53 height 16
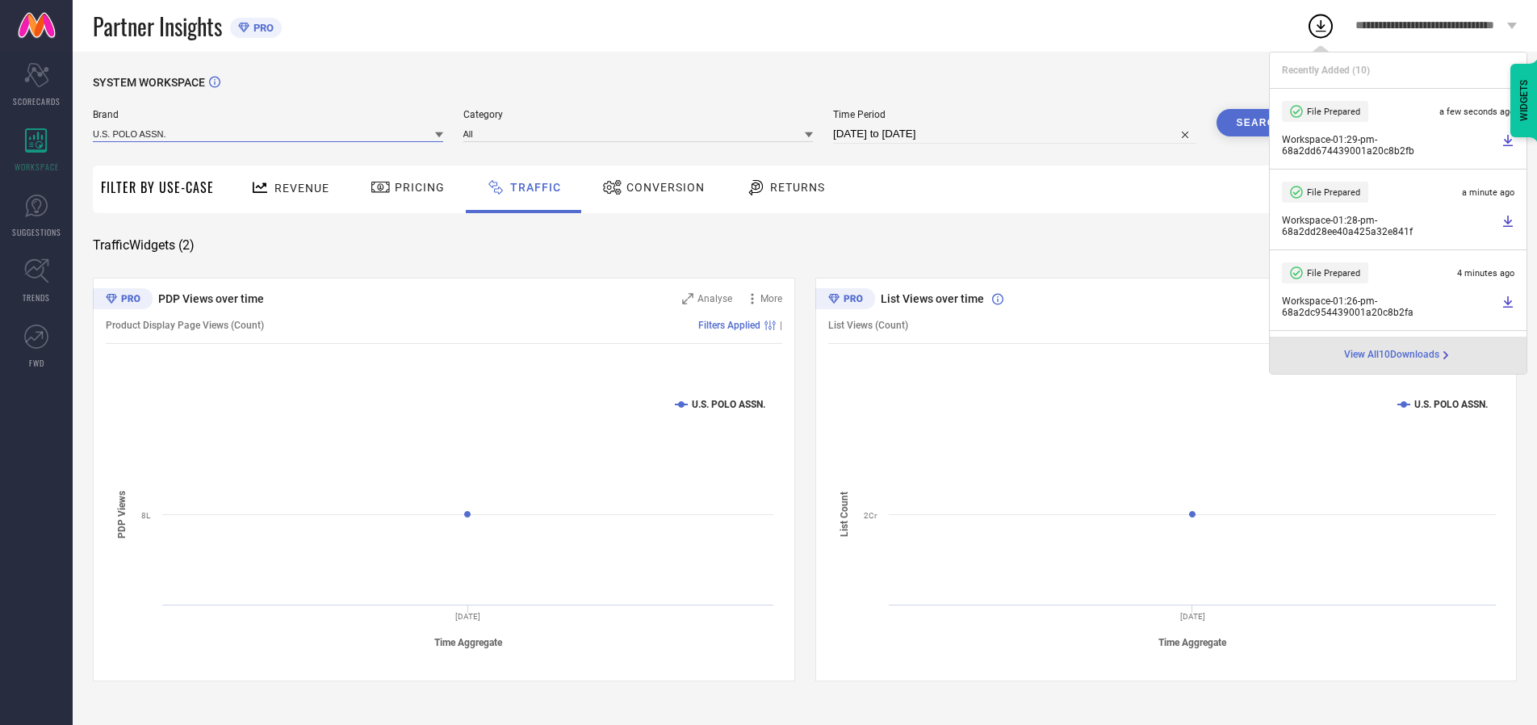
click at [269, 133] on input at bounding box center [268, 133] width 350 height 17
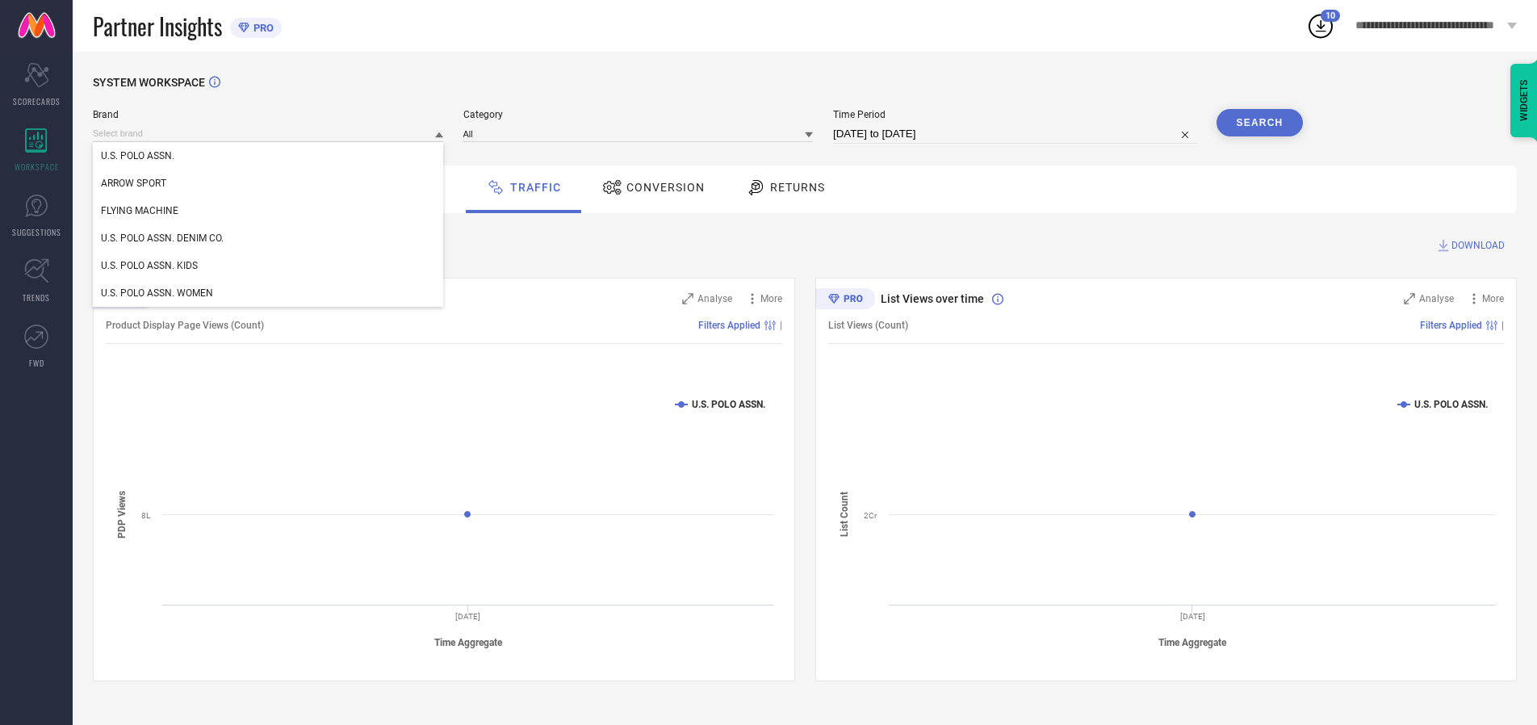
click at [269, 238] on div "U.S. POLO ASSN. DENIM CO." at bounding box center [268, 237] width 350 height 27
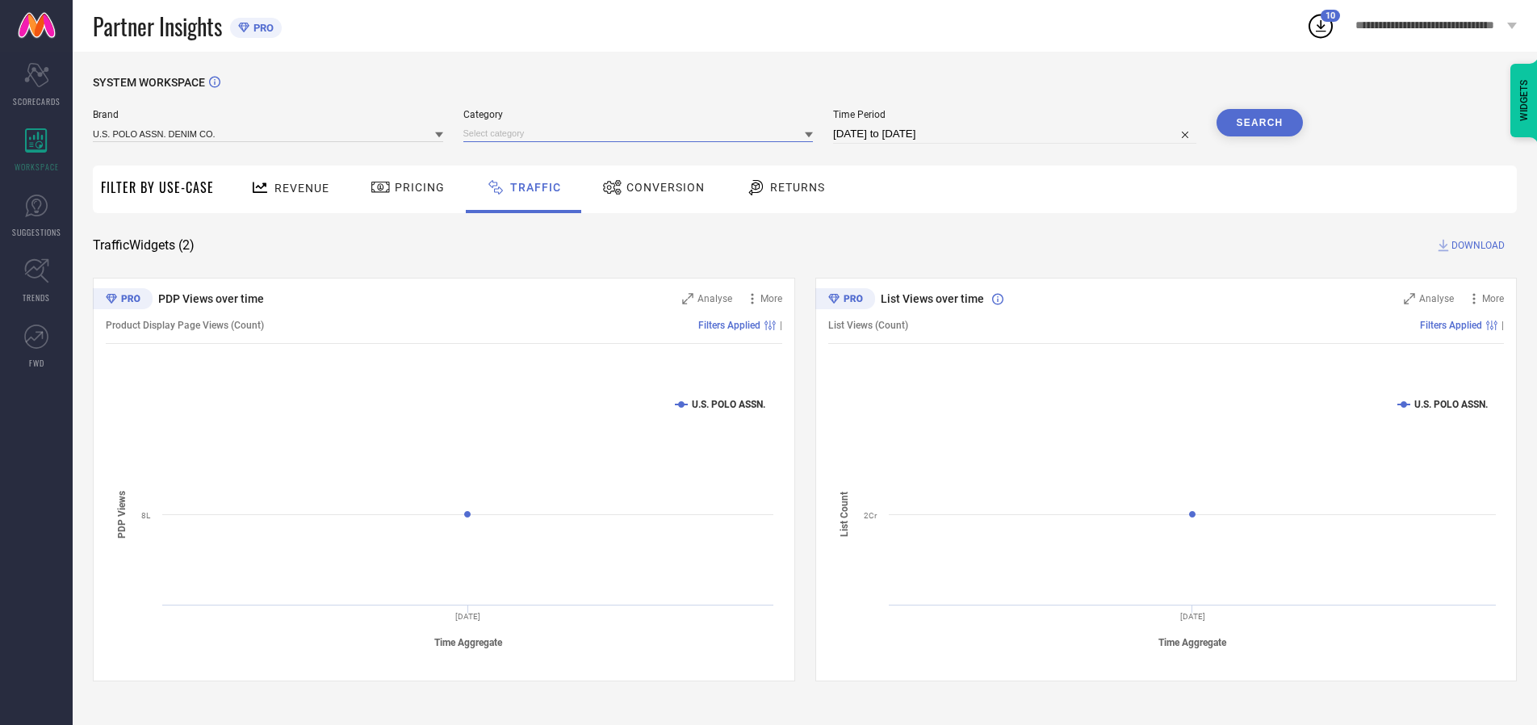
click at [642, 133] on input at bounding box center [638, 133] width 350 height 17
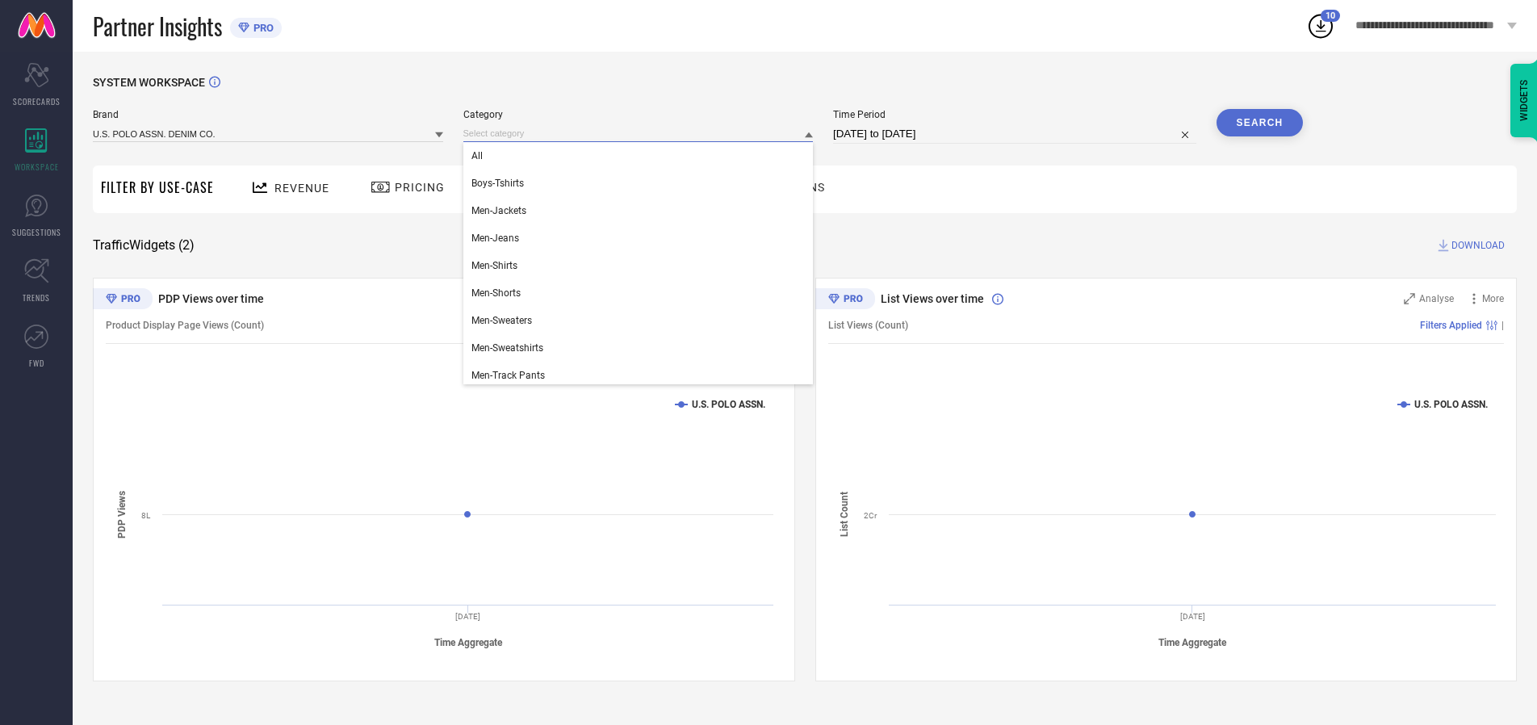
click at [642, 156] on div "All" at bounding box center [638, 155] width 350 height 27
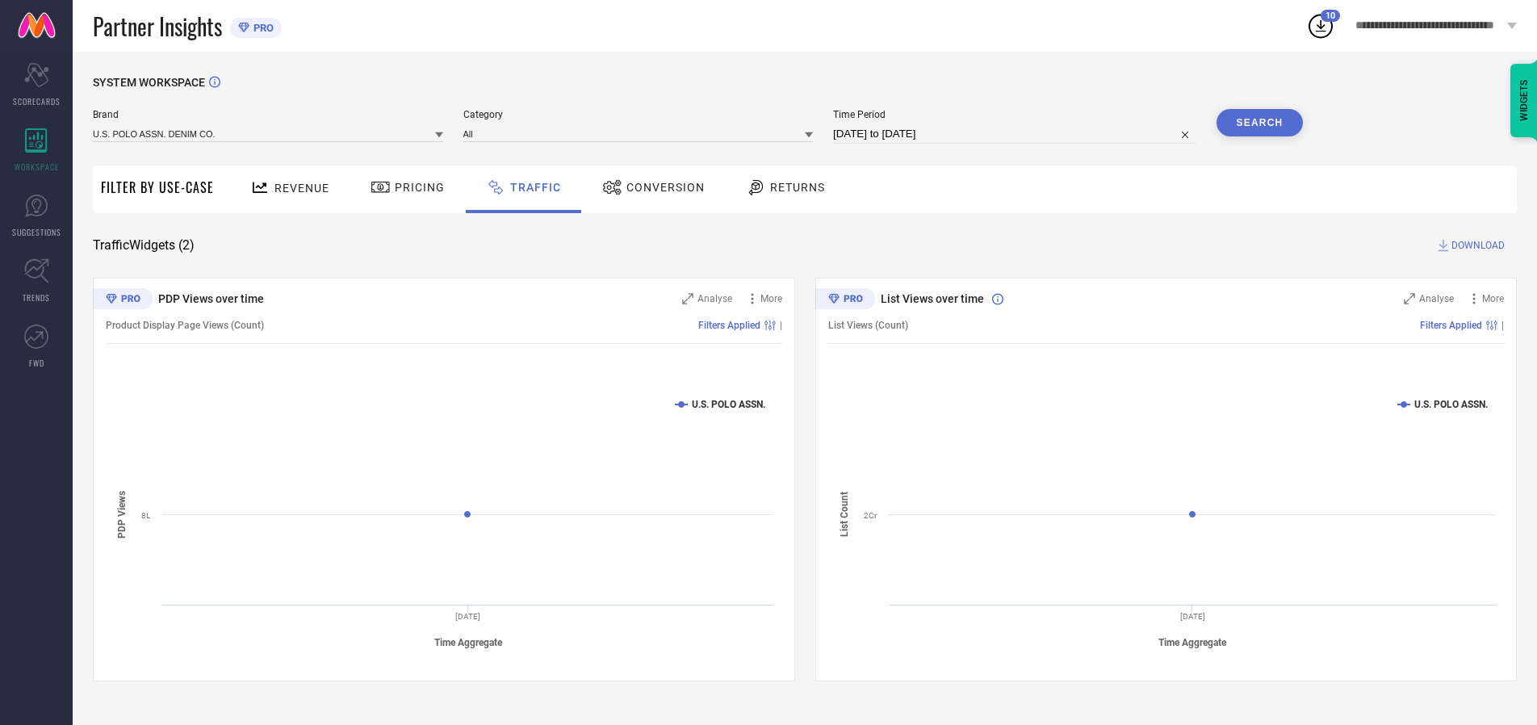
click at [1259, 123] on button "Search" at bounding box center [1260, 122] width 87 height 27
click at [1476, 245] on span "DOWNLOAD" at bounding box center [1478, 245] width 53 height 16
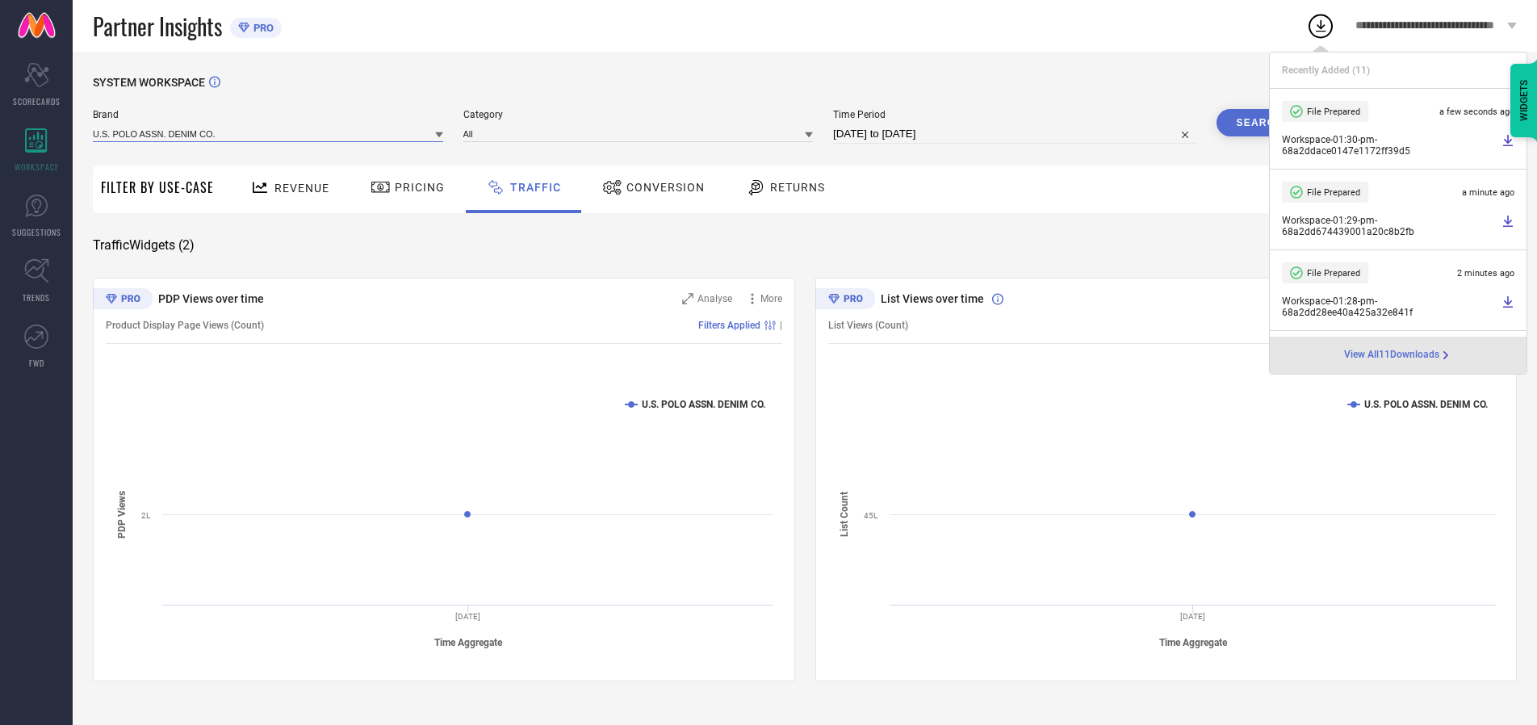
click at [269, 133] on input at bounding box center [268, 133] width 350 height 17
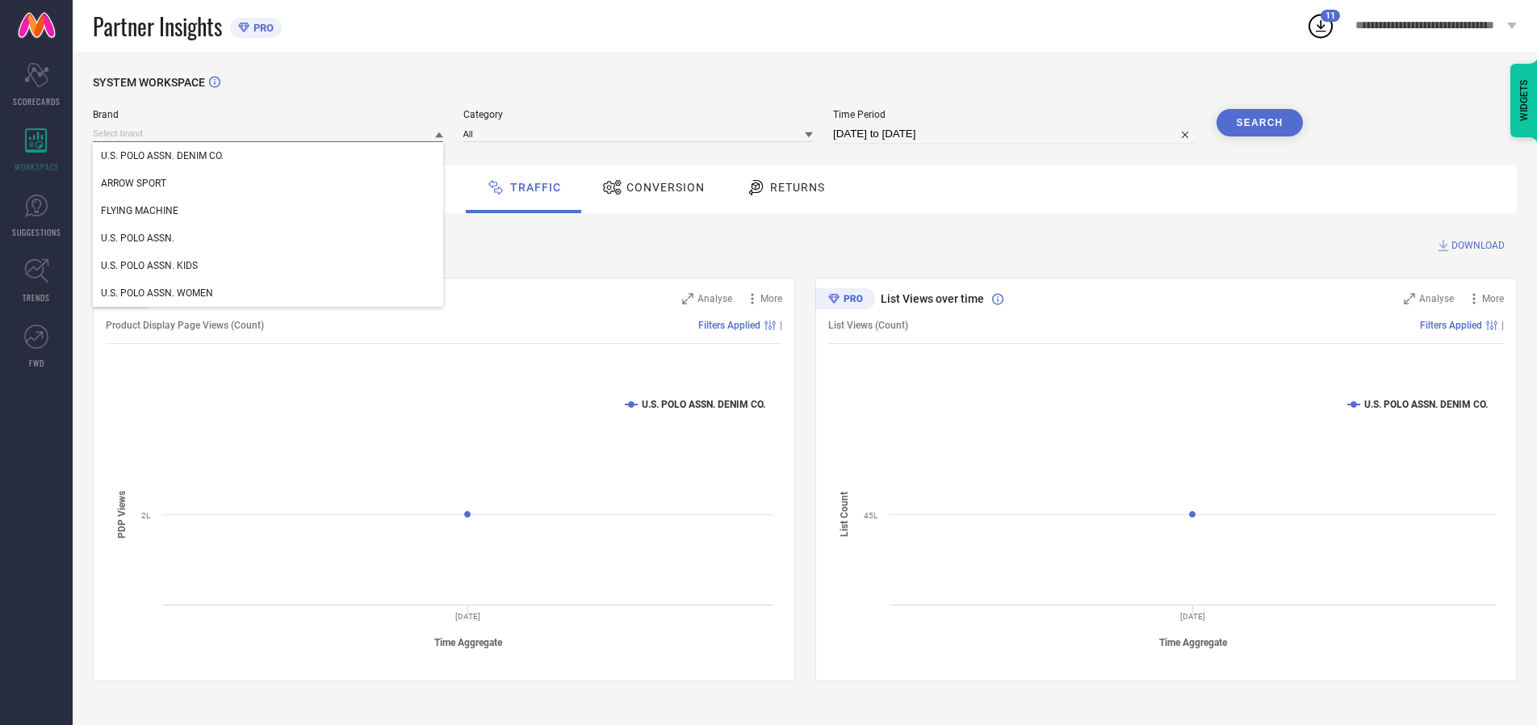
click at [269, 293] on div "U.S. POLO ASSN. WOMEN" at bounding box center [268, 292] width 350 height 27
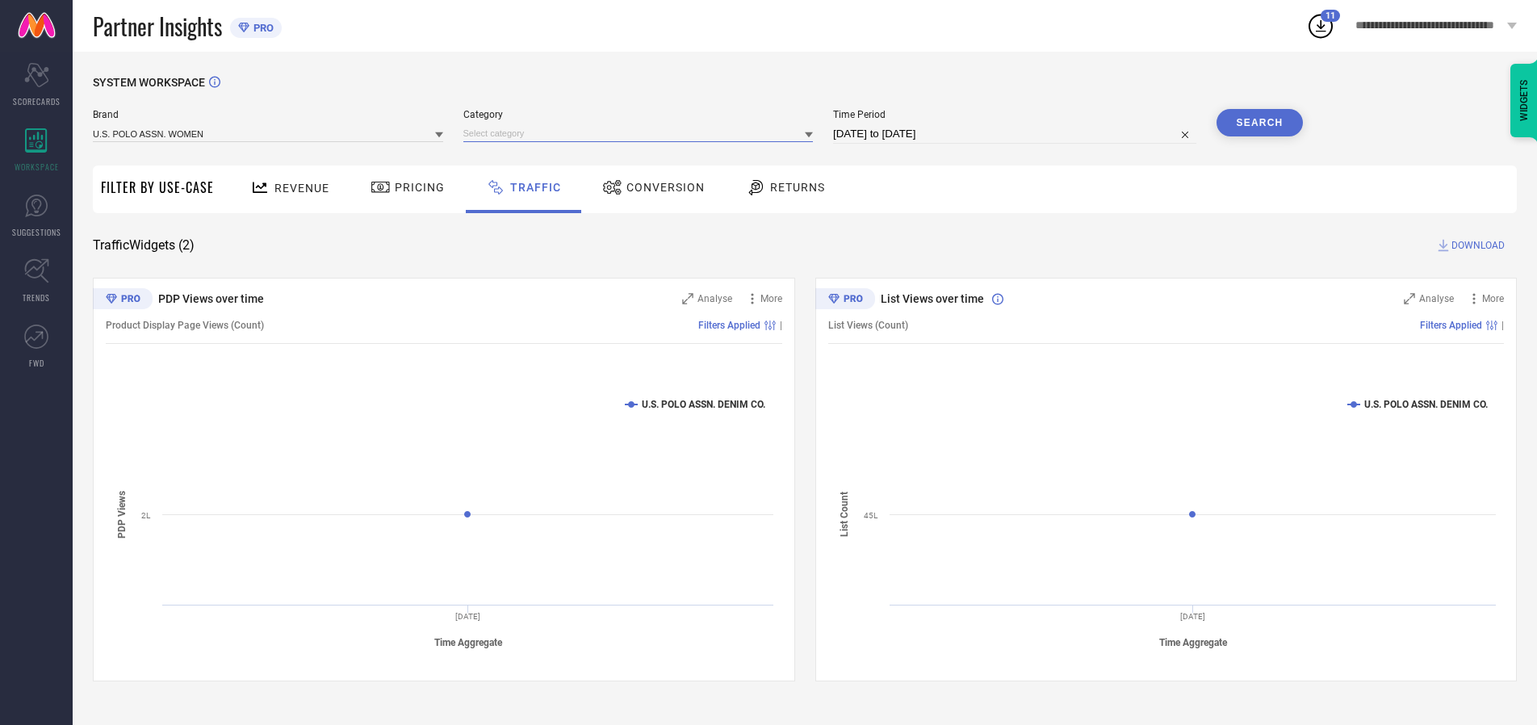
click at [642, 133] on input at bounding box center [638, 133] width 350 height 17
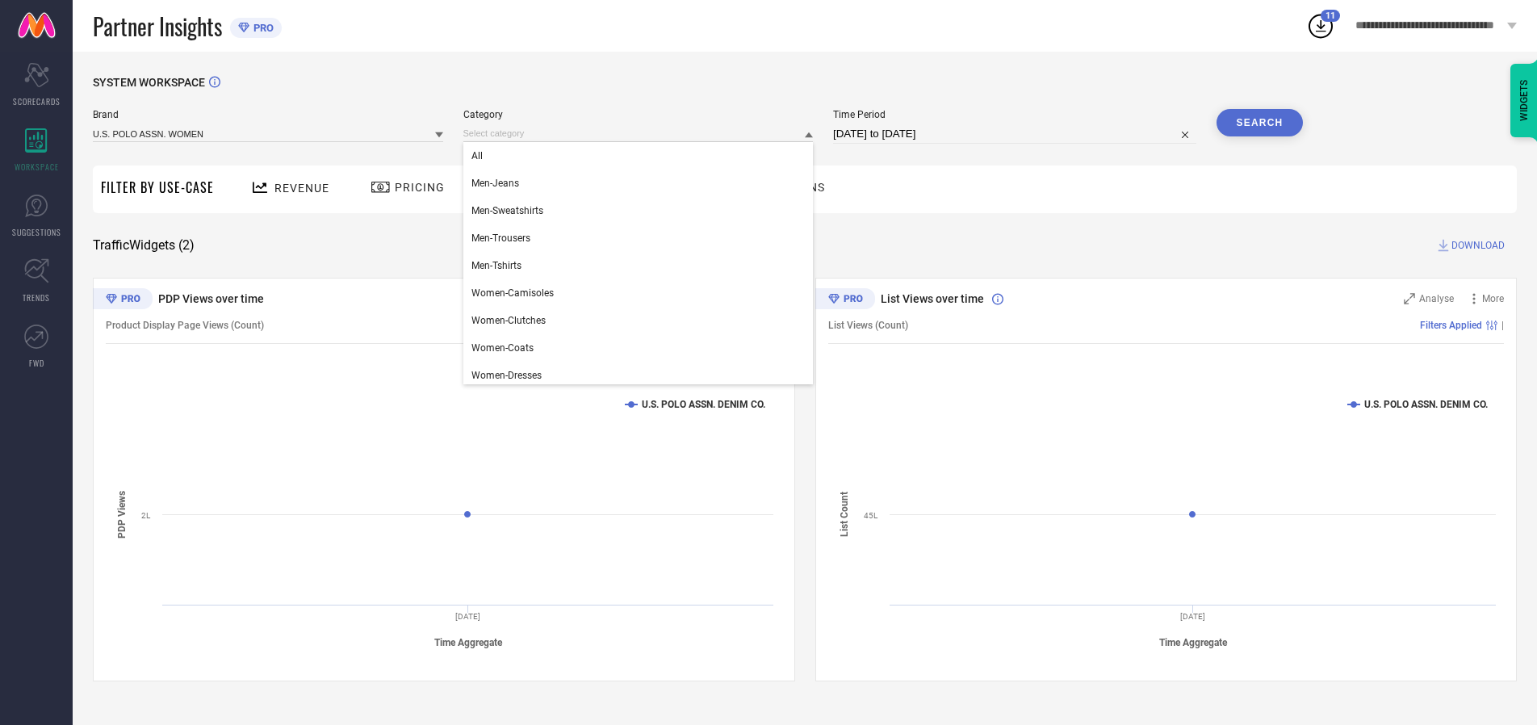
click at [642, 156] on div "All" at bounding box center [638, 155] width 350 height 27
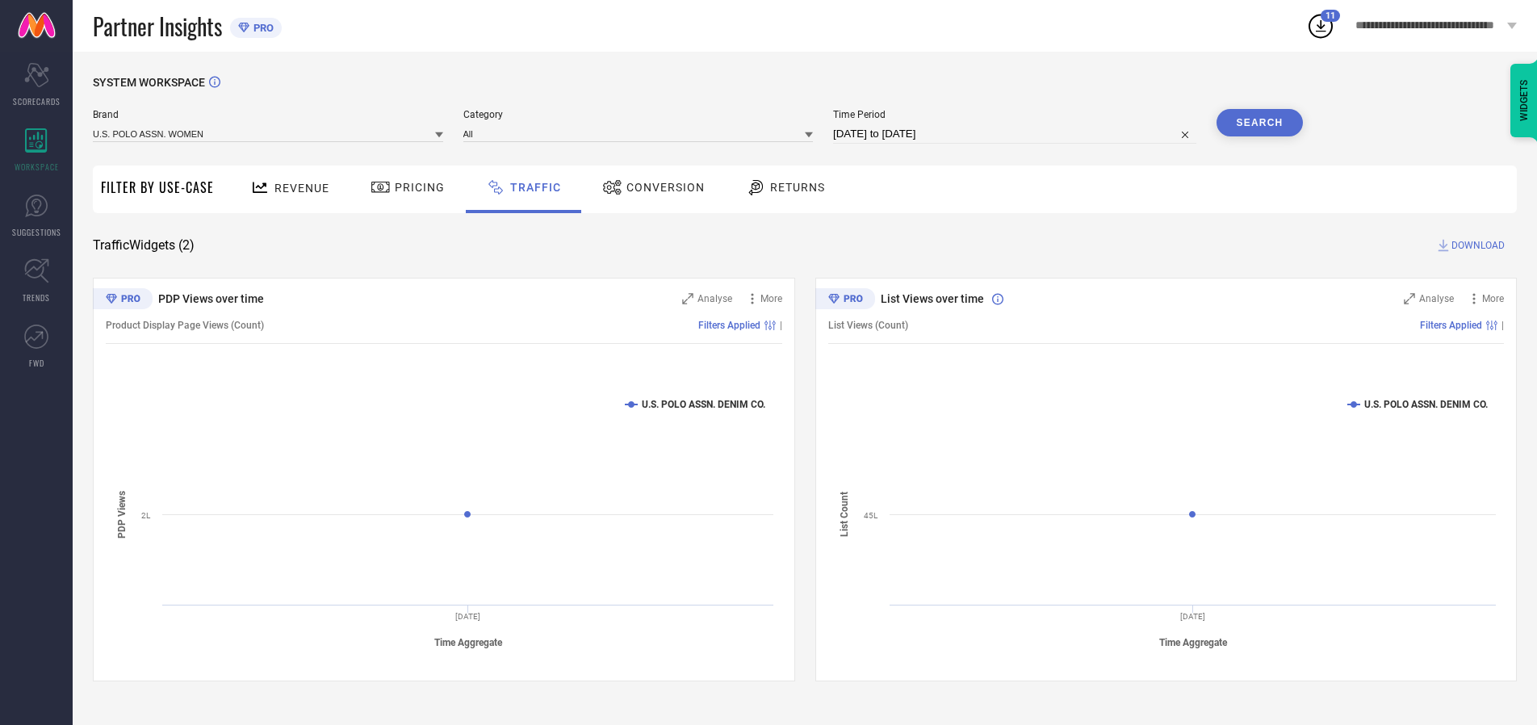
click at [1259, 123] on button "Search" at bounding box center [1260, 122] width 87 height 27
click at [1476, 245] on span "DOWNLOAD" at bounding box center [1478, 245] width 53 height 16
click at [1017, 134] on input at bounding box center [1014, 133] width 363 height 19
select select "7"
select select "2025"
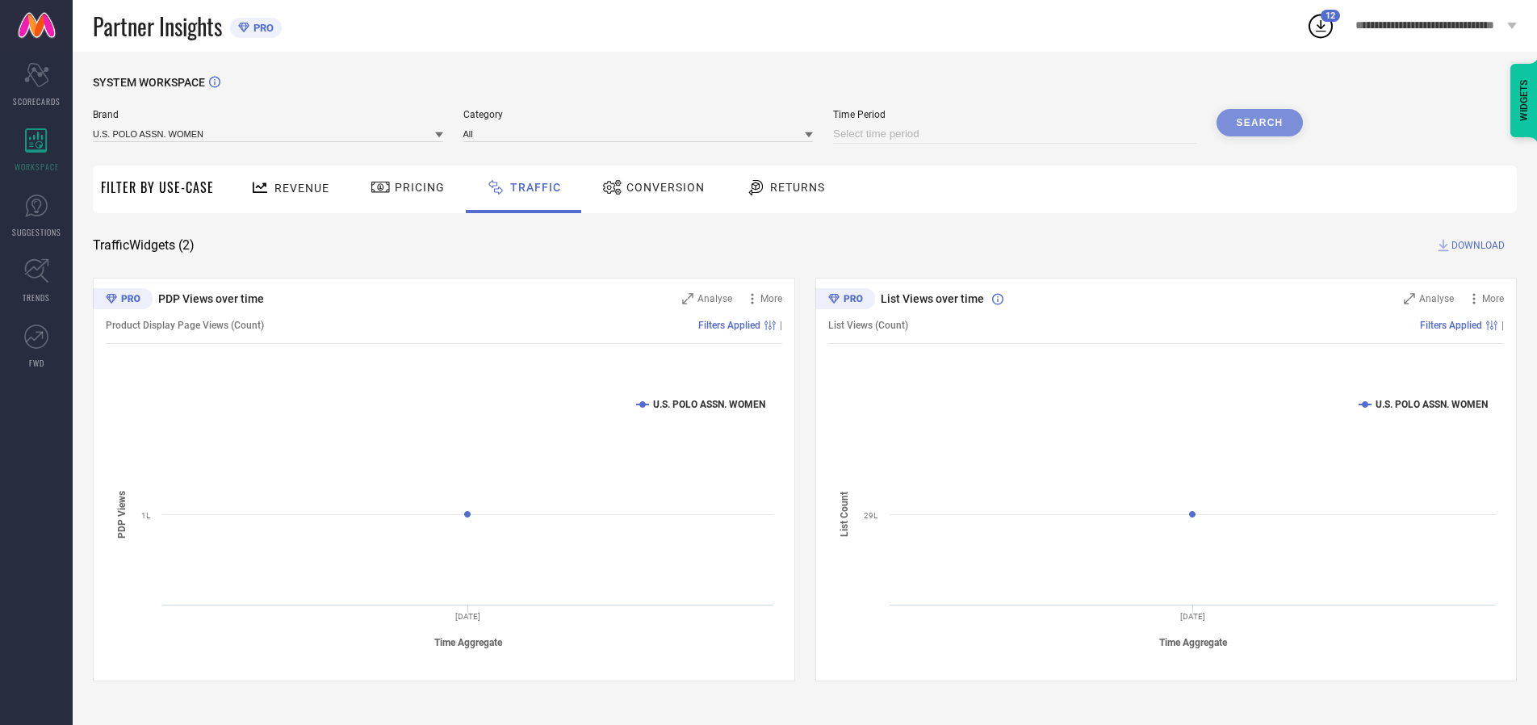
select select "8"
select select "2025"
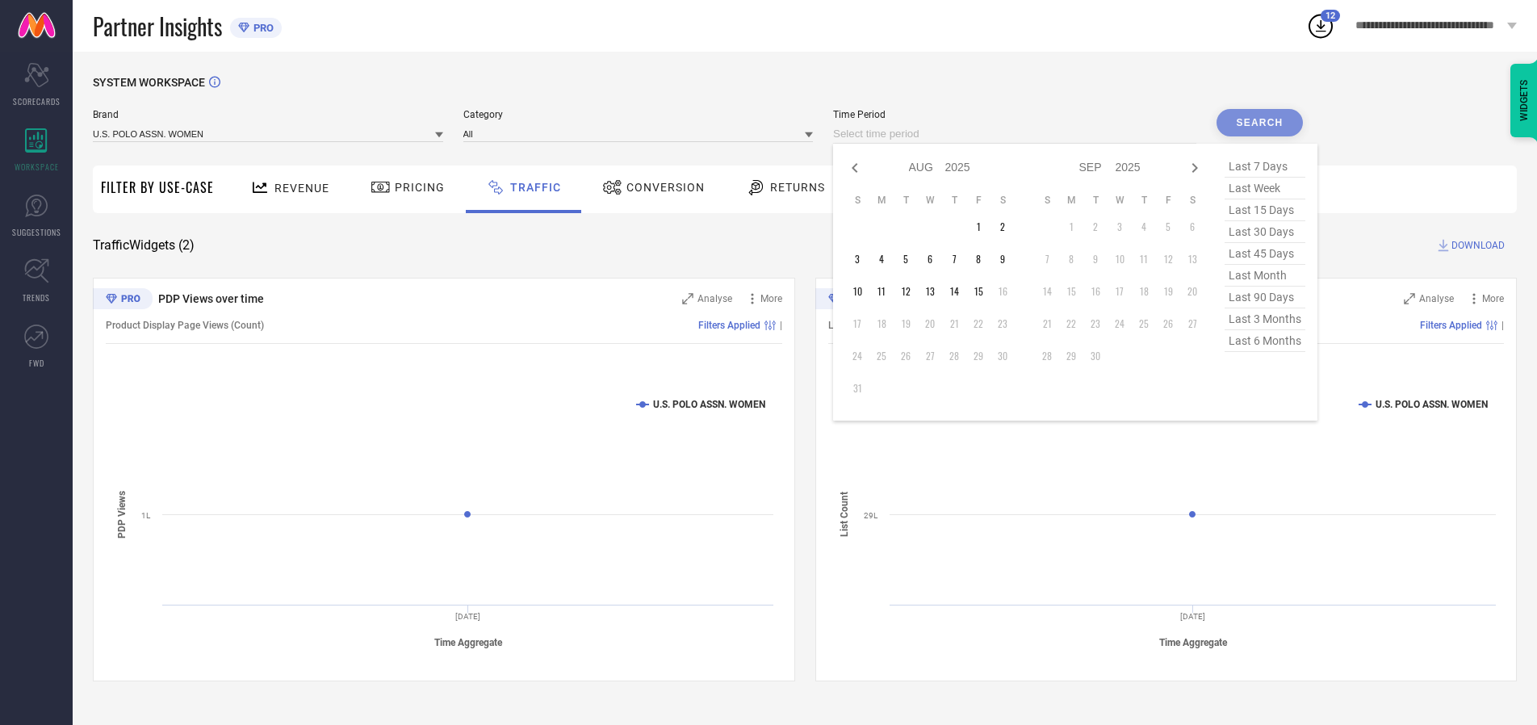
click at [959, 291] on td "14" at bounding box center [954, 291] width 24 height 24
type input "[DATE] to [DATE]"
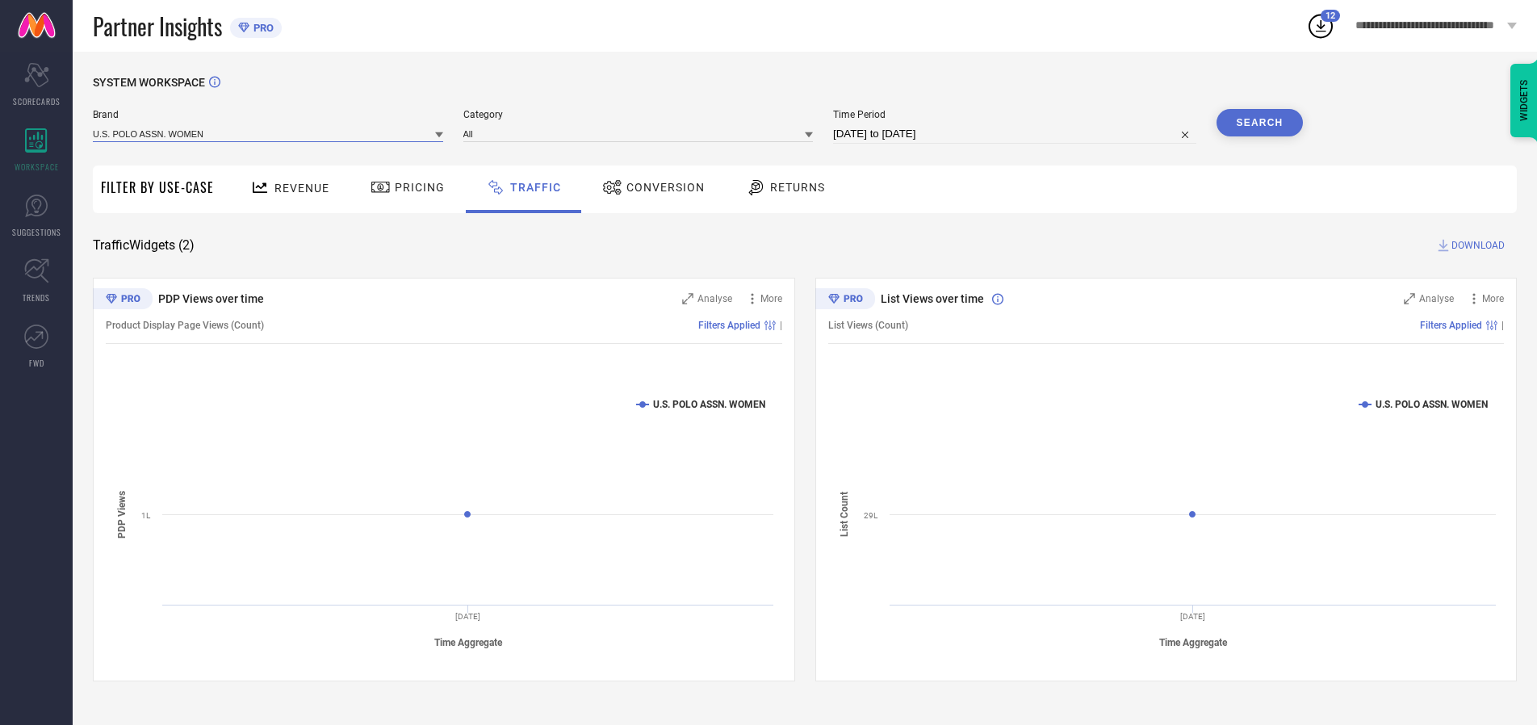
click at [269, 133] on input at bounding box center [268, 133] width 350 height 17
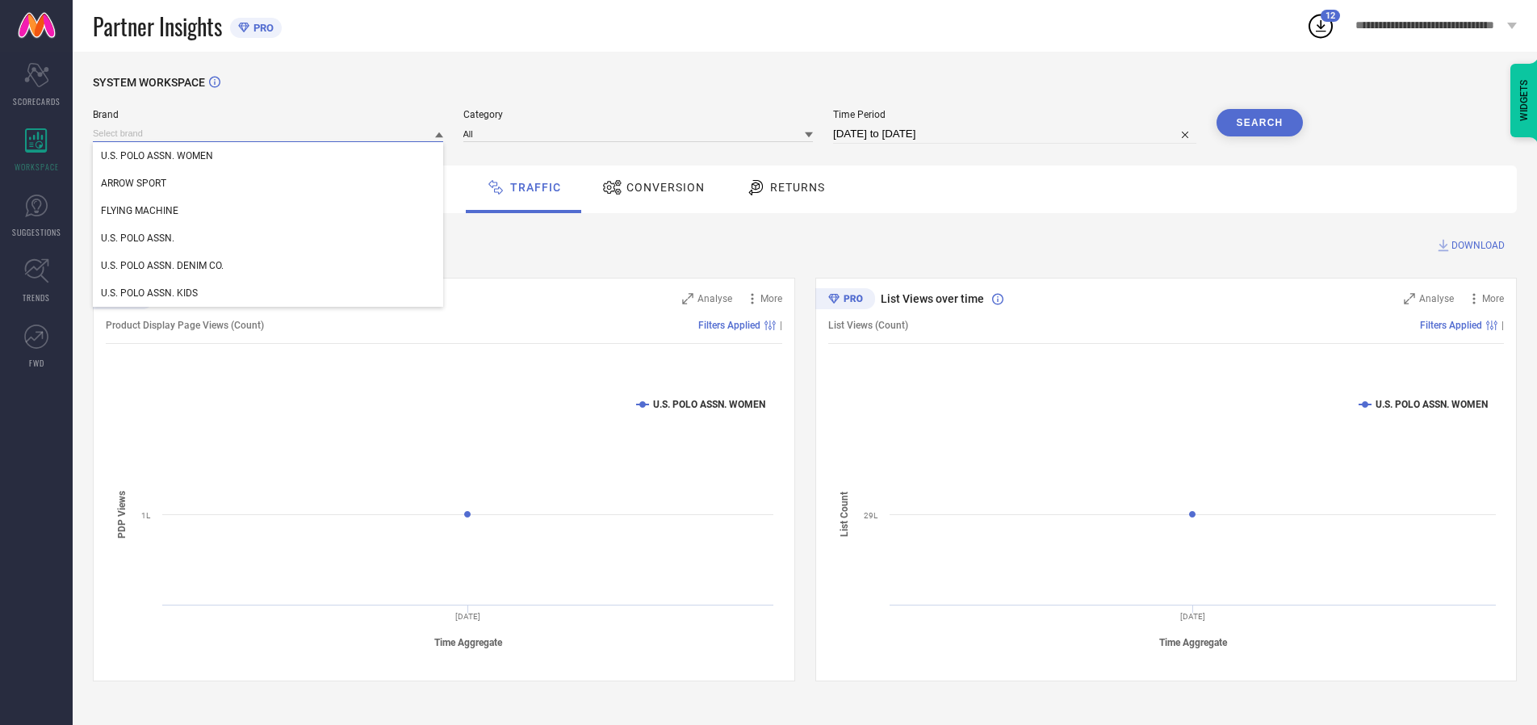
click at [269, 133] on input at bounding box center [268, 133] width 350 height 17
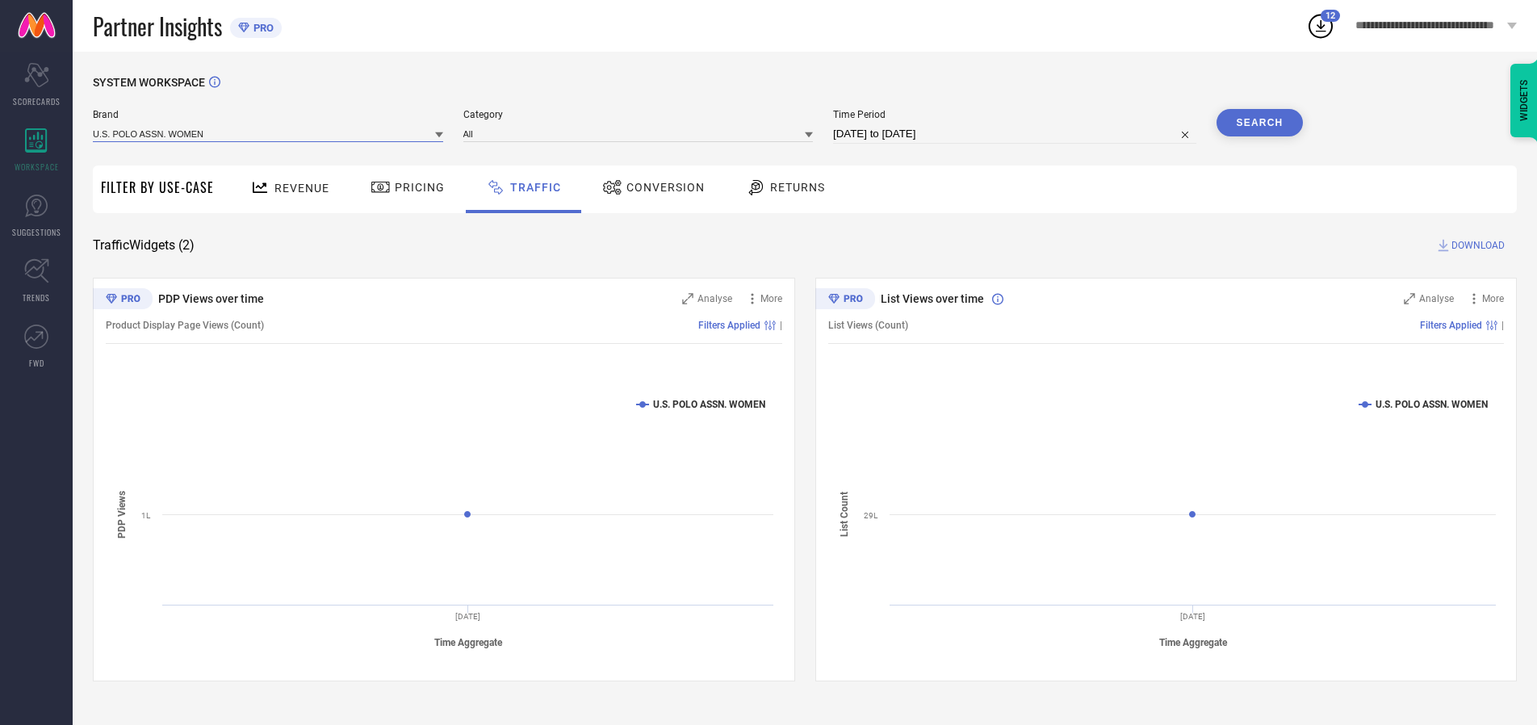
click at [269, 133] on input at bounding box center [268, 133] width 350 height 17
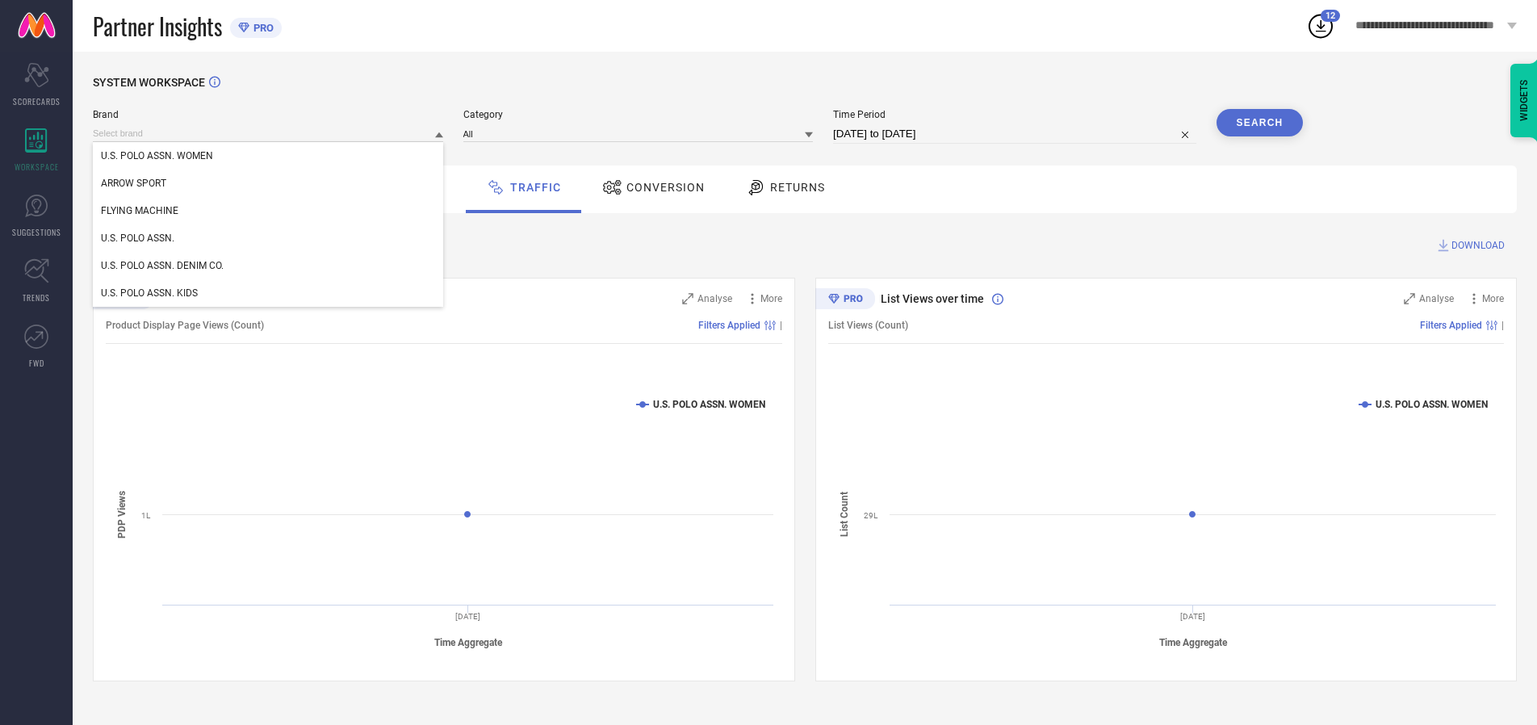
click at [269, 156] on div "U.S. POLO ASSN. WOMEN" at bounding box center [268, 155] width 350 height 27
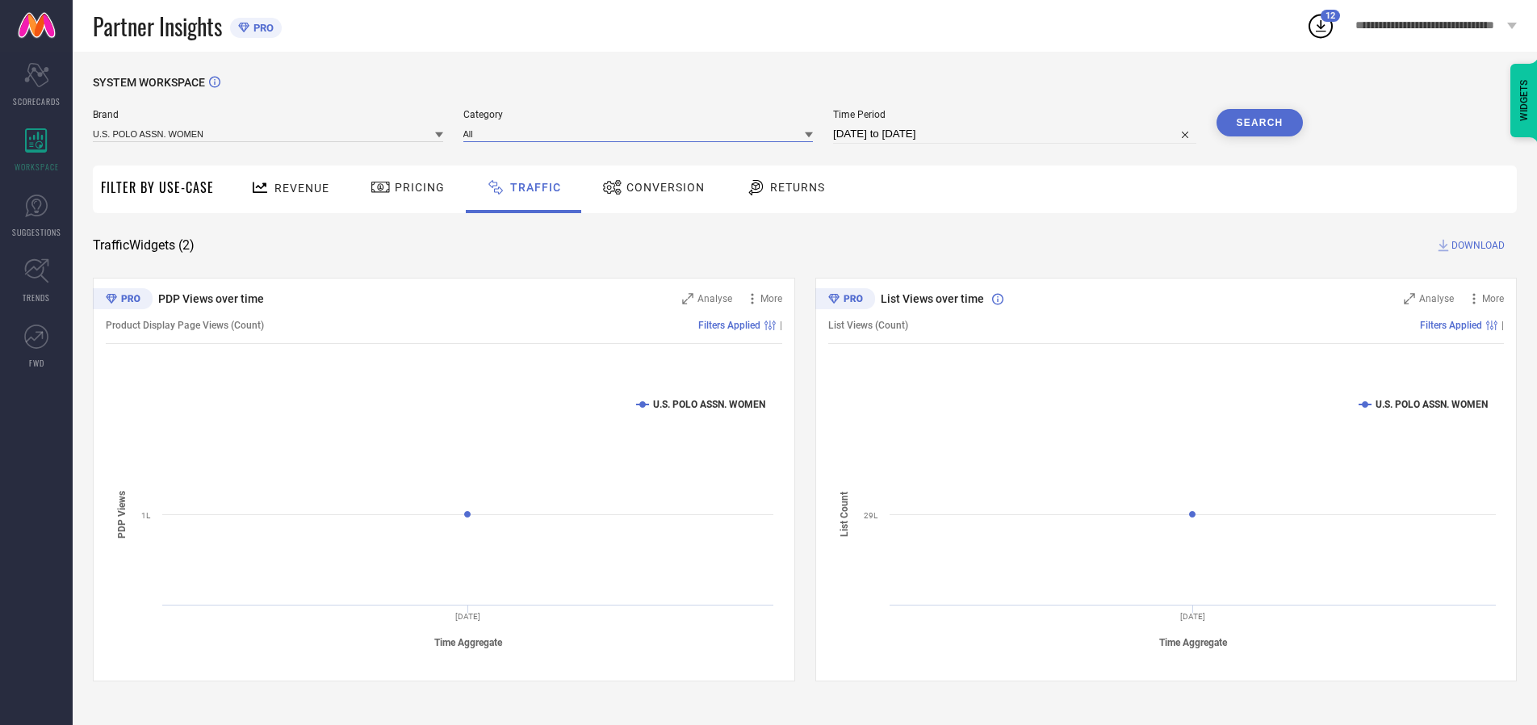
click at [642, 133] on input at bounding box center [638, 133] width 350 height 17
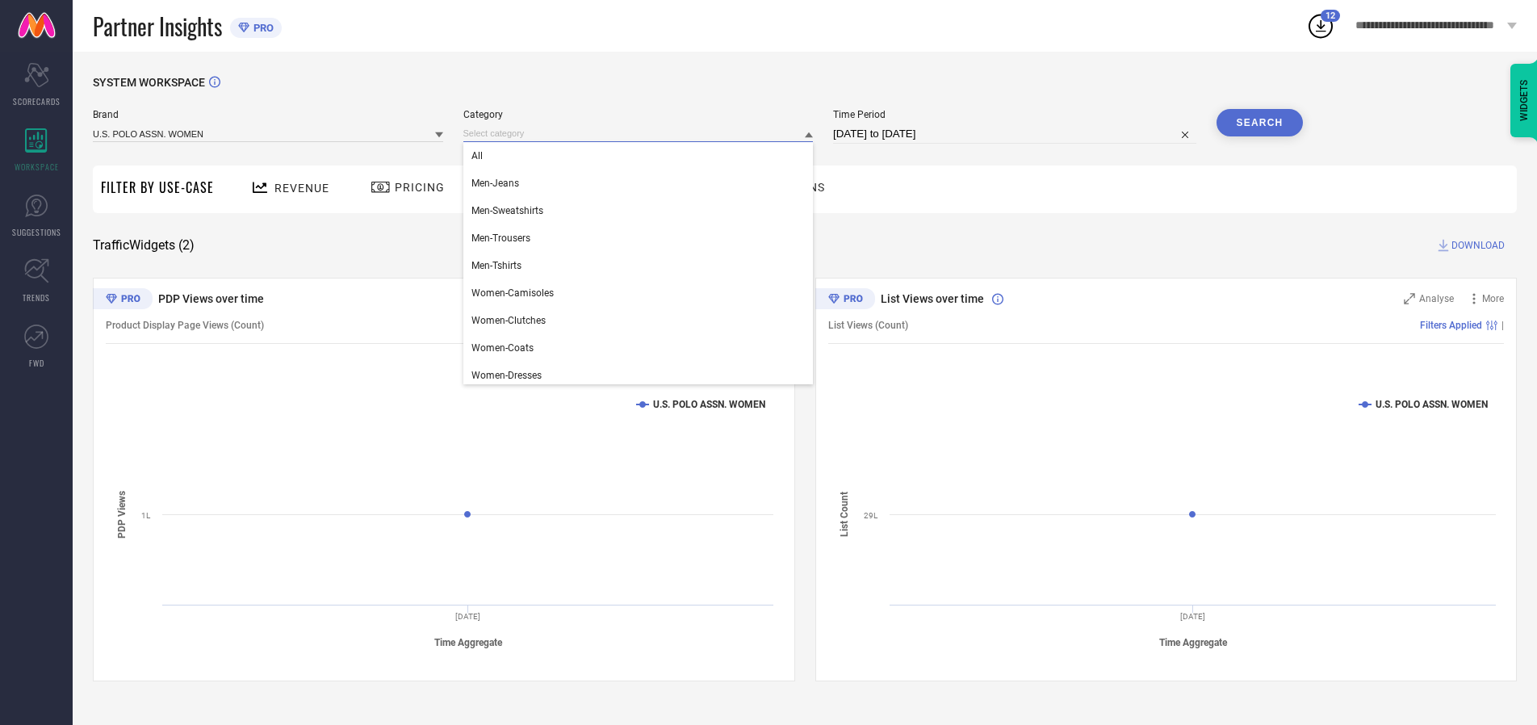
click at [642, 156] on div "All" at bounding box center [638, 155] width 350 height 27
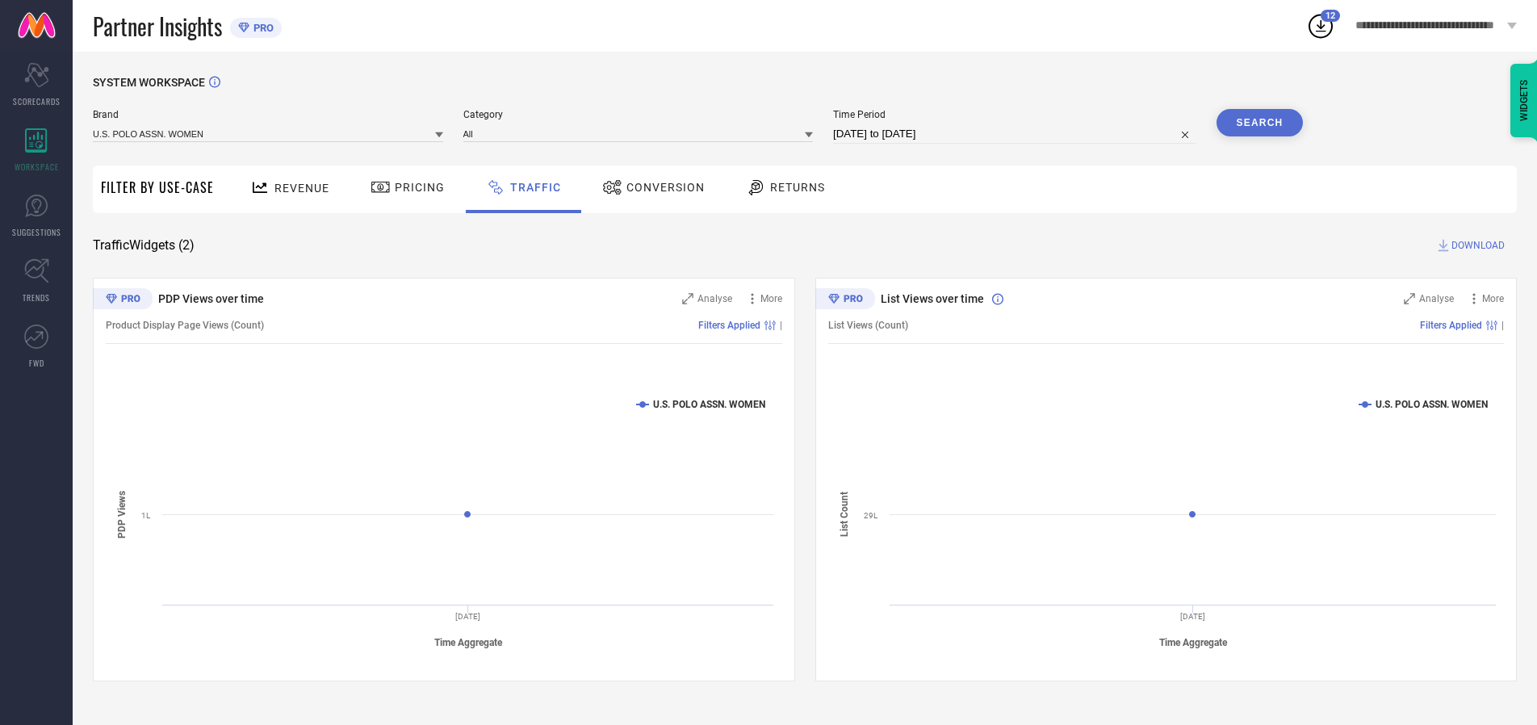
click at [1259, 123] on button "Search" at bounding box center [1260, 122] width 87 height 27
click at [1476, 245] on span "DOWNLOAD" at bounding box center [1478, 245] width 53 height 16
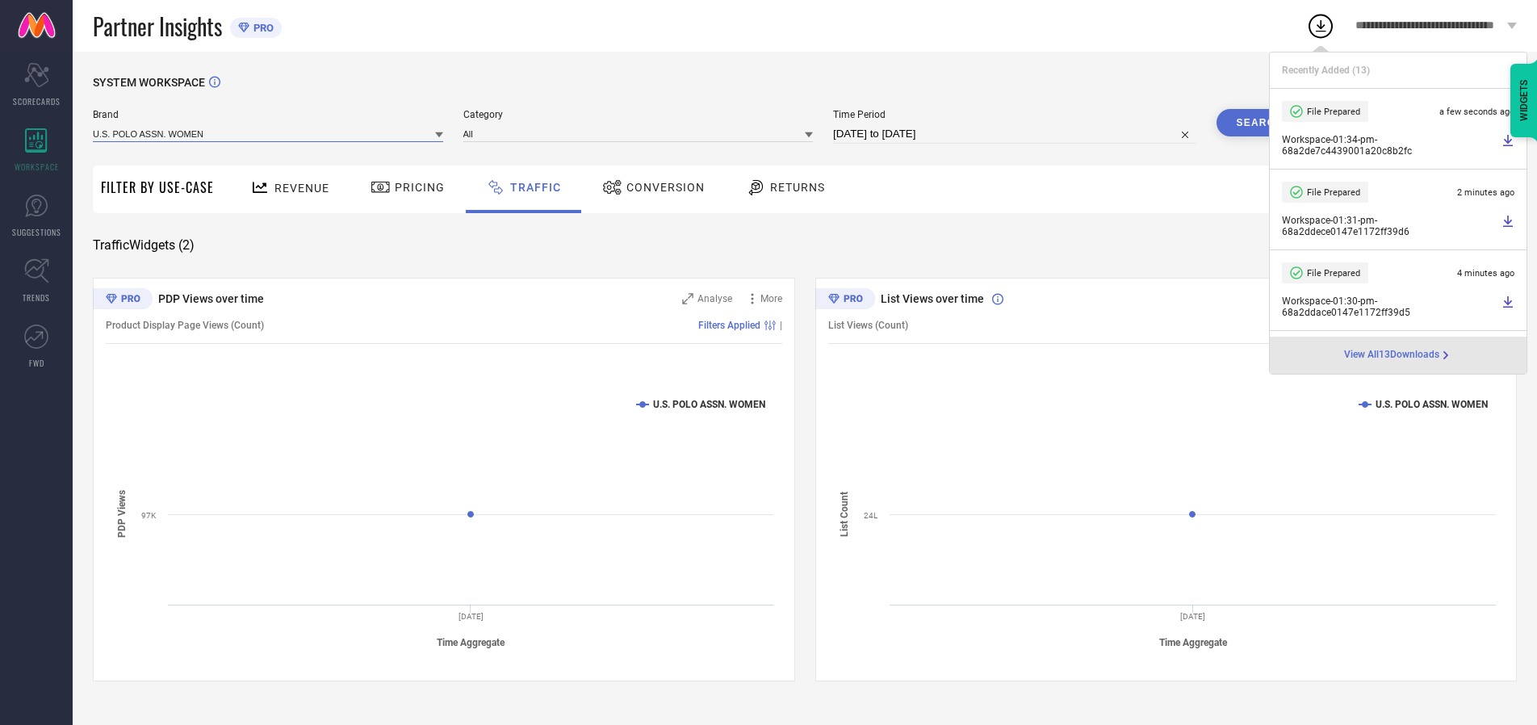
click at [269, 133] on input at bounding box center [268, 133] width 350 height 17
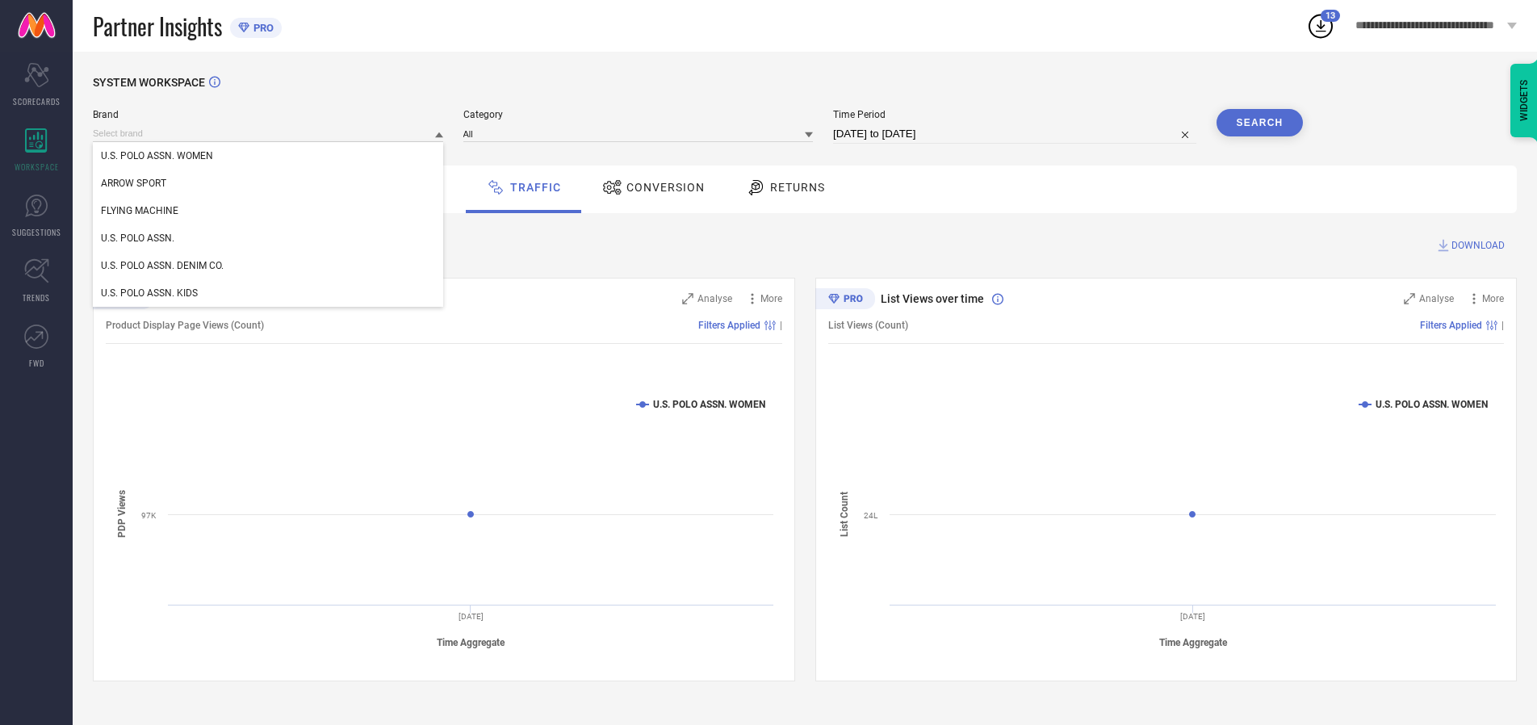
click at [269, 238] on div "U.S. POLO ASSN." at bounding box center [268, 237] width 350 height 27
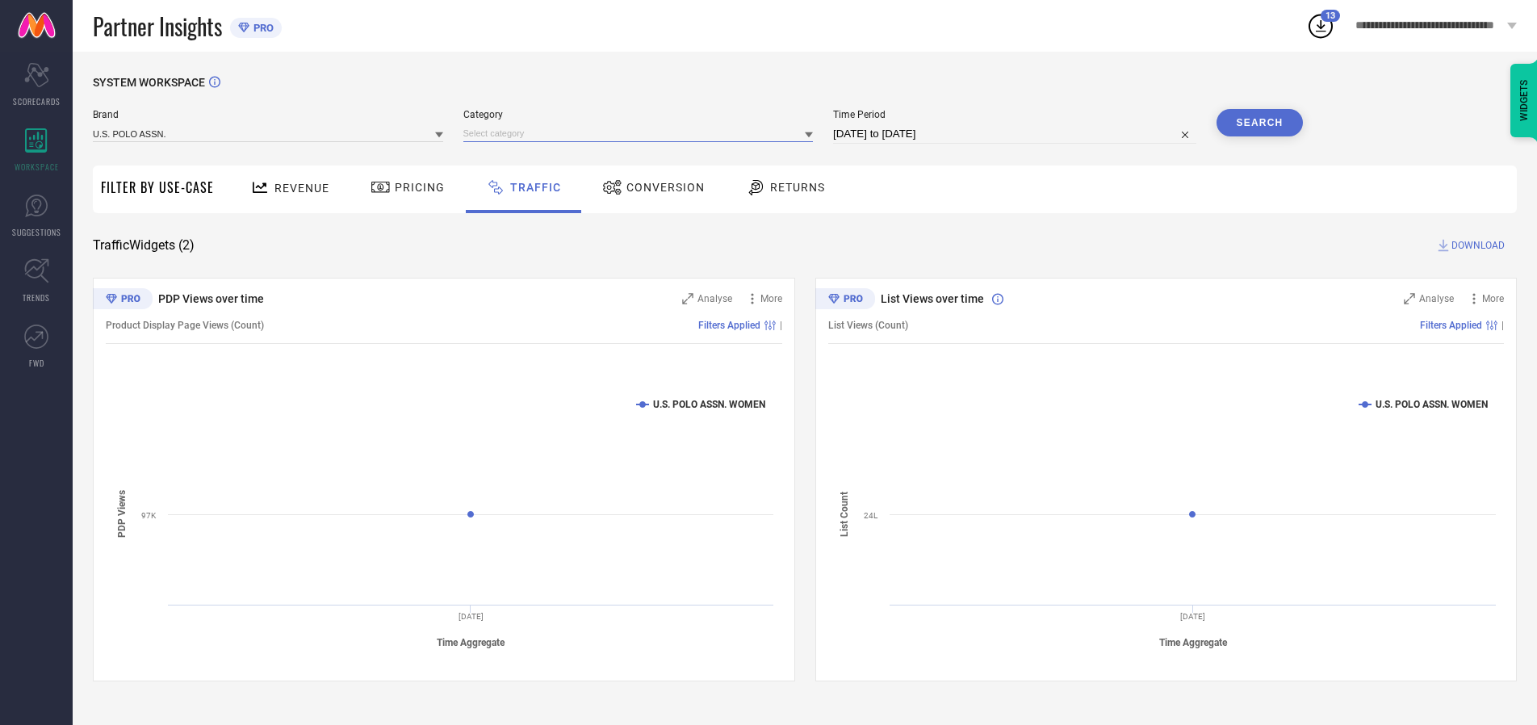
click at [642, 133] on input at bounding box center [638, 133] width 350 height 17
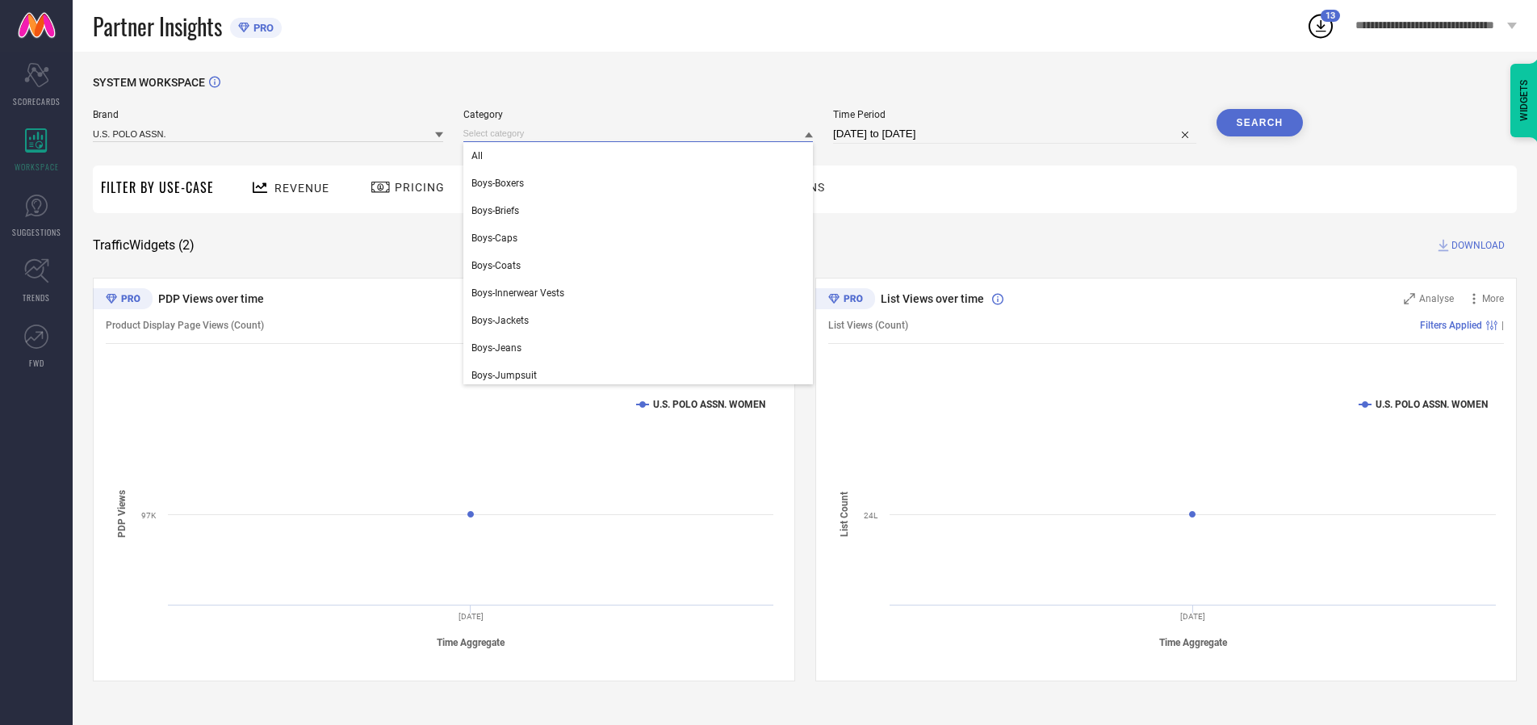
click at [642, 156] on div "All" at bounding box center [638, 155] width 350 height 27
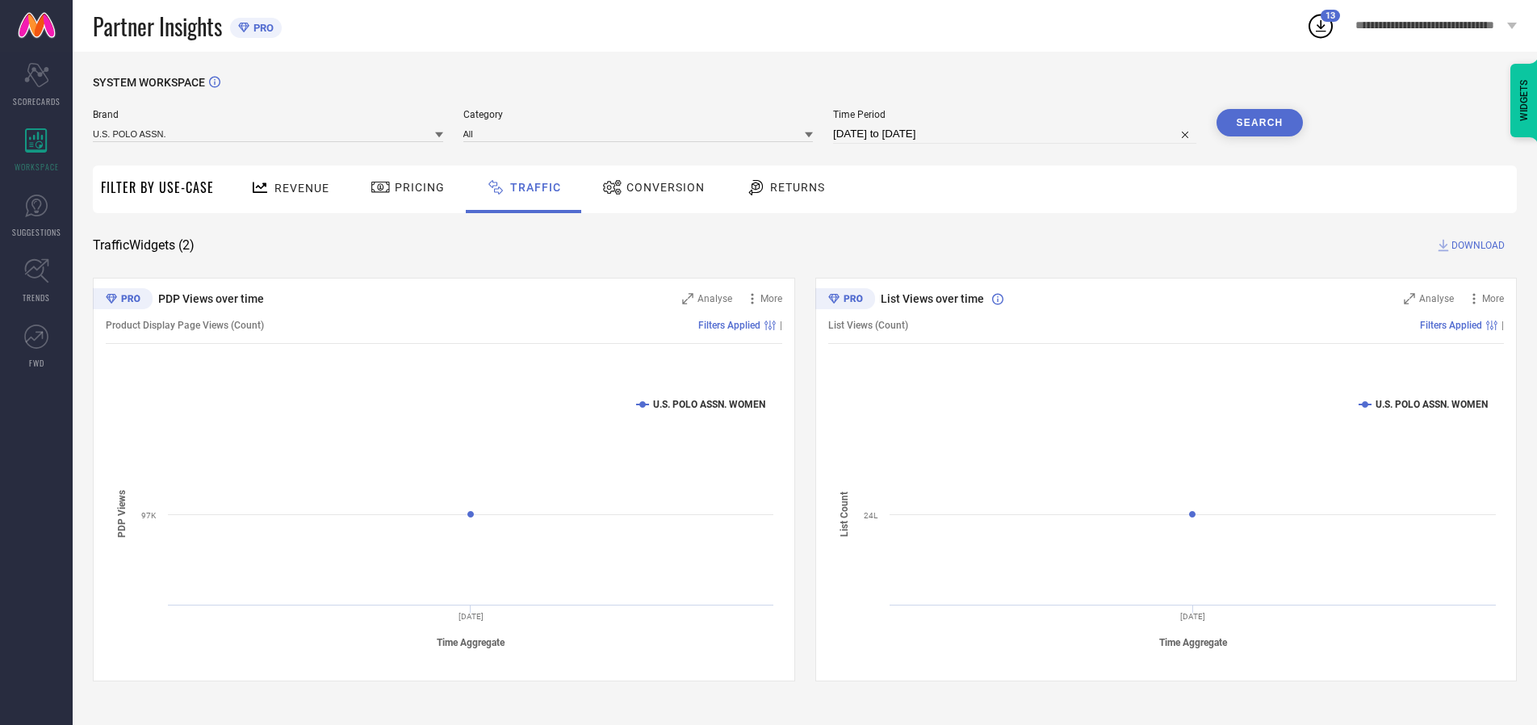
click at [1259, 123] on button "Search" at bounding box center [1260, 122] width 87 height 27
click at [1476, 245] on span "DOWNLOAD" at bounding box center [1478, 245] width 53 height 16
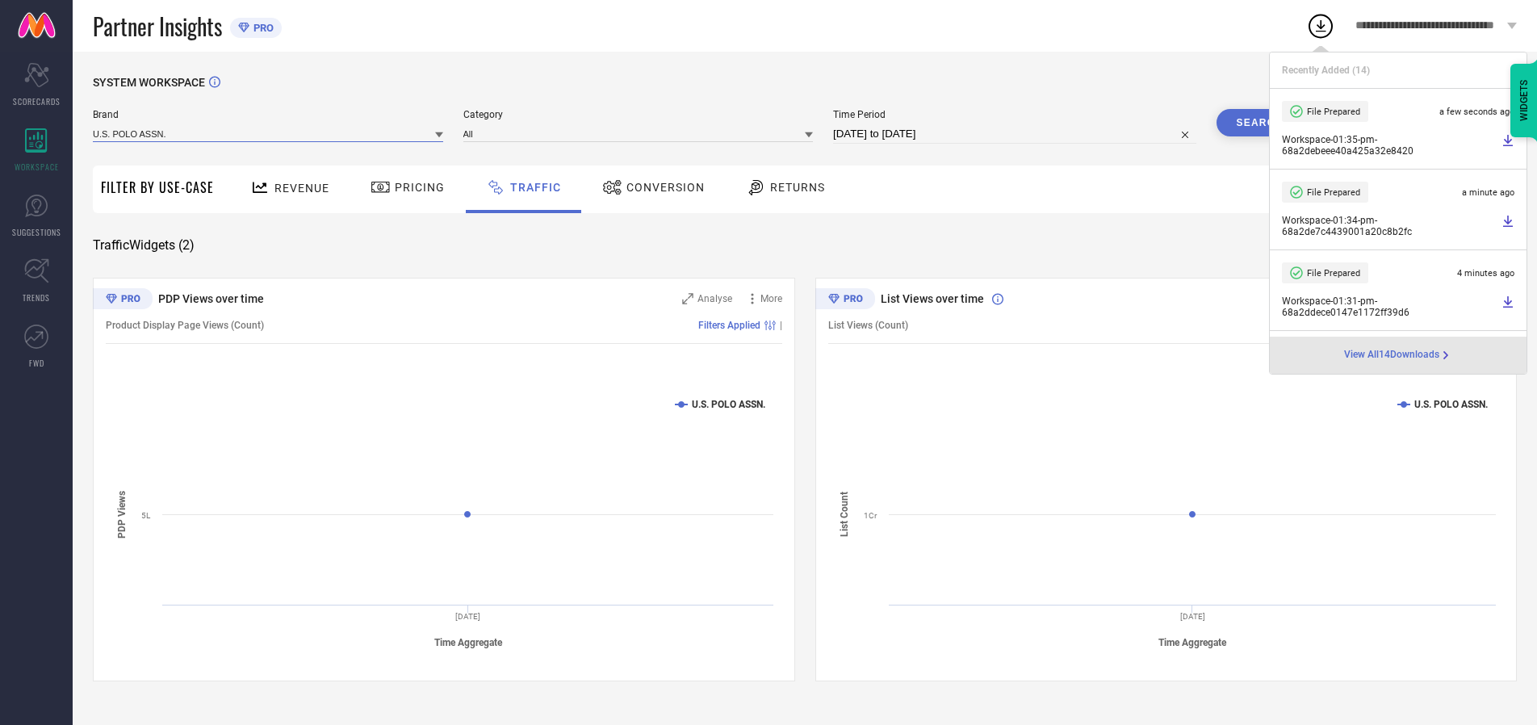
click at [269, 133] on input at bounding box center [268, 133] width 350 height 17
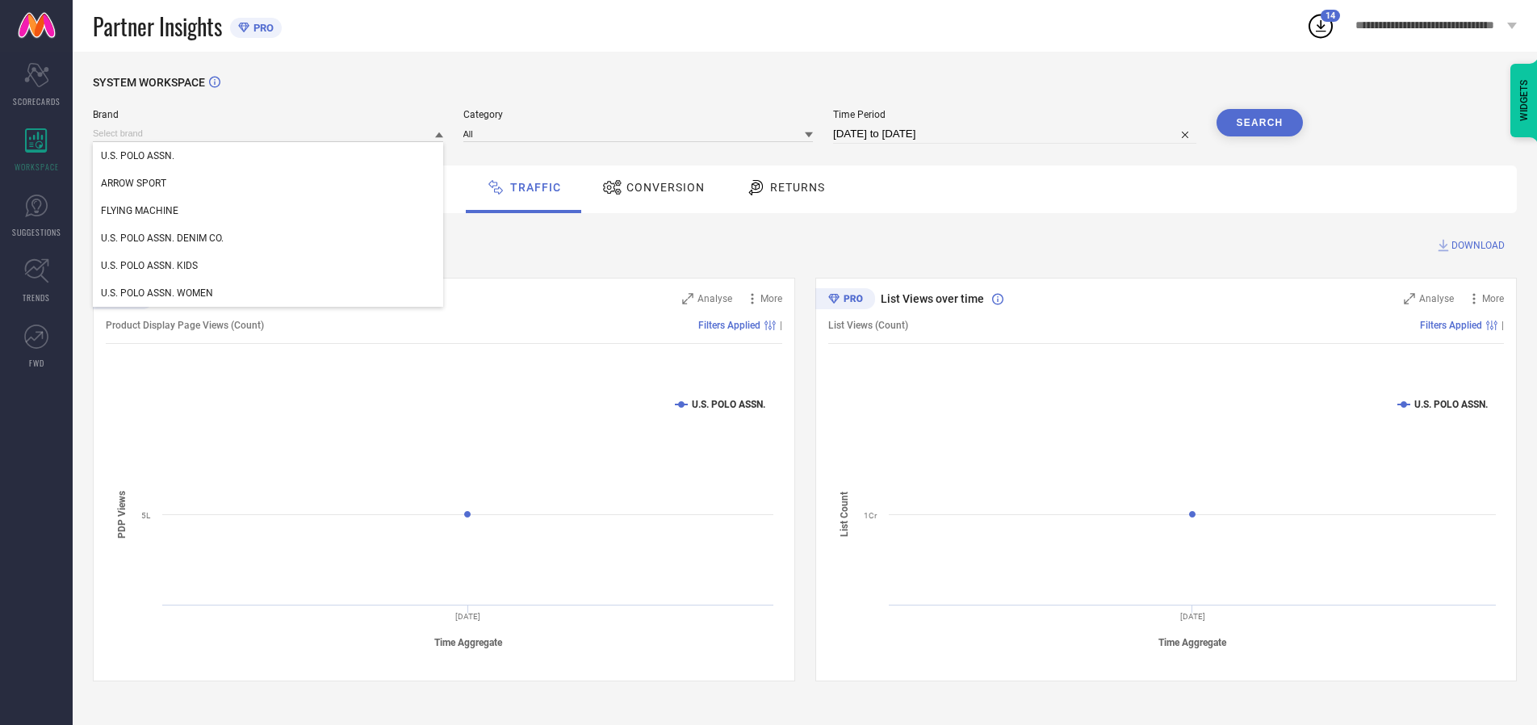
click at [269, 238] on div "U.S. POLO ASSN. DENIM CO." at bounding box center [268, 237] width 350 height 27
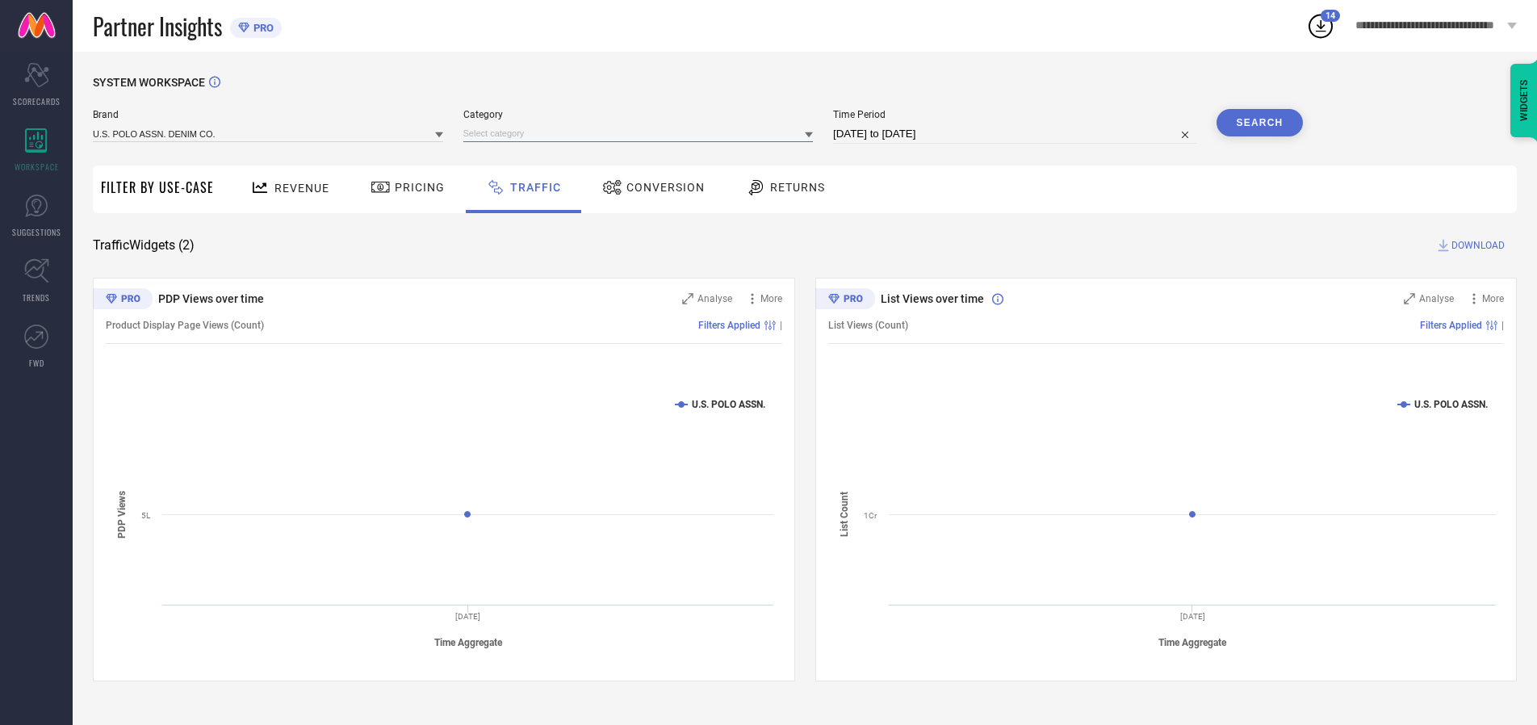
click at [642, 133] on input at bounding box center [638, 133] width 350 height 17
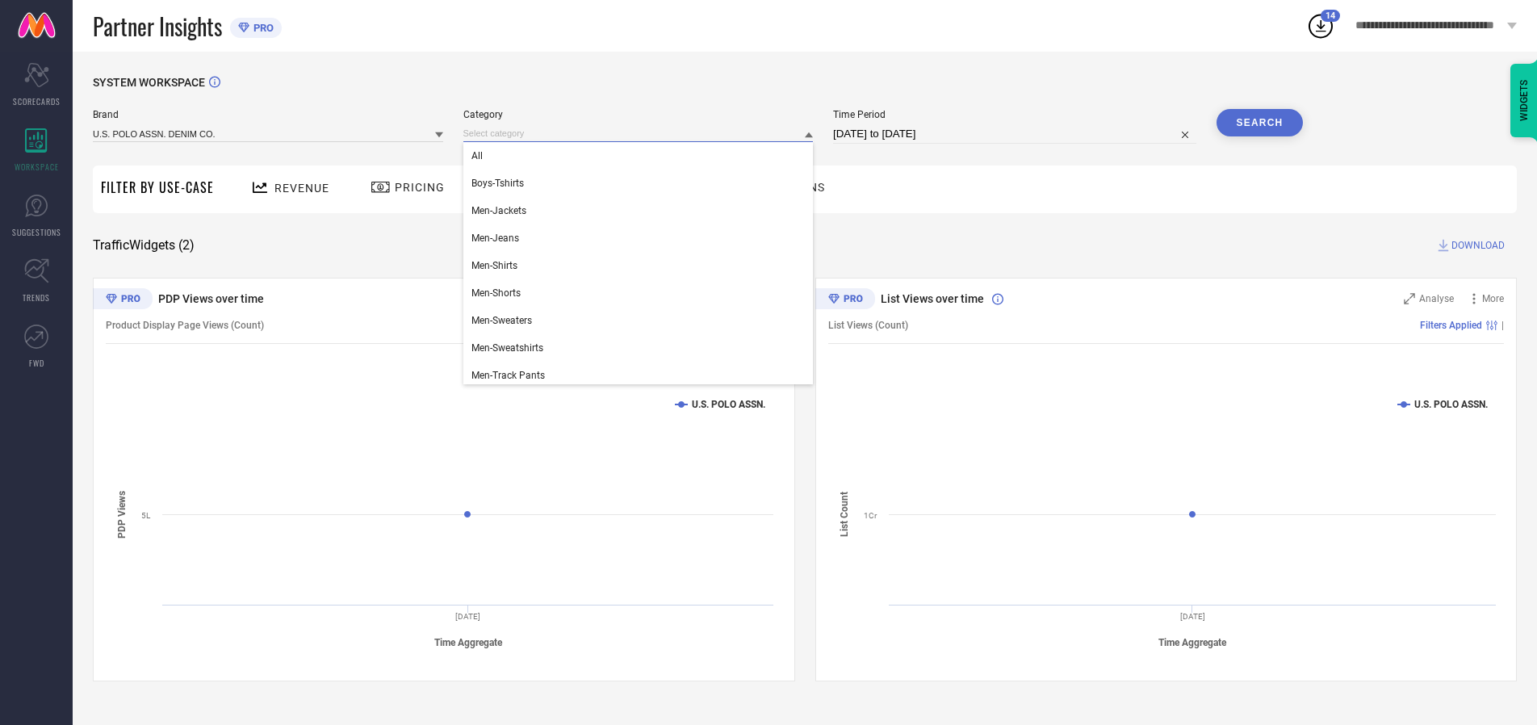
click at [642, 156] on div "All" at bounding box center [638, 155] width 350 height 27
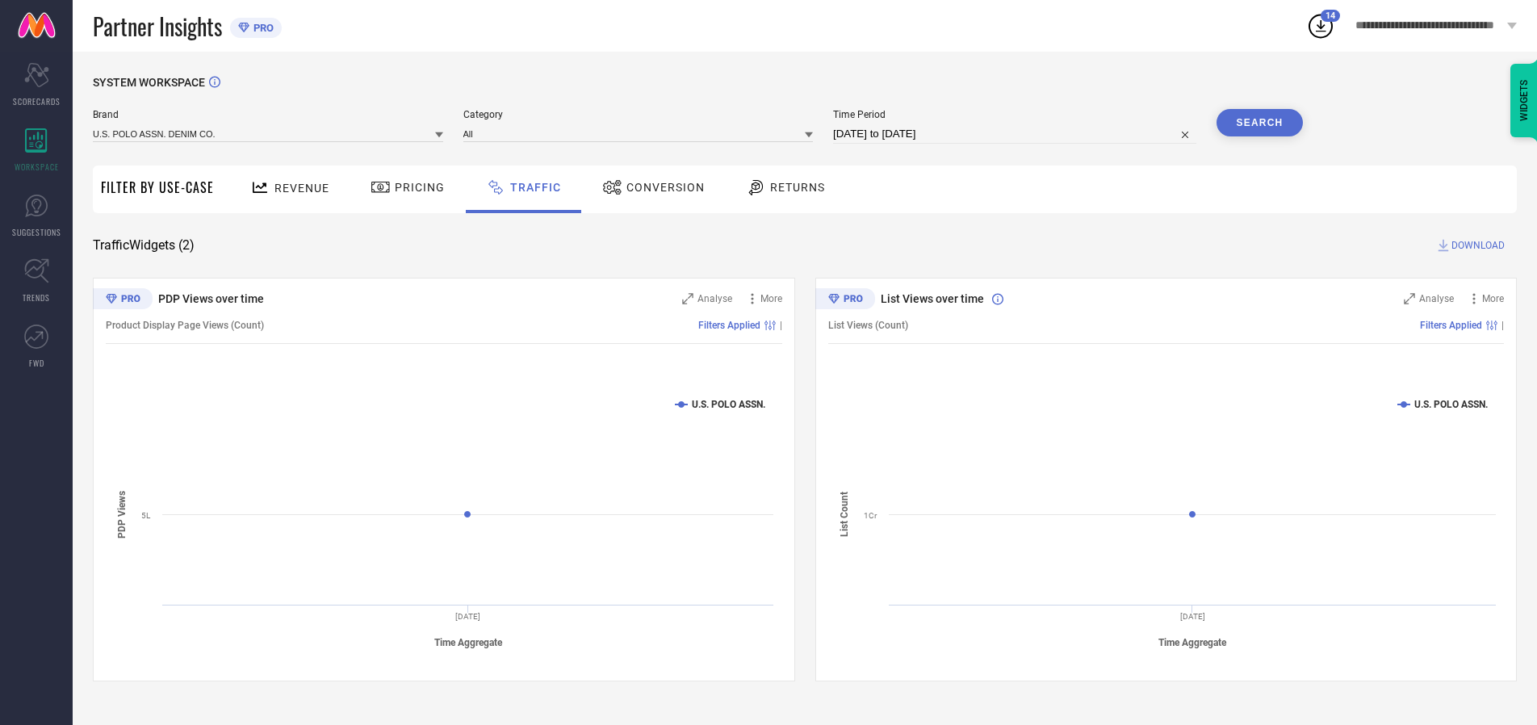
click at [1259, 123] on button "Search" at bounding box center [1260, 122] width 87 height 27
click at [1476, 245] on span "DOWNLOAD" at bounding box center [1478, 245] width 53 height 16
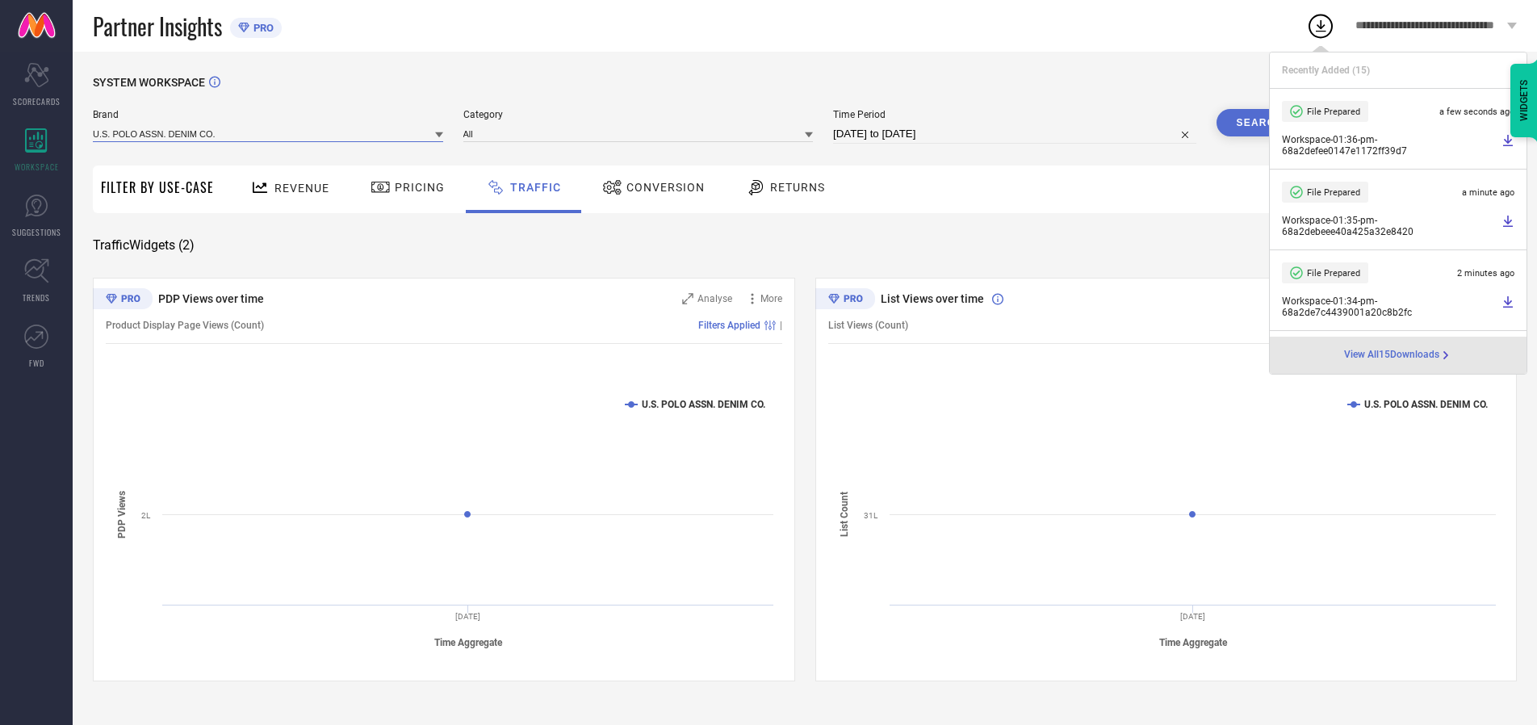
click at [269, 133] on input at bounding box center [268, 133] width 350 height 17
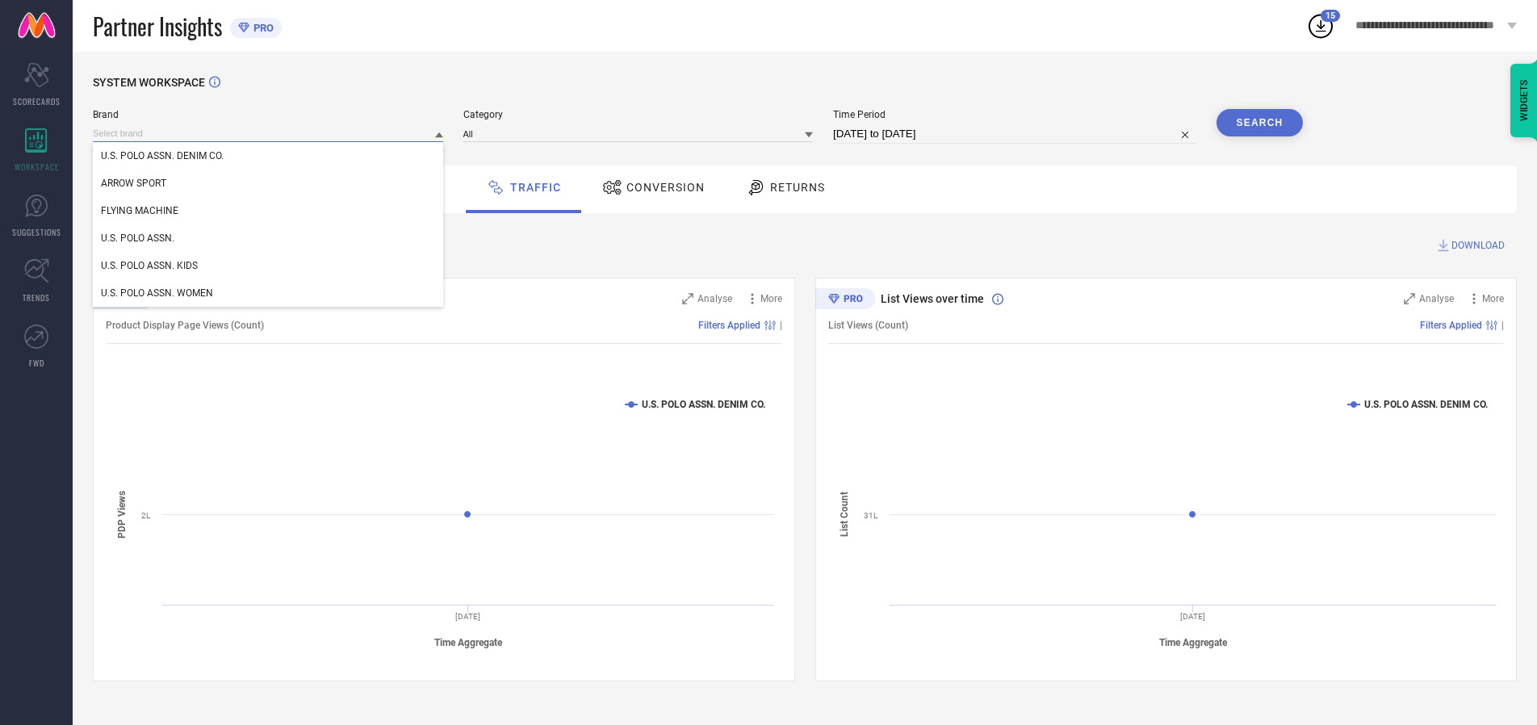
click at [269, 266] on div "U.S. POLO ASSN. KIDS" at bounding box center [268, 265] width 350 height 27
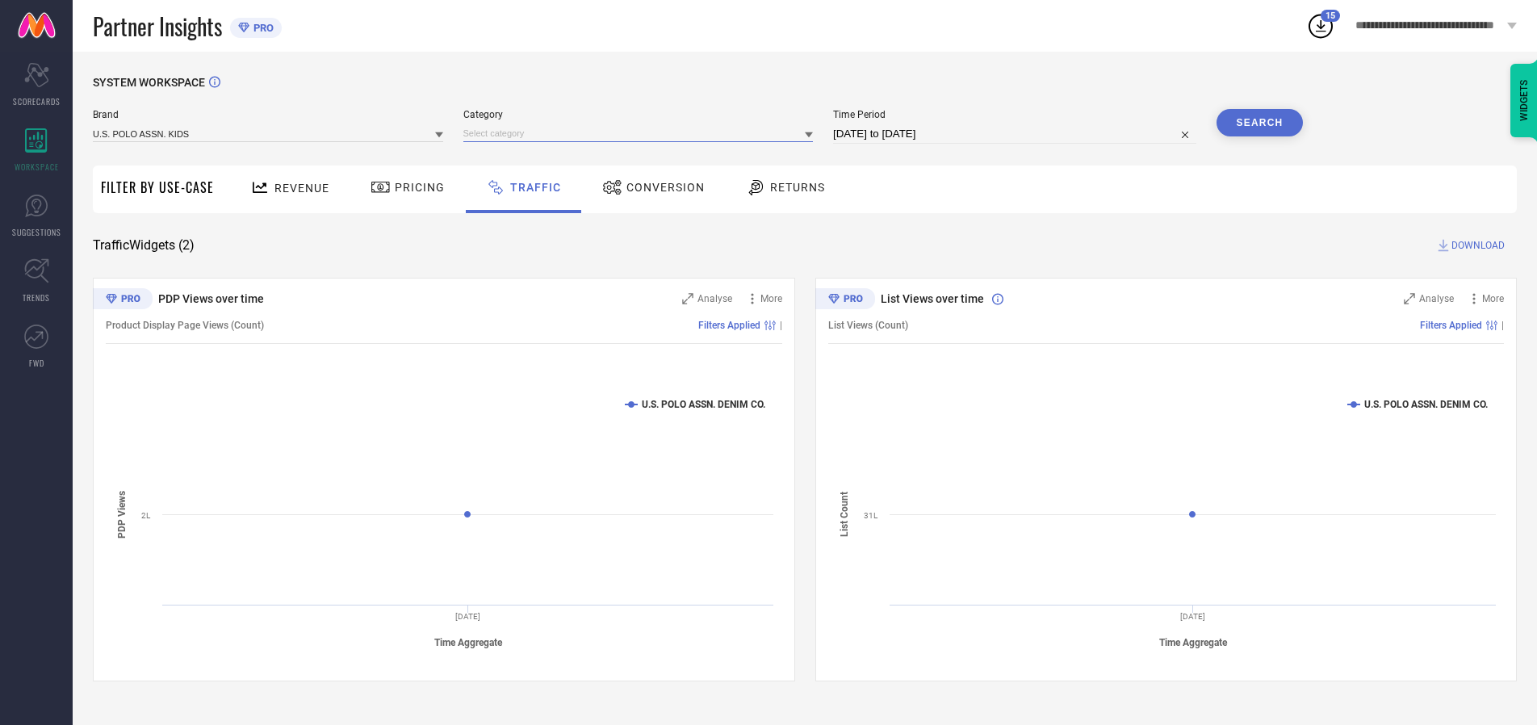
click at [642, 133] on input at bounding box center [638, 133] width 350 height 17
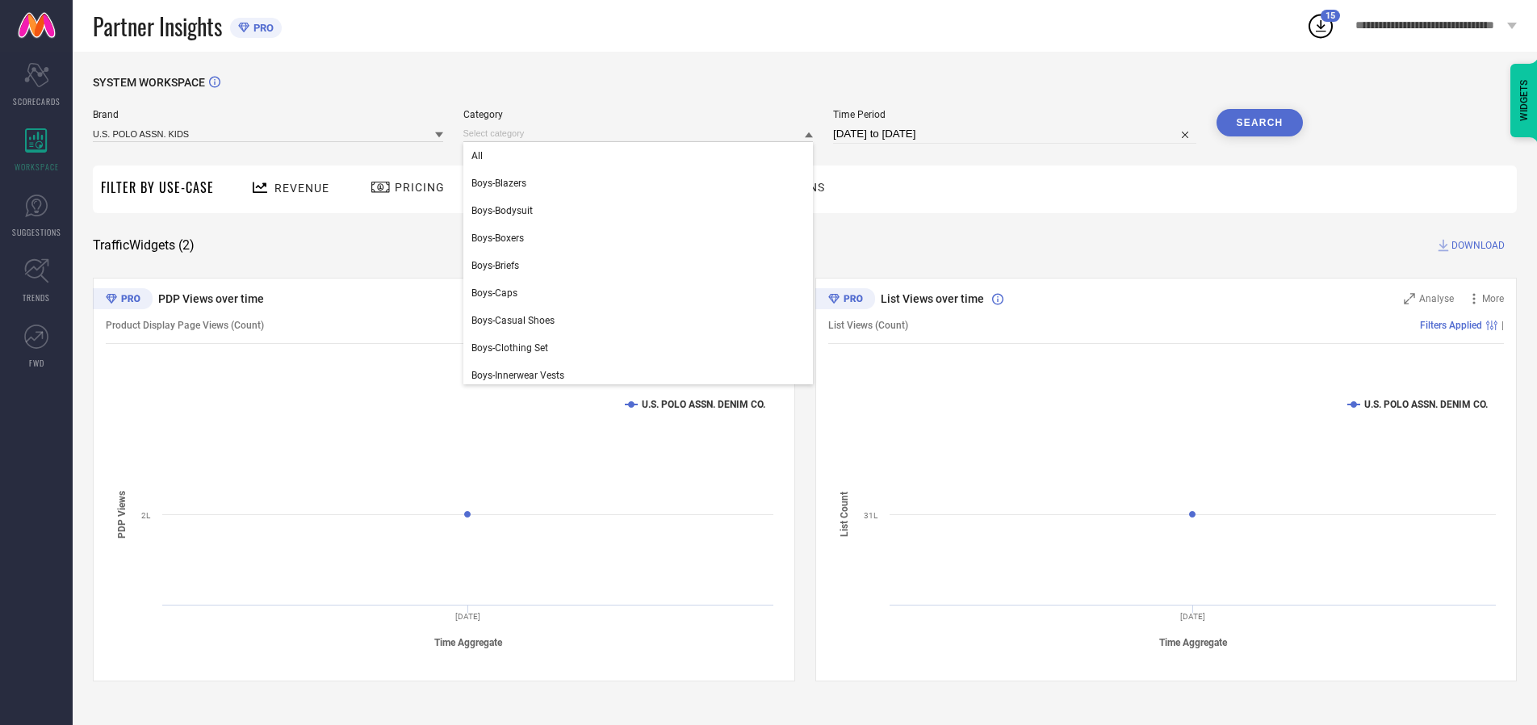
click at [642, 156] on div "All" at bounding box center [638, 155] width 350 height 27
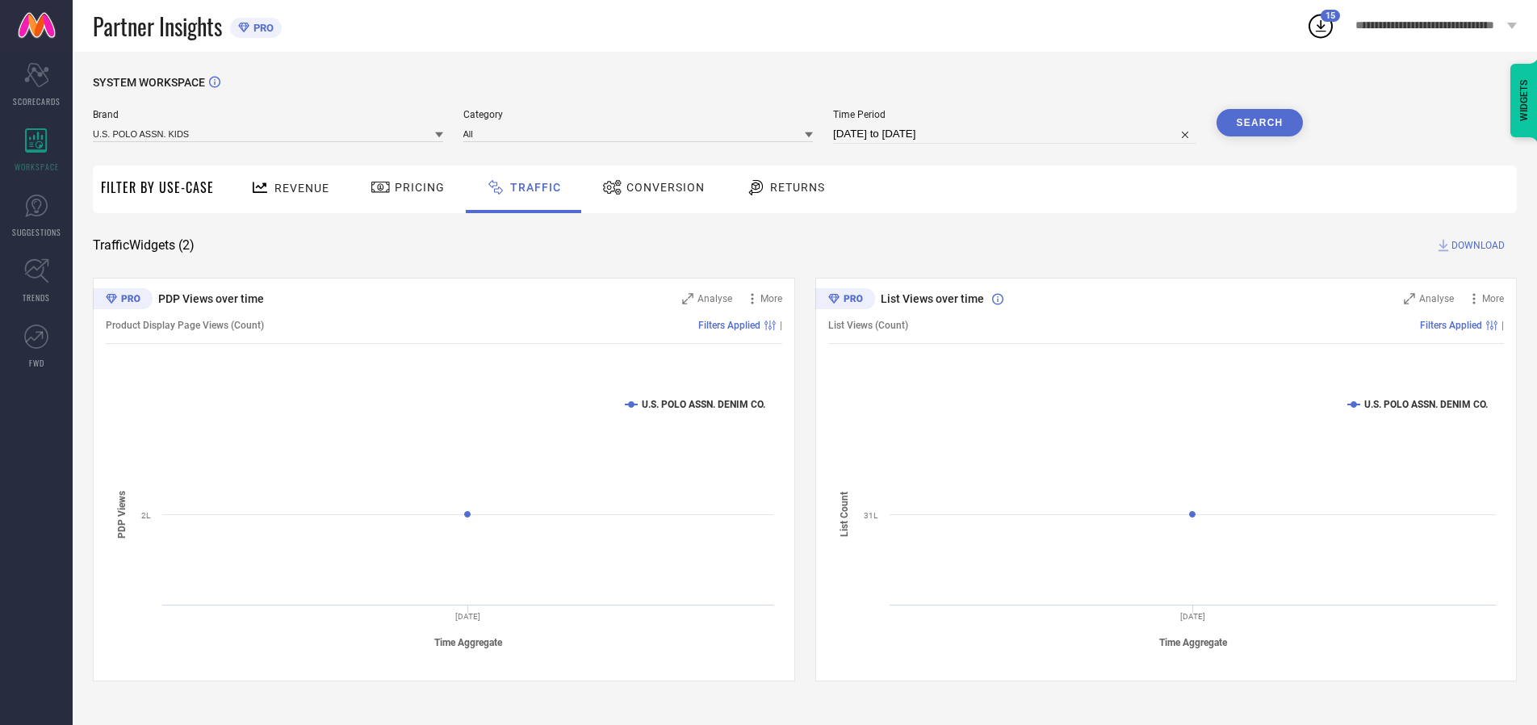
click at [1259, 123] on button "Search" at bounding box center [1260, 122] width 87 height 27
click at [1476, 245] on span "DOWNLOAD" at bounding box center [1478, 245] width 53 height 16
click at [1017, 134] on input at bounding box center [1014, 133] width 363 height 19
select select "7"
select select "2025"
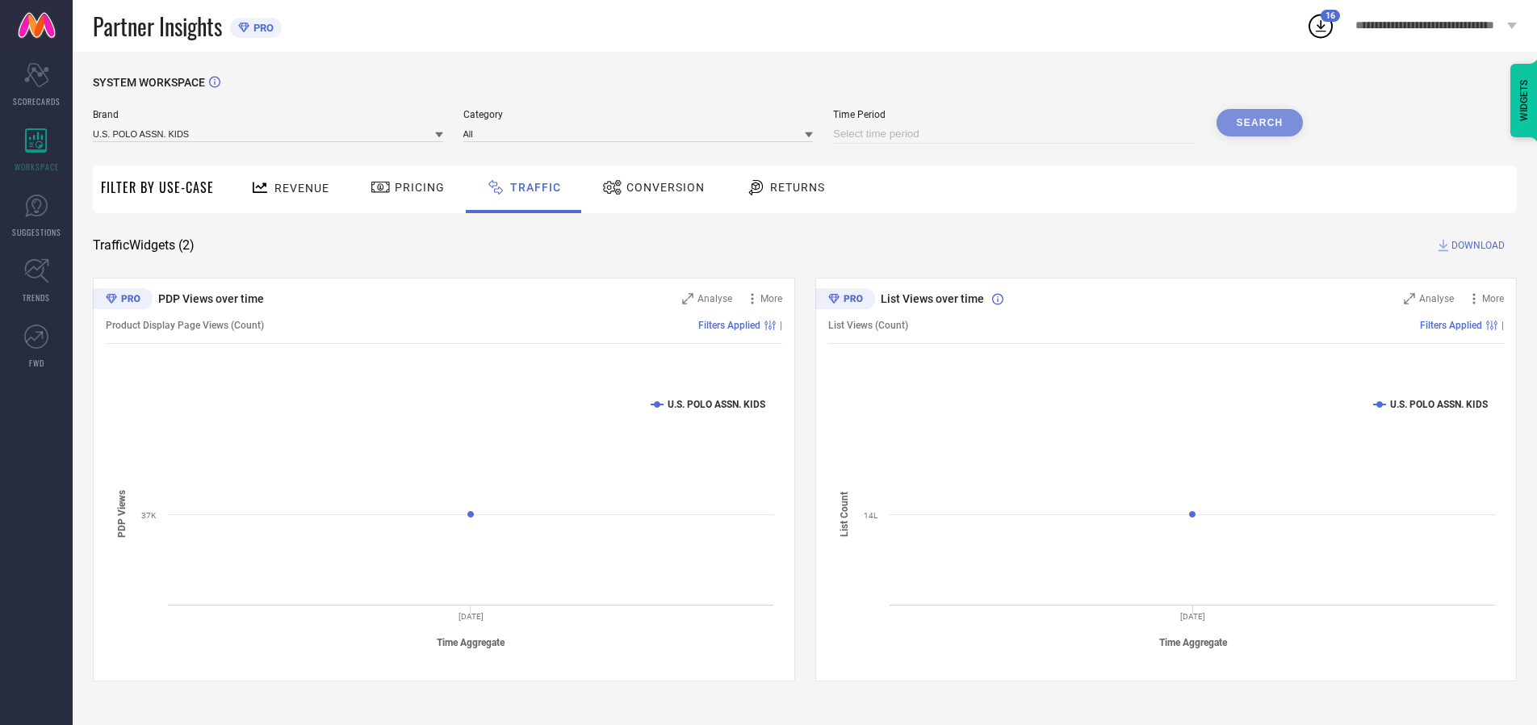
select select "8"
select select "2025"
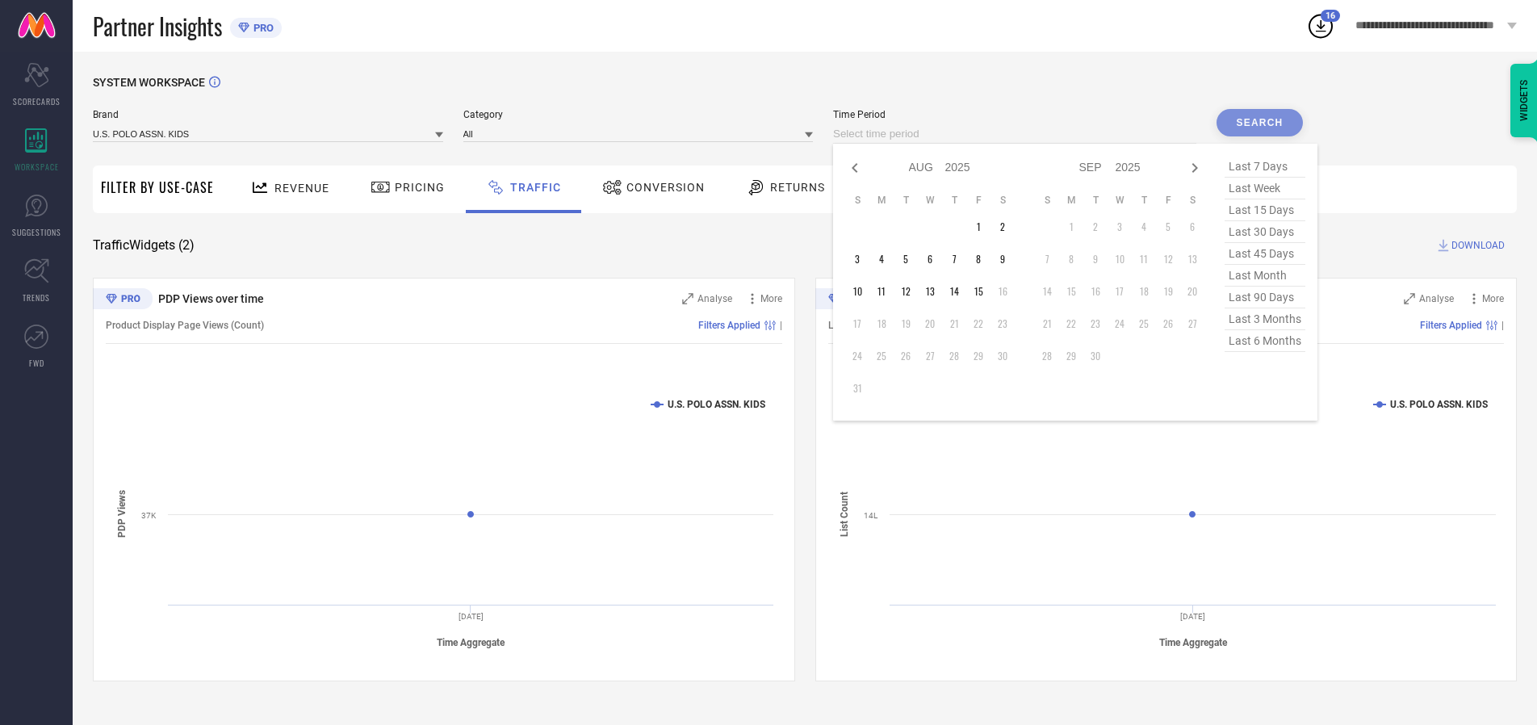
click at [983, 291] on td "15" at bounding box center [978, 291] width 24 height 24
type input "[DATE] to [DATE]"
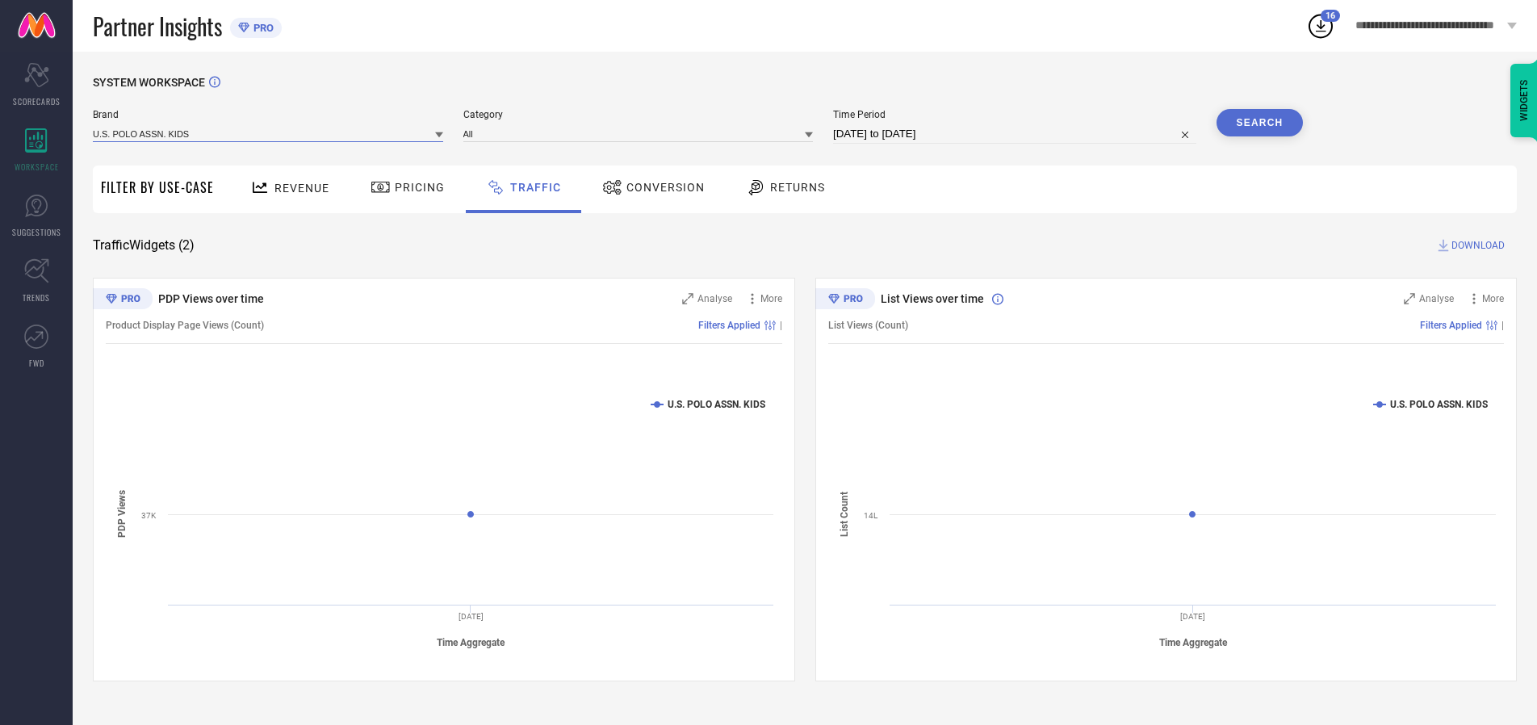
click at [269, 133] on input at bounding box center [268, 133] width 350 height 17
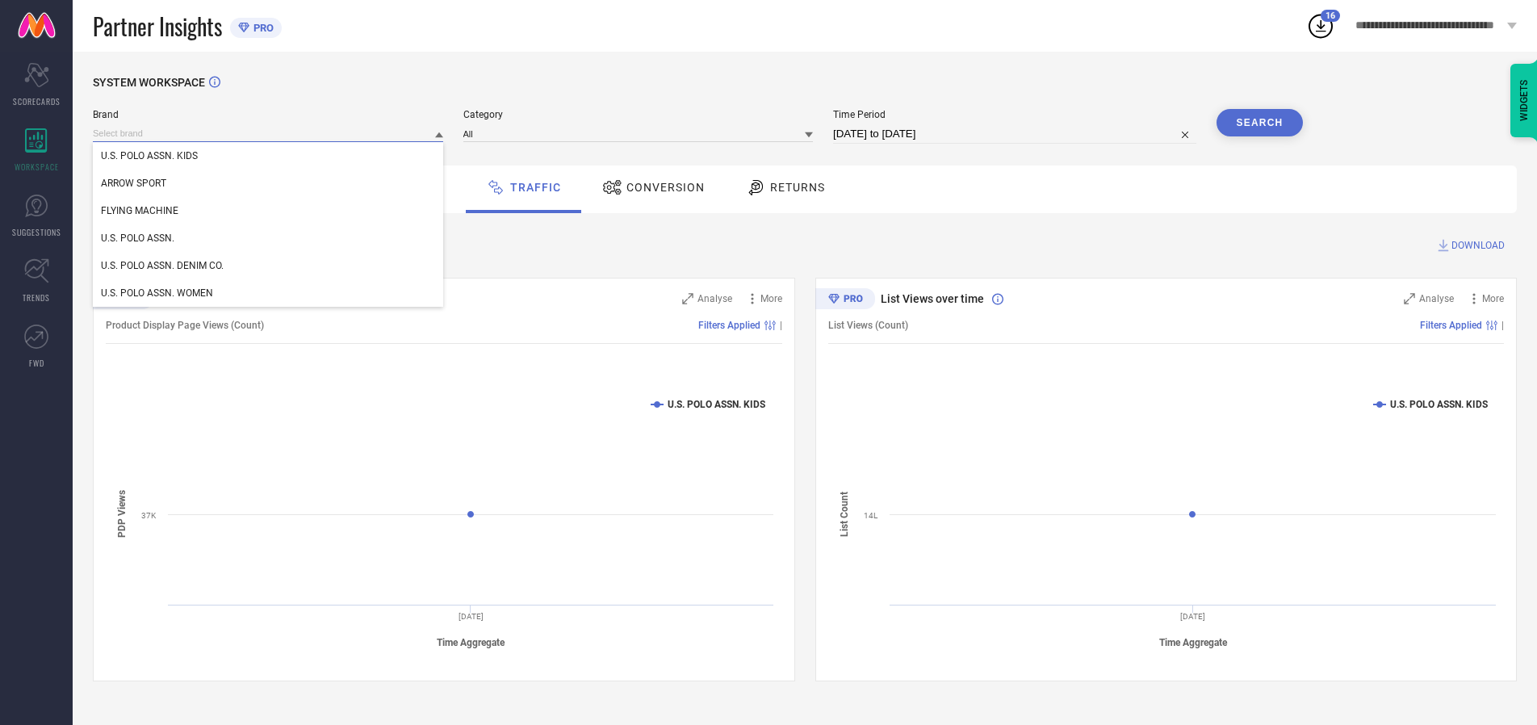
click at [269, 133] on input at bounding box center [268, 133] width 350 height 17
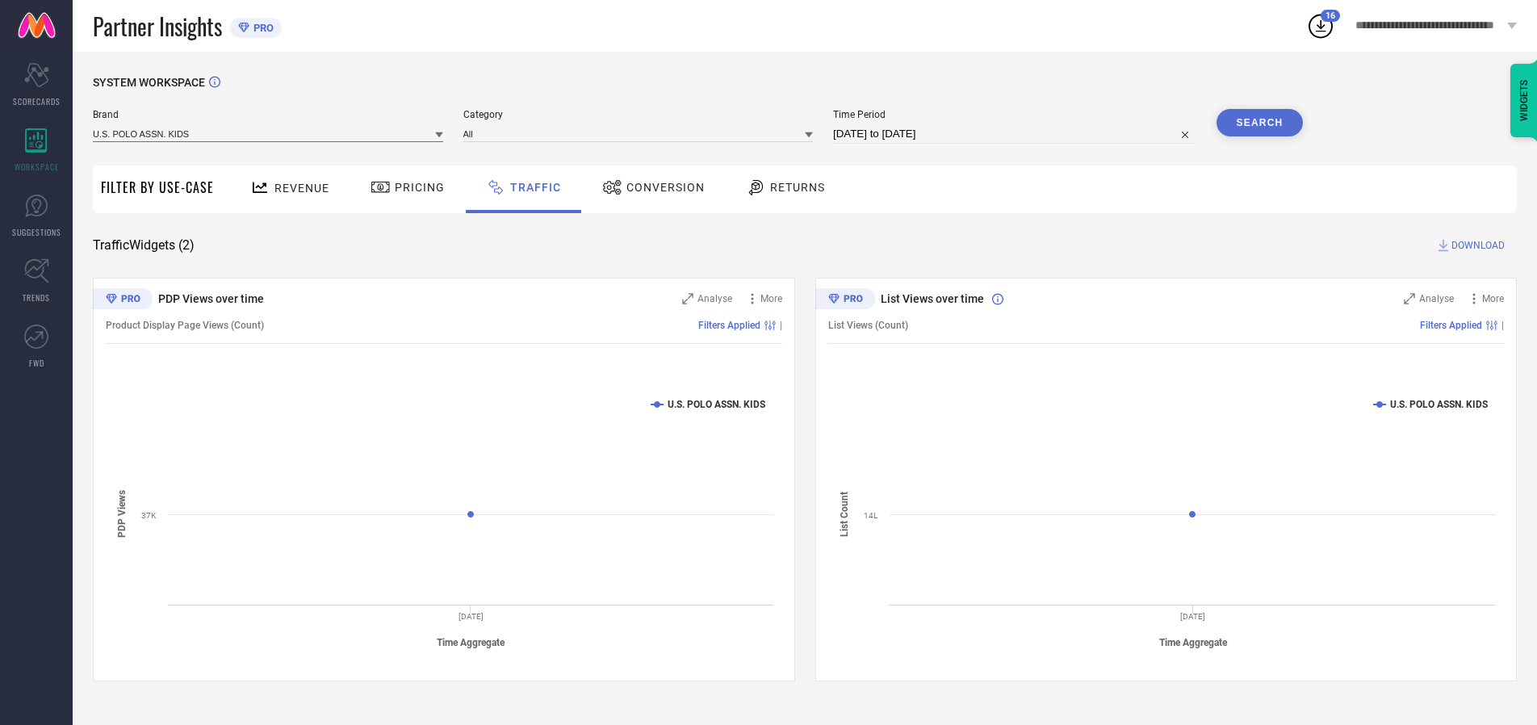
click at [269, 133] on input at bounding box center [268, 133] width 350 height 17
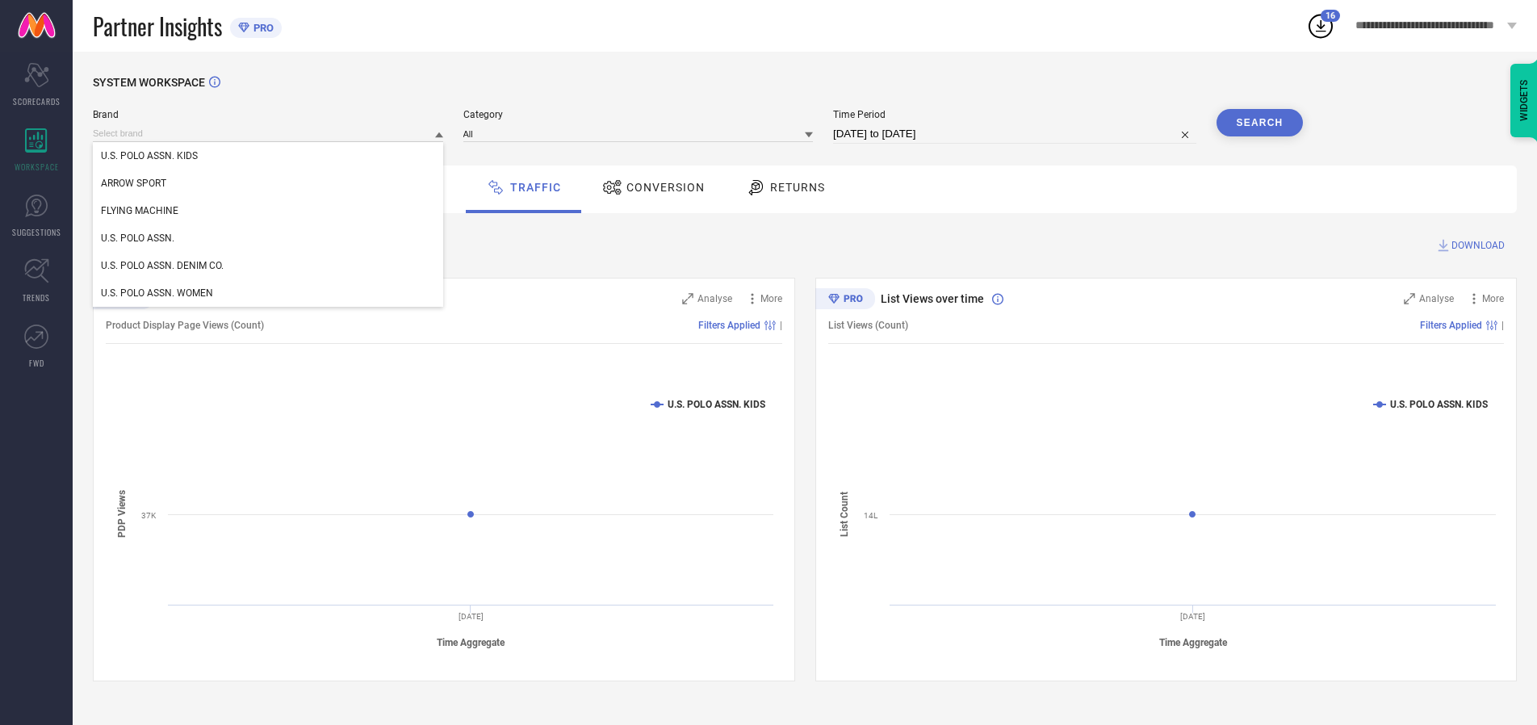
click at [269, 156] on div "U.S. POLO ASSN. KIDS" at bounding box center [268, 155] width 350 height 27
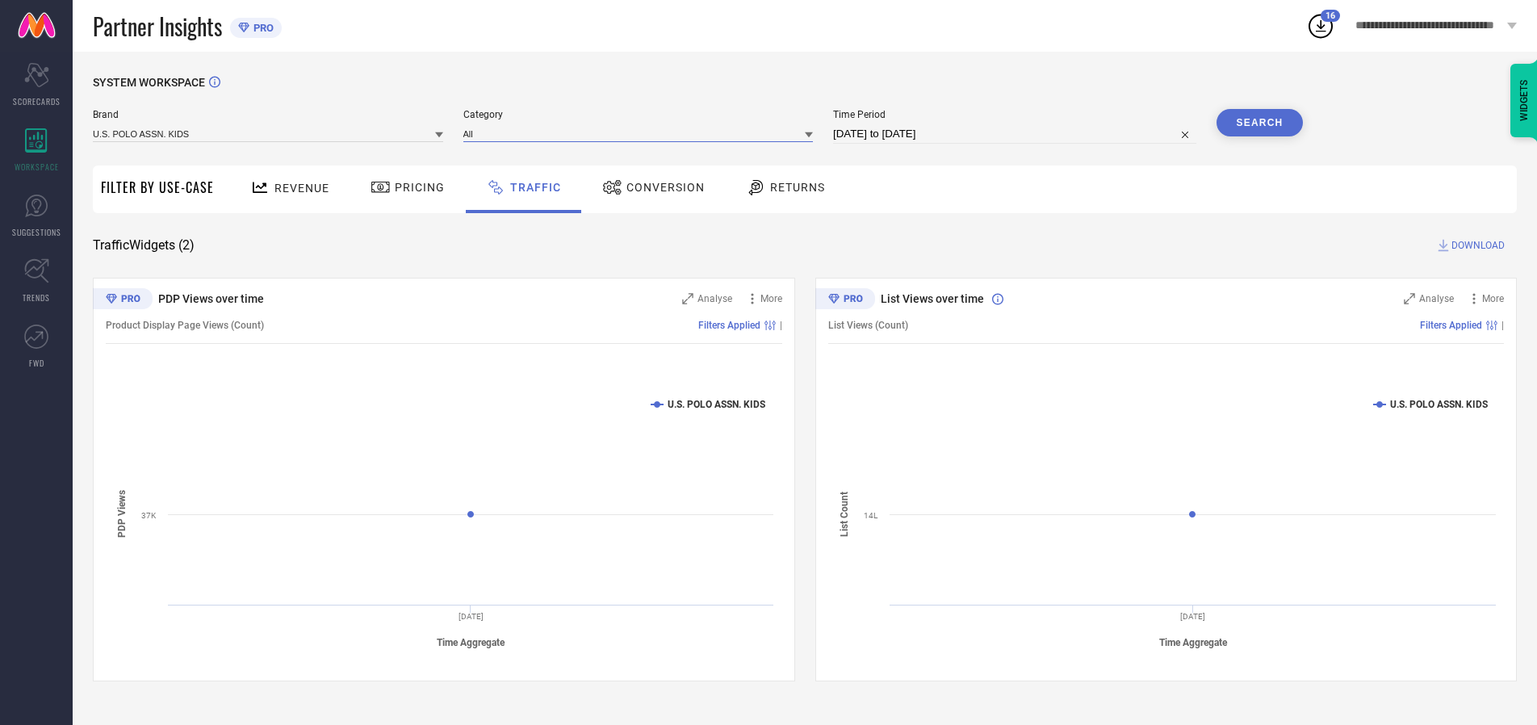
click at [642, 133] on input at bounding box center [638, 133] width 350 height 17
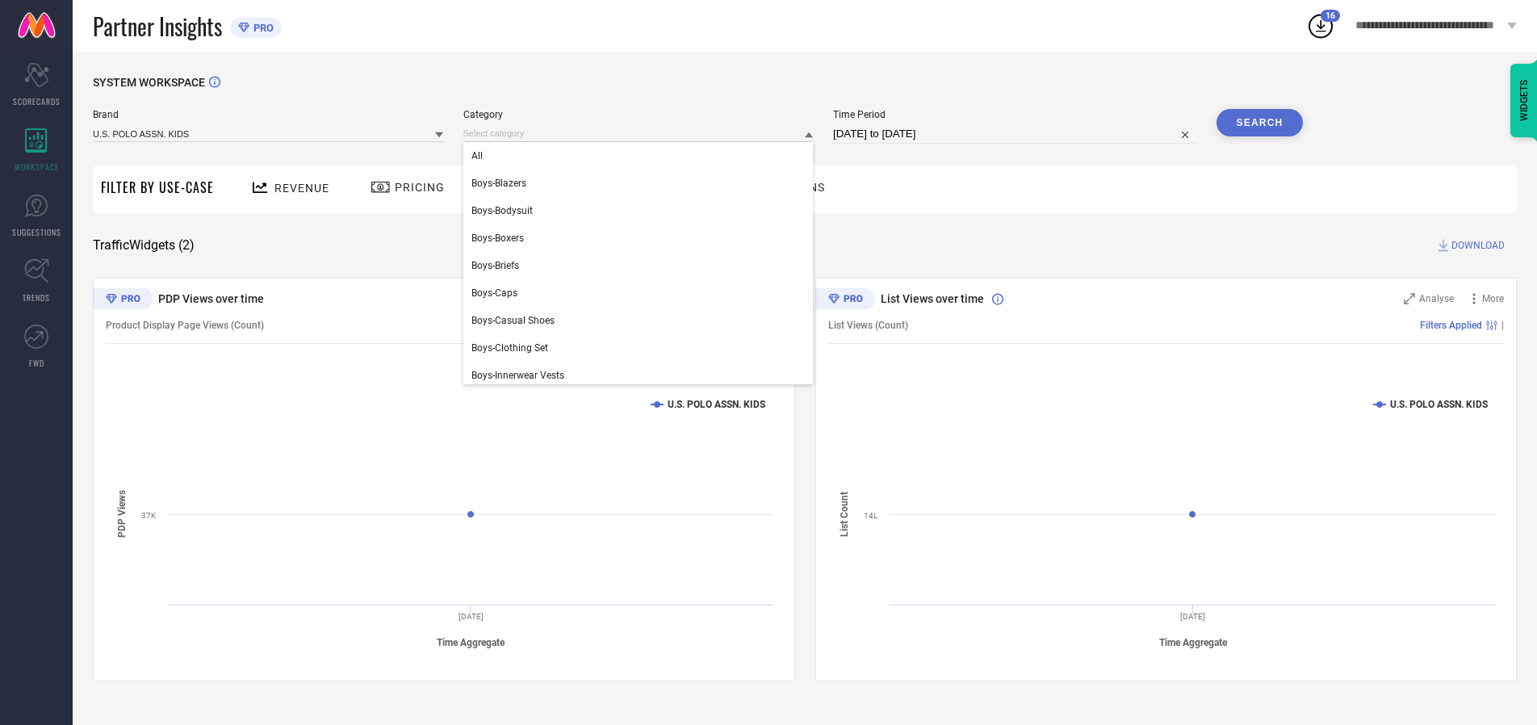
click at [642, 156] on div "All" at bounding box center [638, 155] width 350 height 27
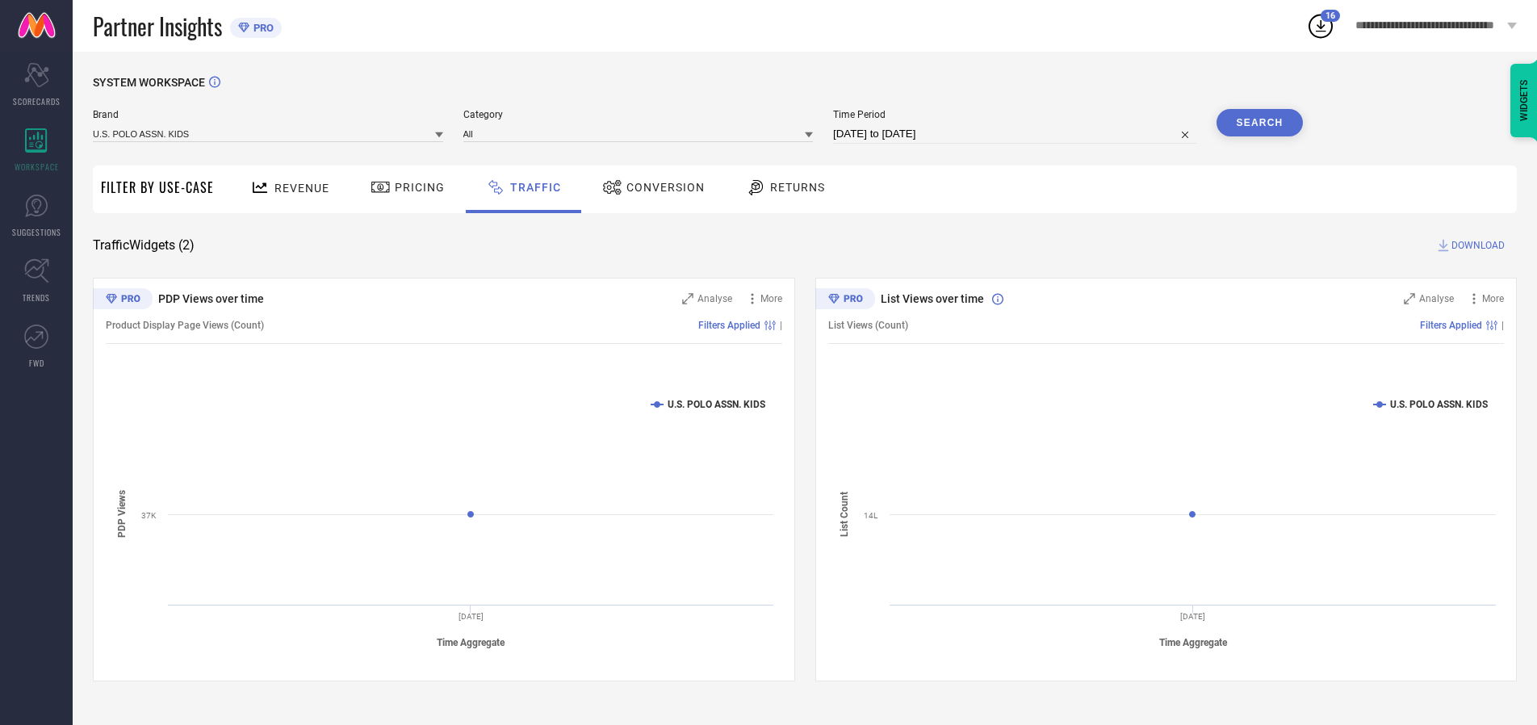
click at [1259, 123] on button "Search" at bounding box center [1260, 122] width 87 height 27
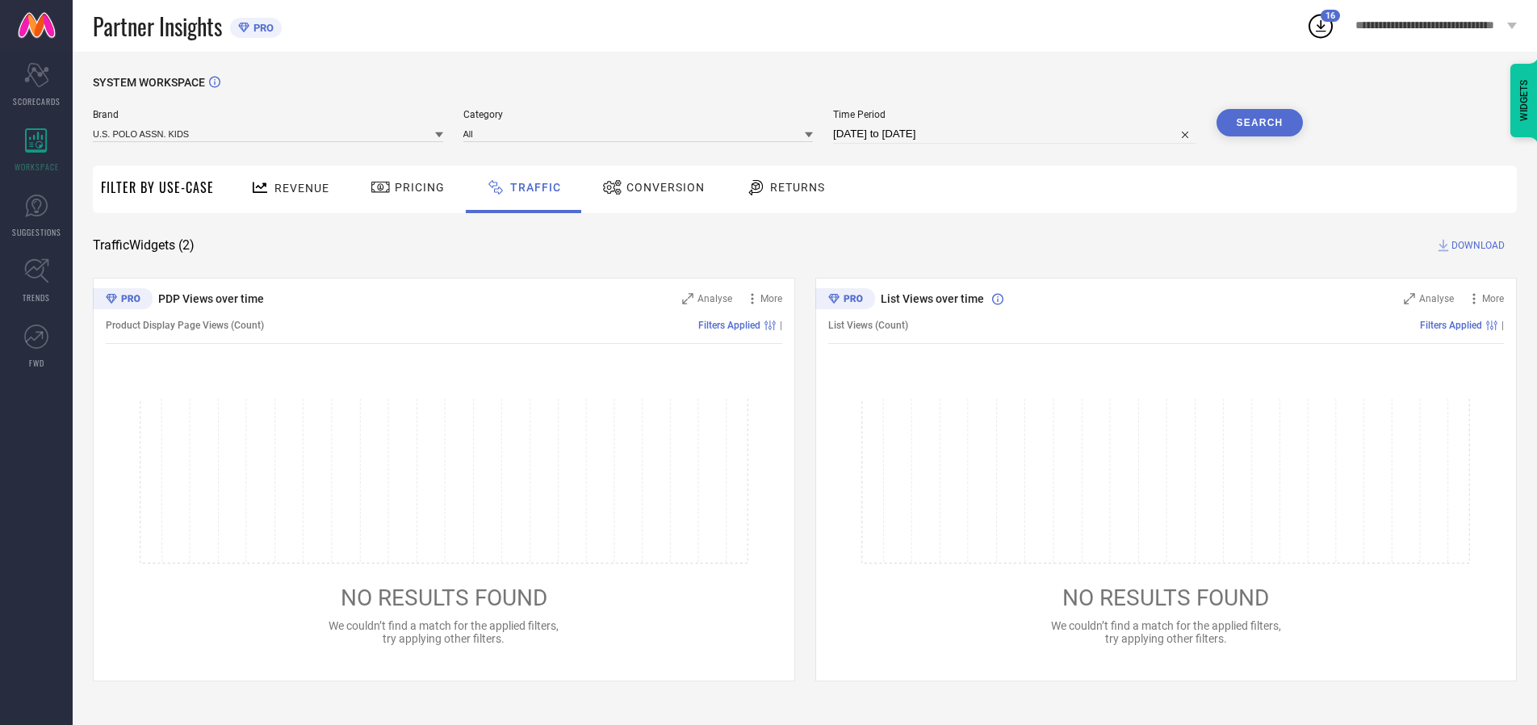
click at [1476, 245] on span "DOWNLOAD" at bounding box center [1478, 245] width 53 height 16
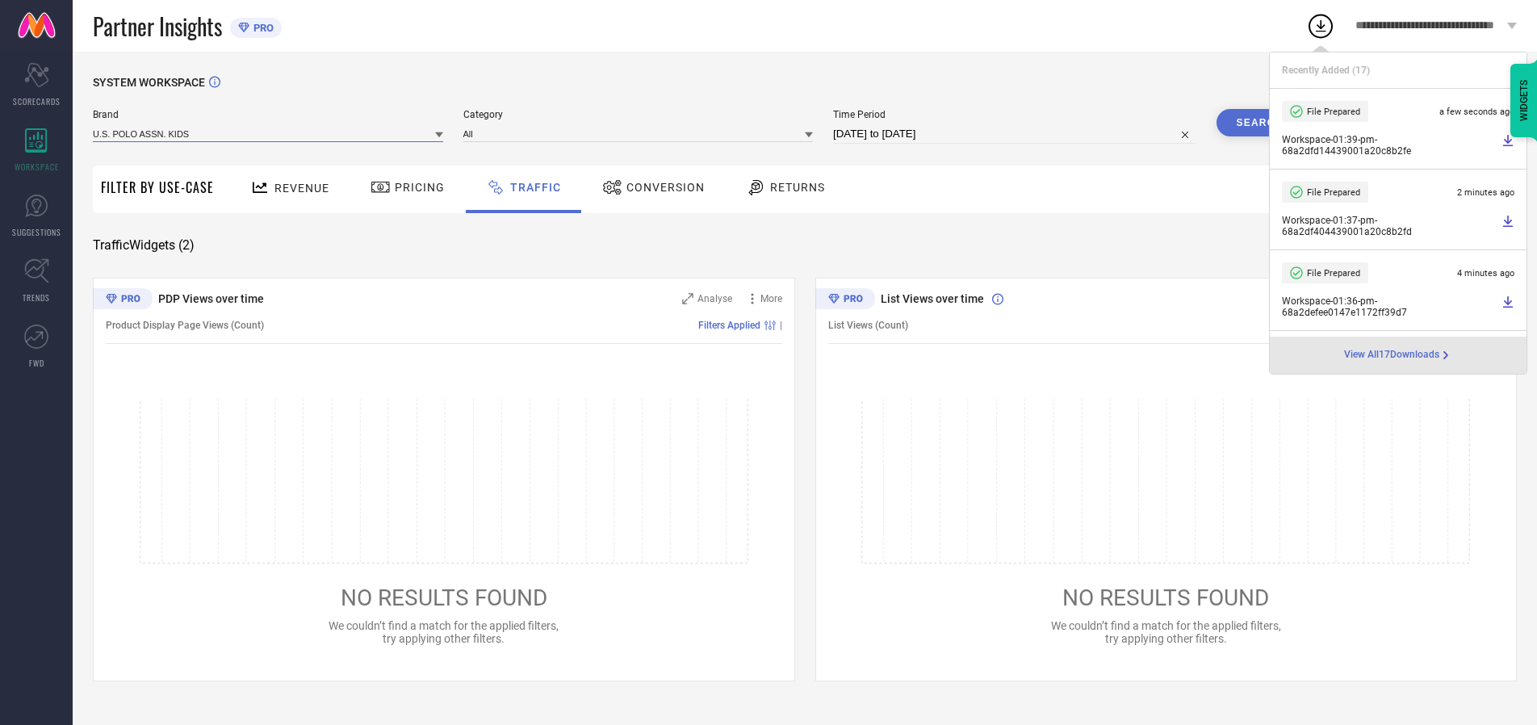
click at [269, 133] on input at bounding box center [268, 133] width 350 height 17
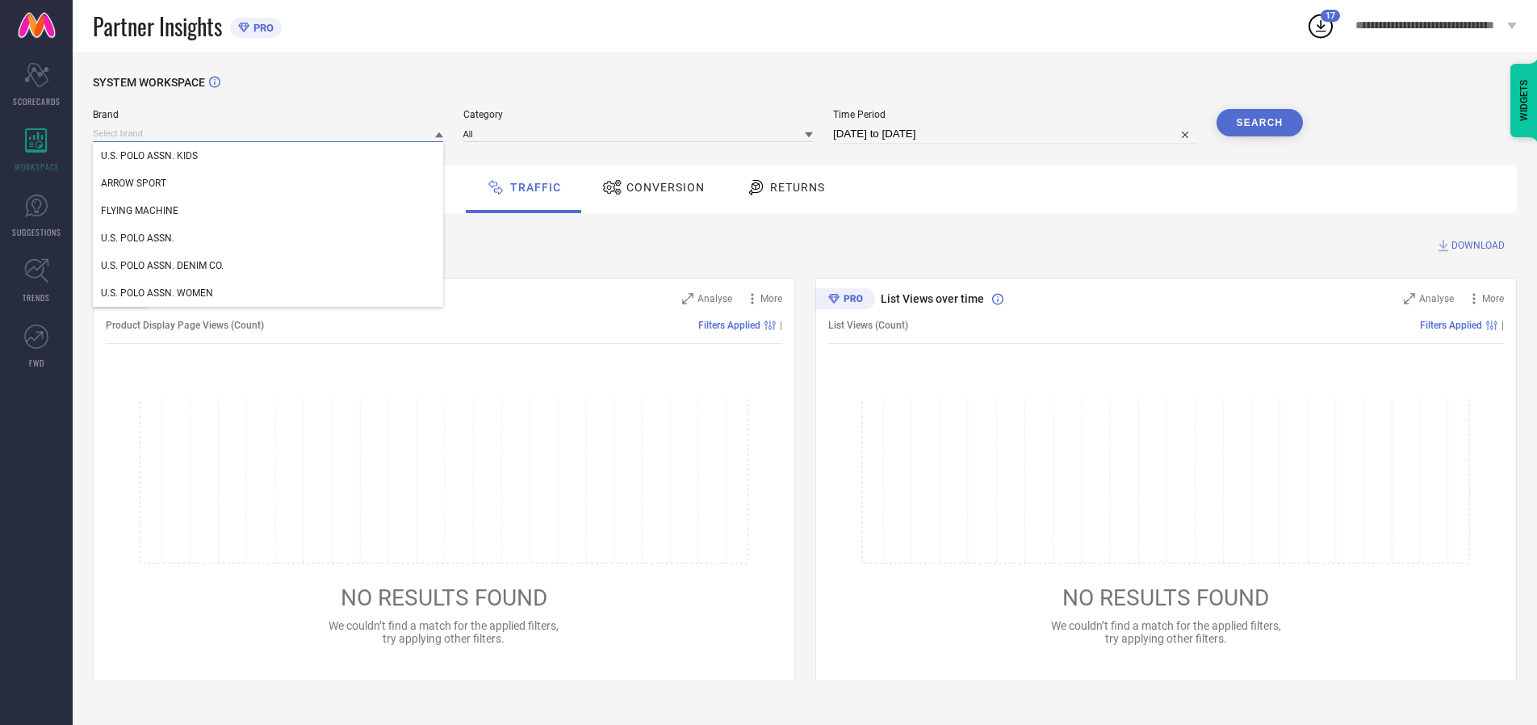
click at [269, 238] on div "U.S. POLO ASSN." at bounding box center [268, 237] width 350 height 27
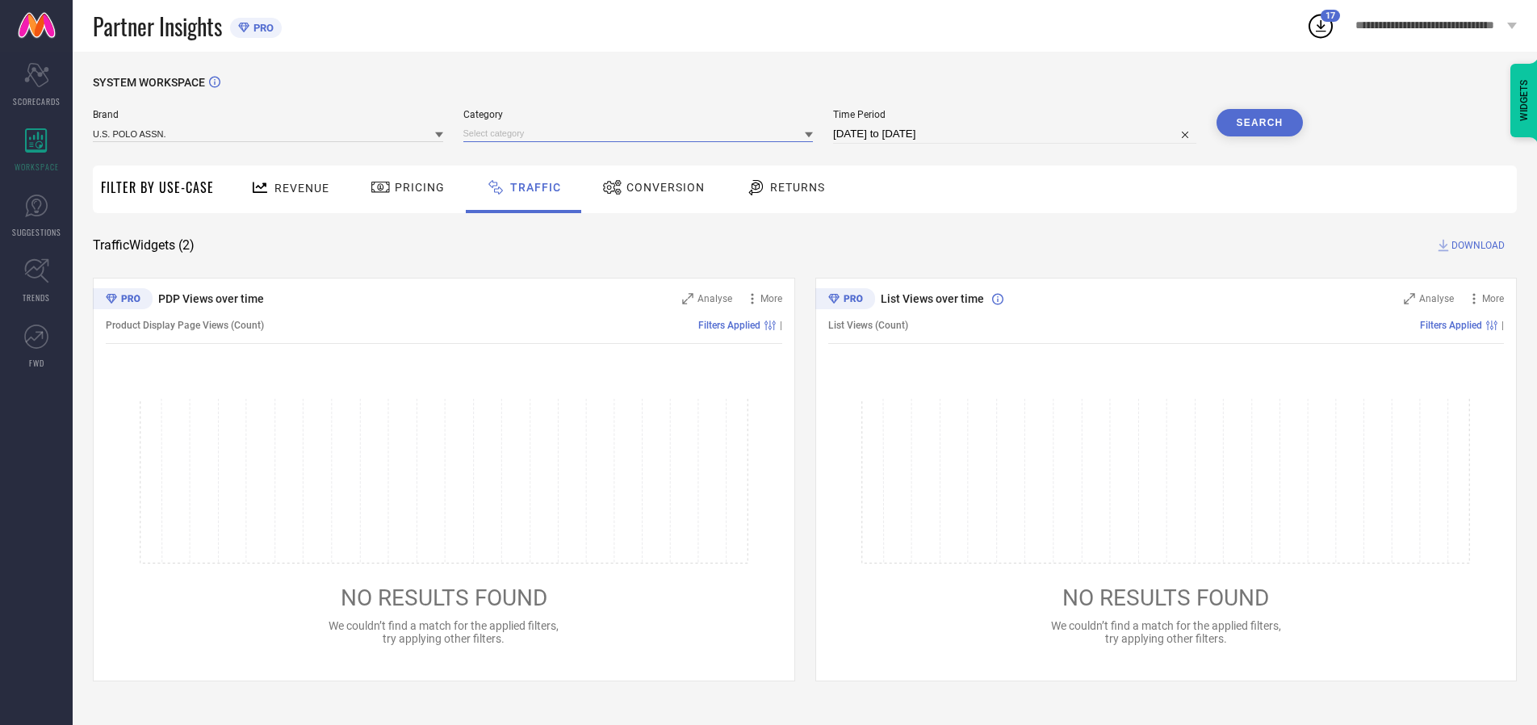
click at [642, 133] on input at bounding box center [638, 133] width 350 height 17
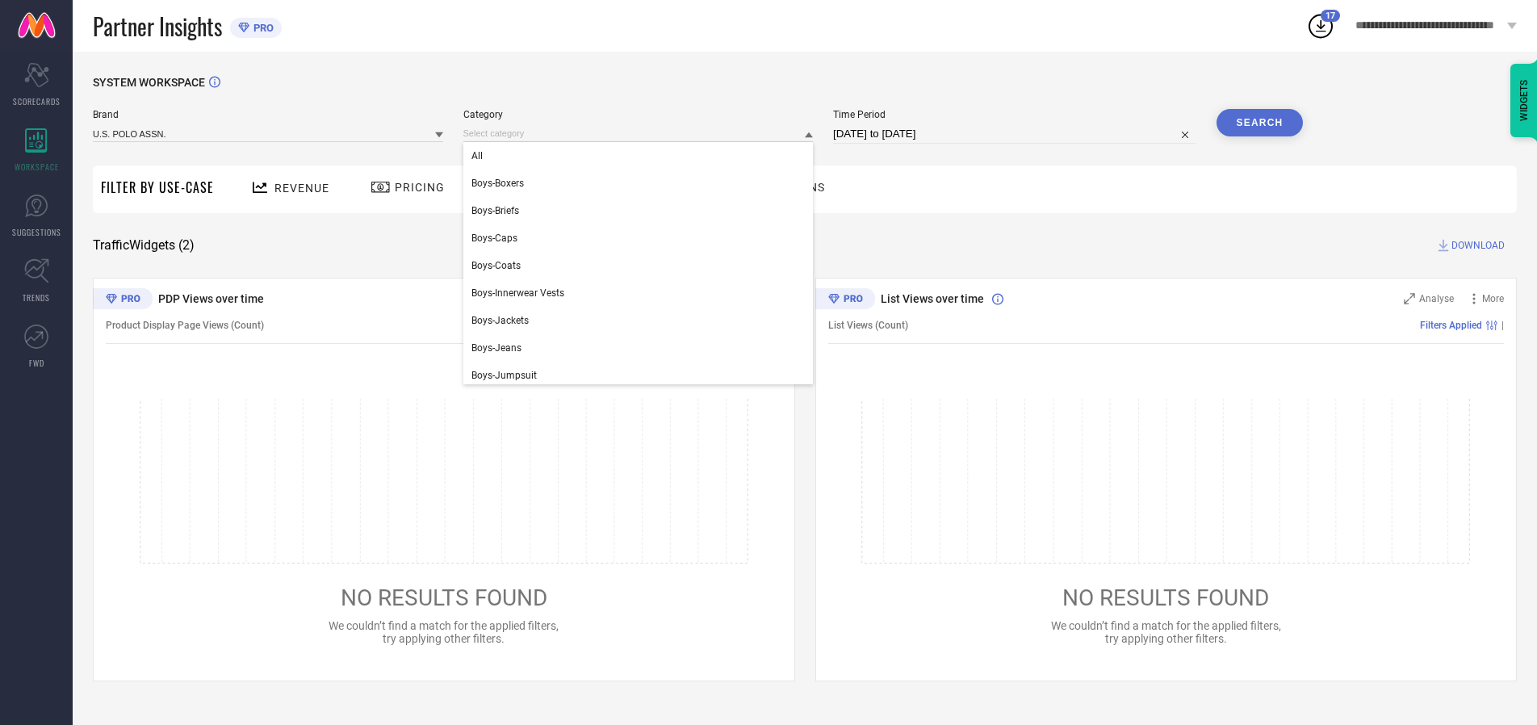
click at [642, 156] on div "All" at bounding box center [638, 155] width 350 height 27
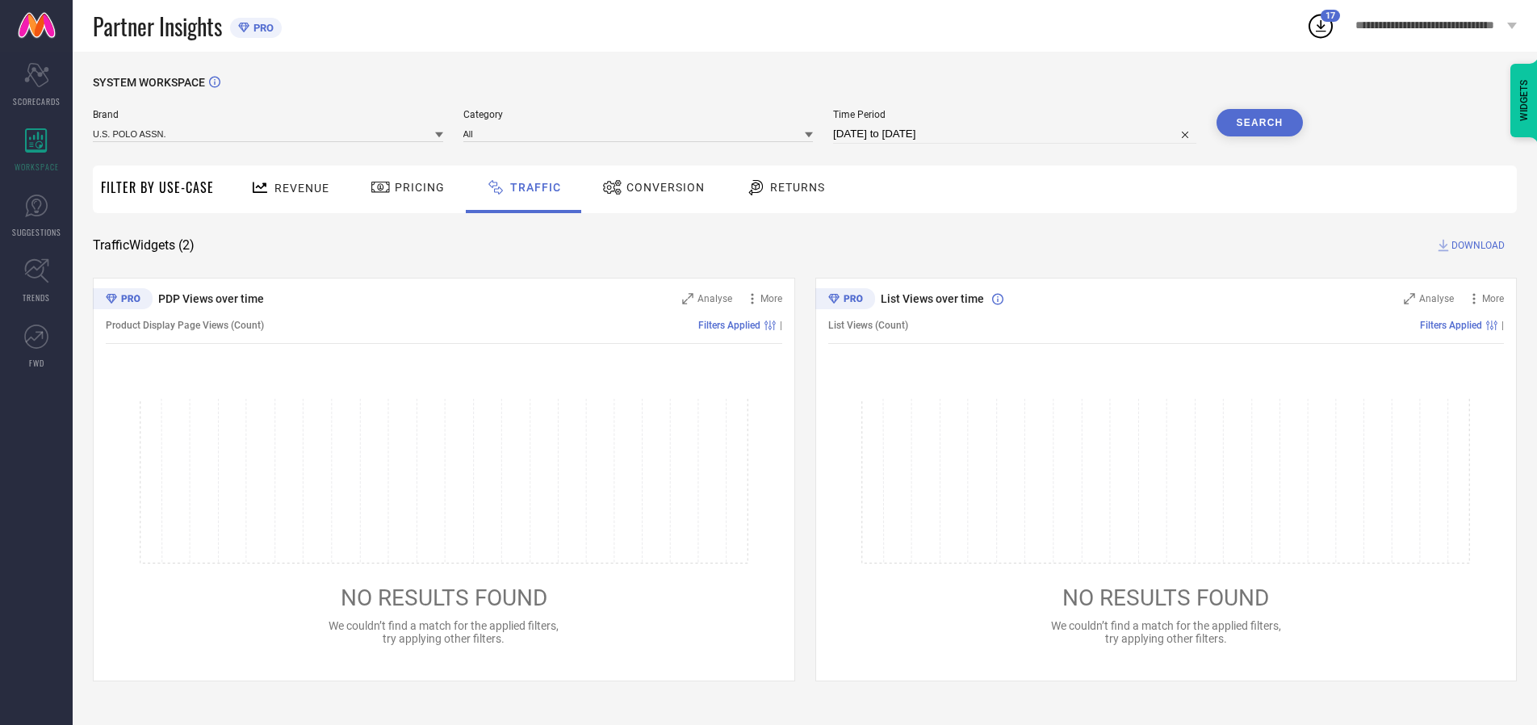
click at [1259, 123] on button "Search" at bounding box center [1260, 122] width 87 height 27
click at [1476, 245] on span "DOWNLOAD" at bounding box center [1478, 245] width 53 height 16
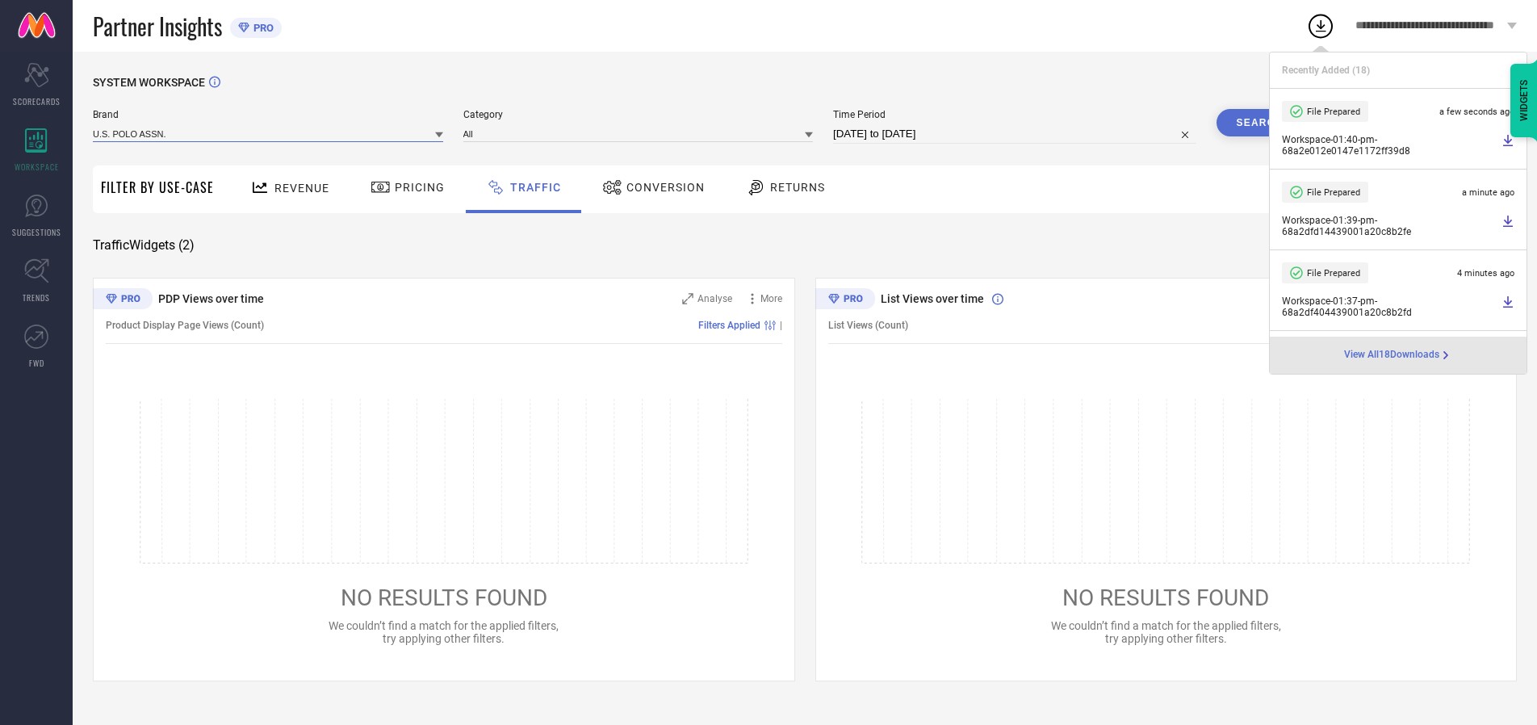
click at [269, 133] on input at bounding box center [268, 133] width 350 height 17
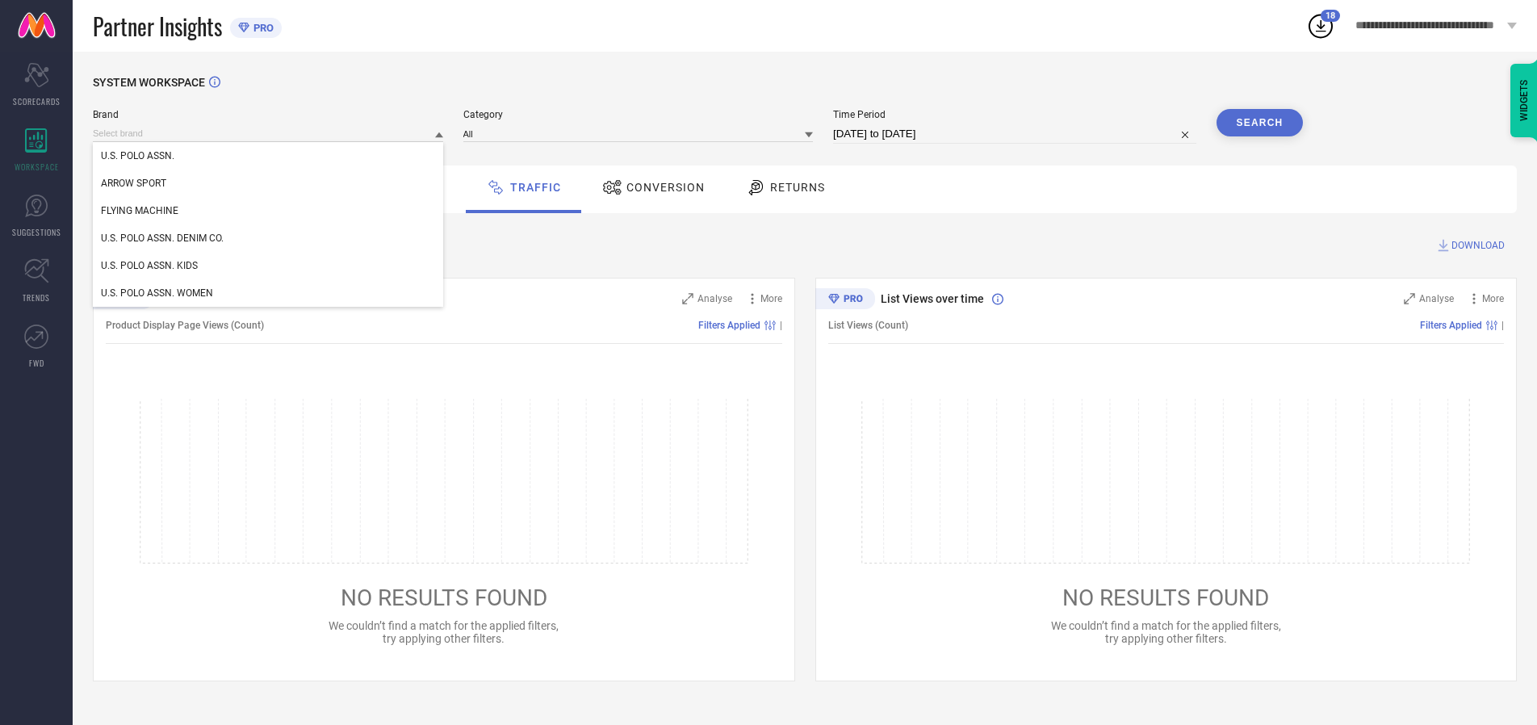
click at [269, 238] on div "U.S. POLO ASSN. DENIM CO." at bounding box center [268, 237] width 350 height 27
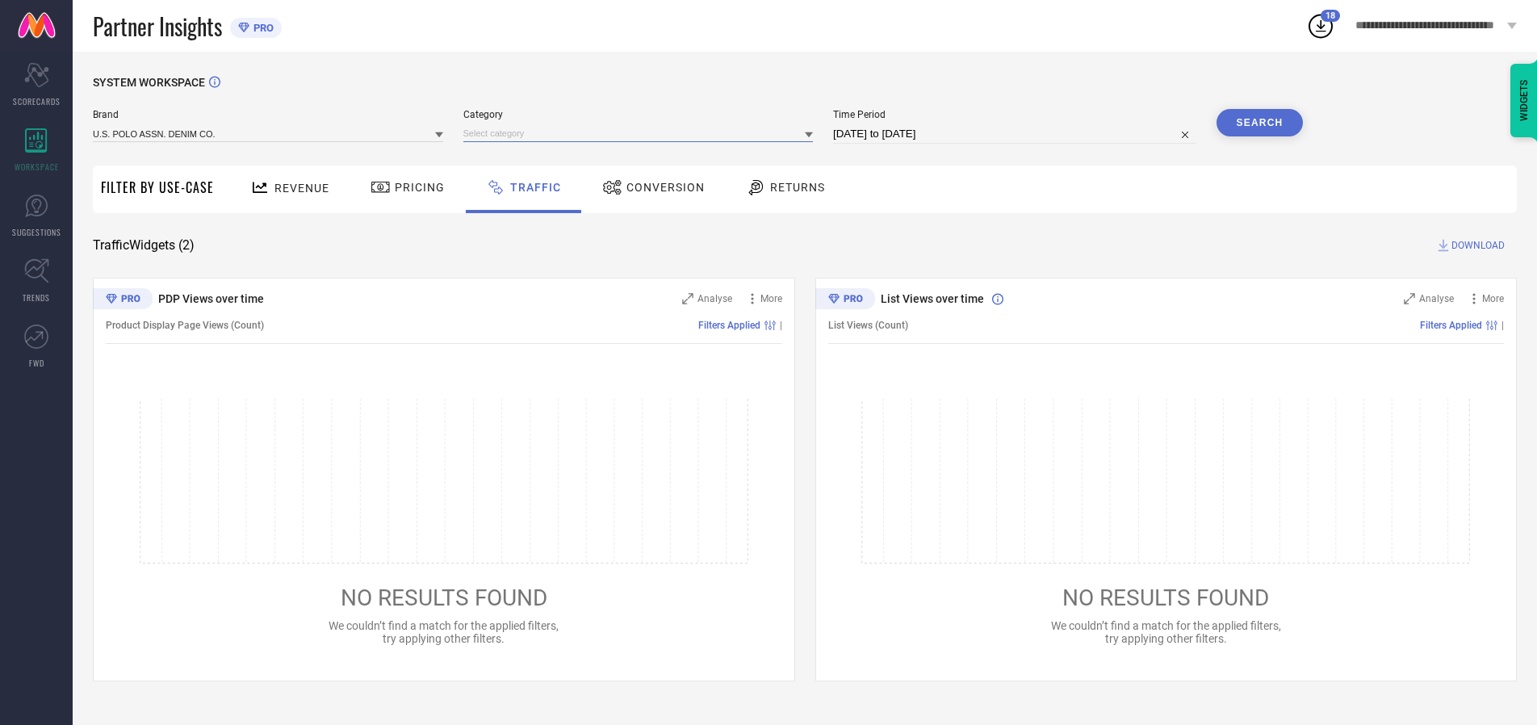
click at [642, 133] on input at bounding box center [638, 133] width 350 height 17
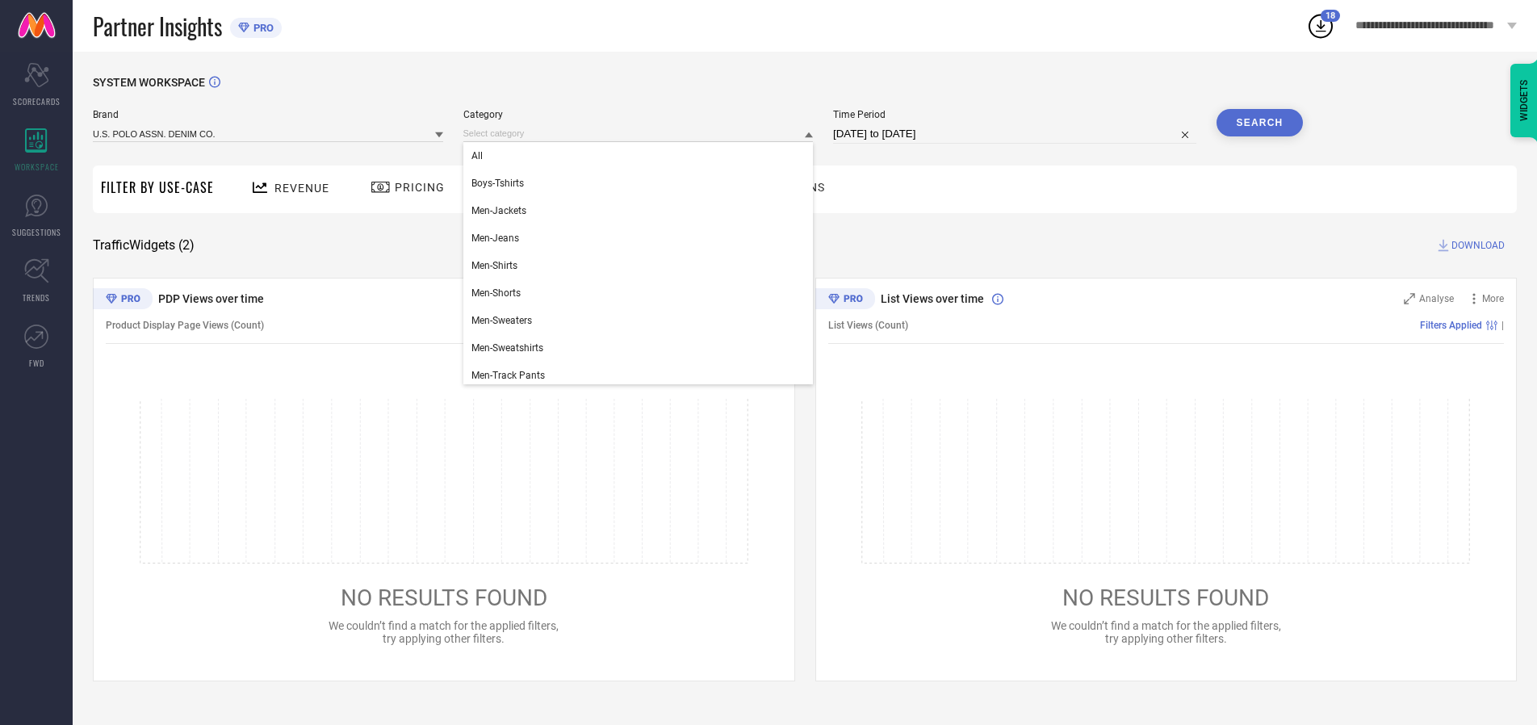
click at [642, 156] on div "All" at bounding box center [638, 155] width 350 height 27
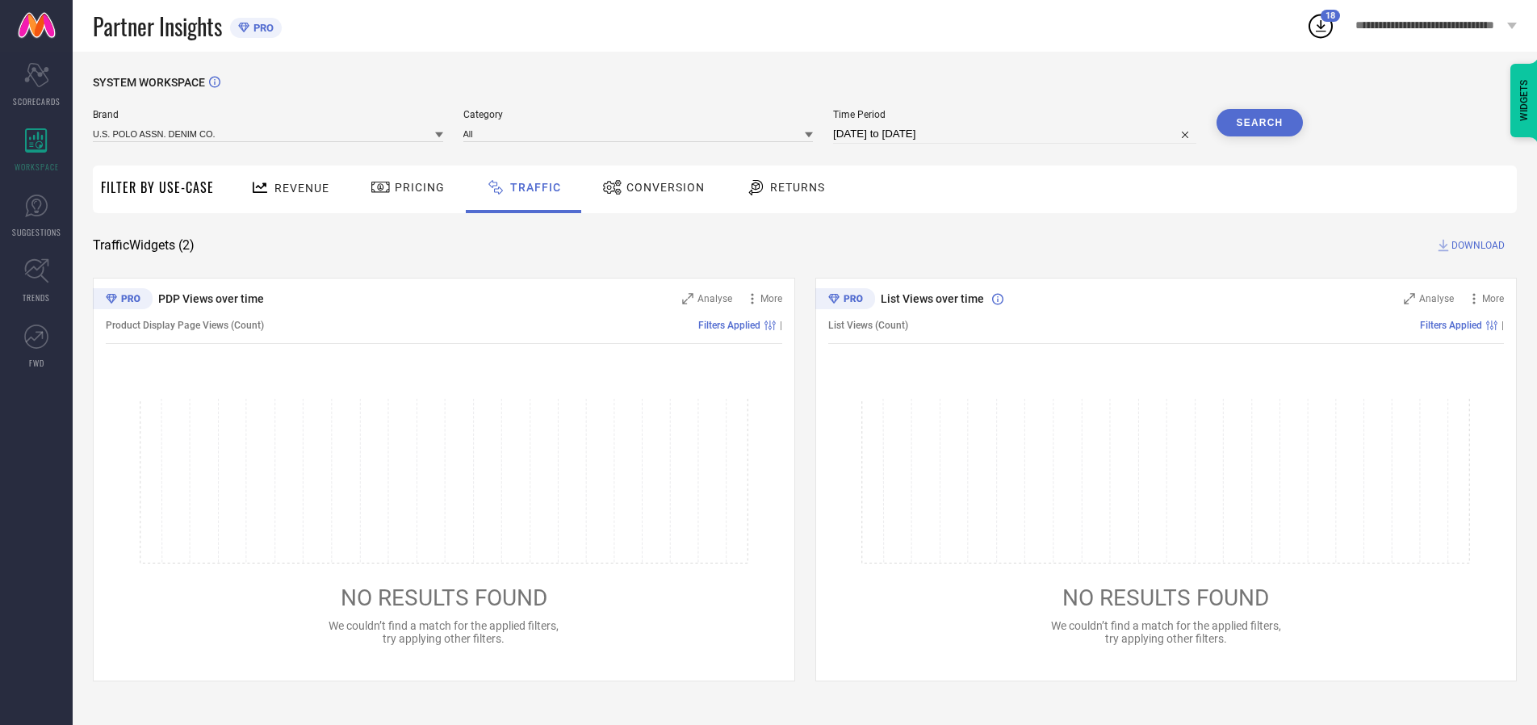
click at [1259, 123] on button "Search" at bounding box center [1260, 122] width 87 height 27
click at [1476, 245] on span "DOWNLOAD" at bounding box center [1478, 245] width 53 height 16
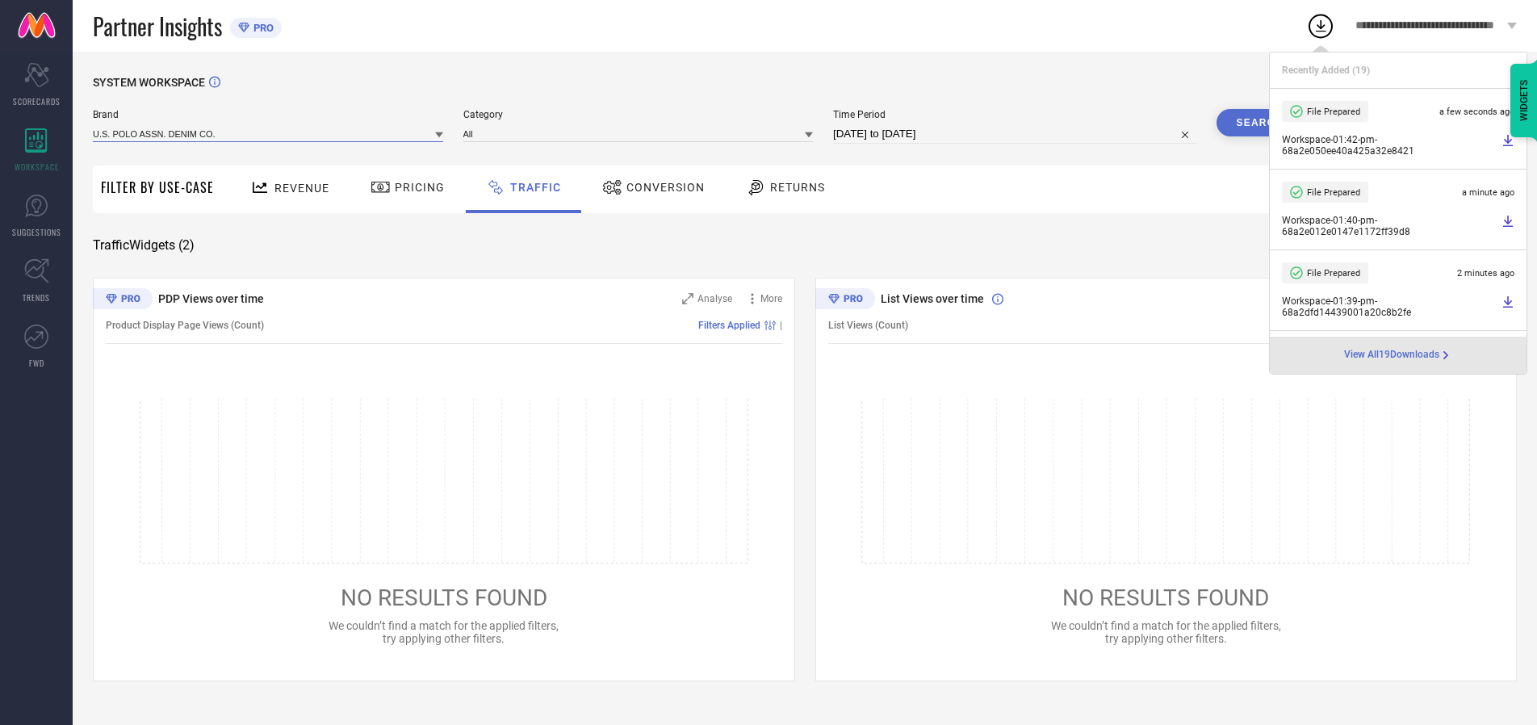
click at [269, 133] on input at bounding box center [268, 133] width 350 height 17
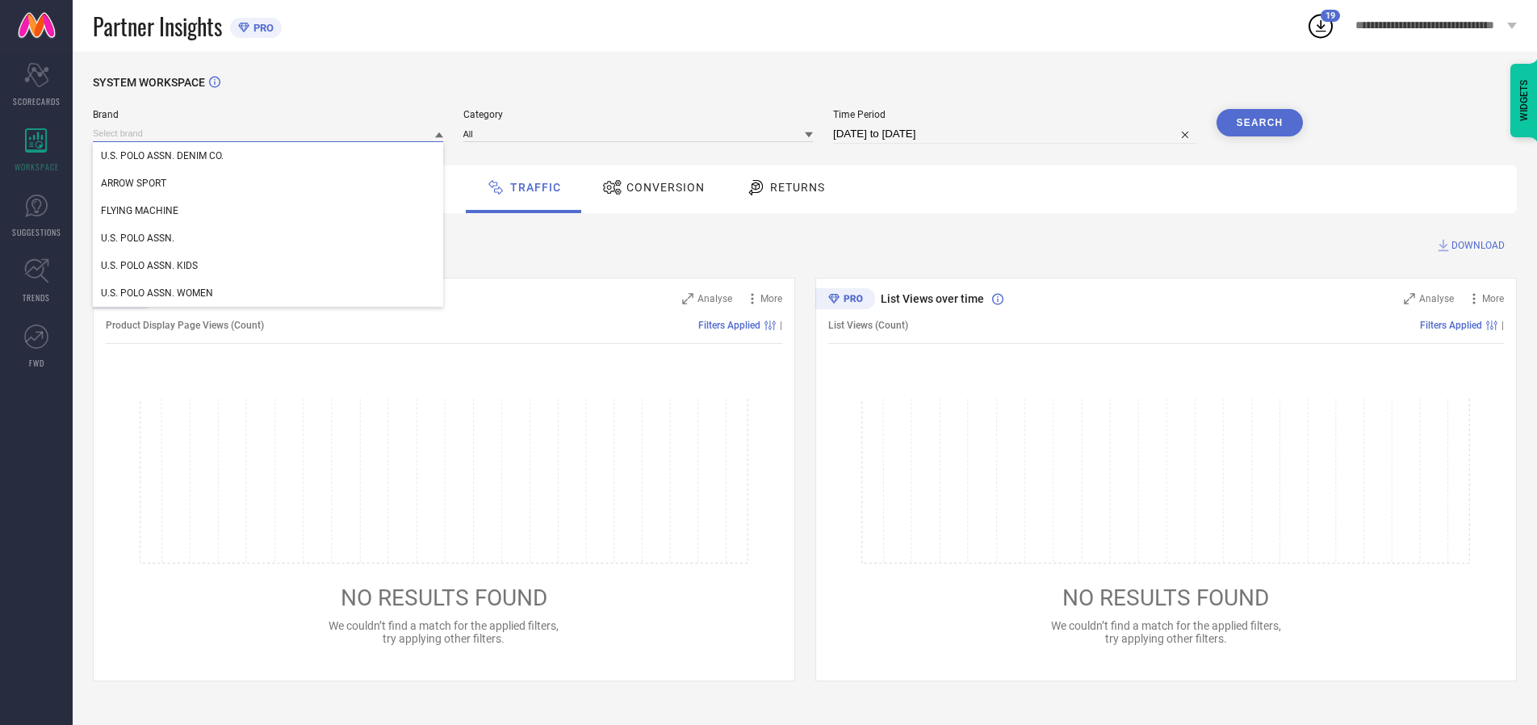
click at [269, 293] on div "U.S. POLO ASSN. WOMEN" at bounding box center [268, 292] width 350 height 27
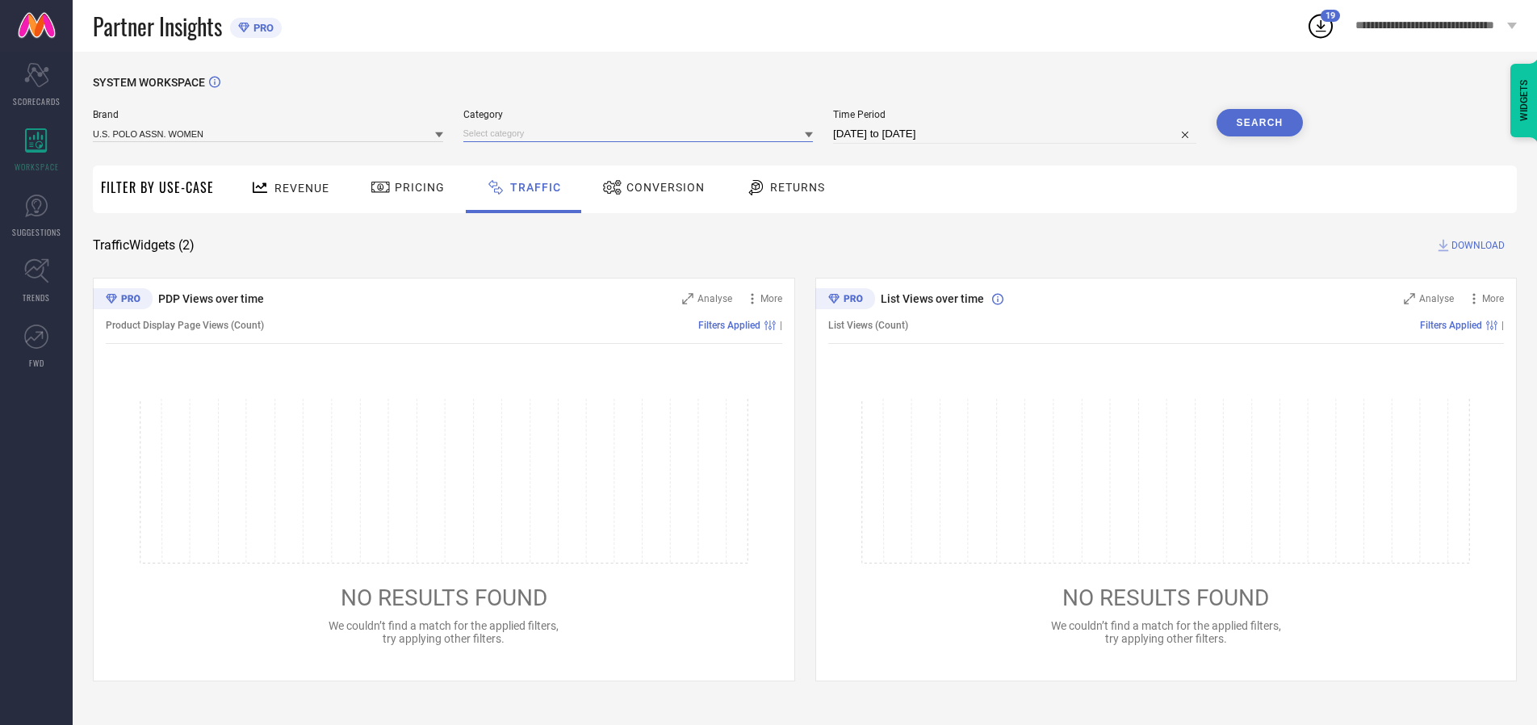
click at [642, 133] on input at bounding box center [638, 133] width 350 height 17
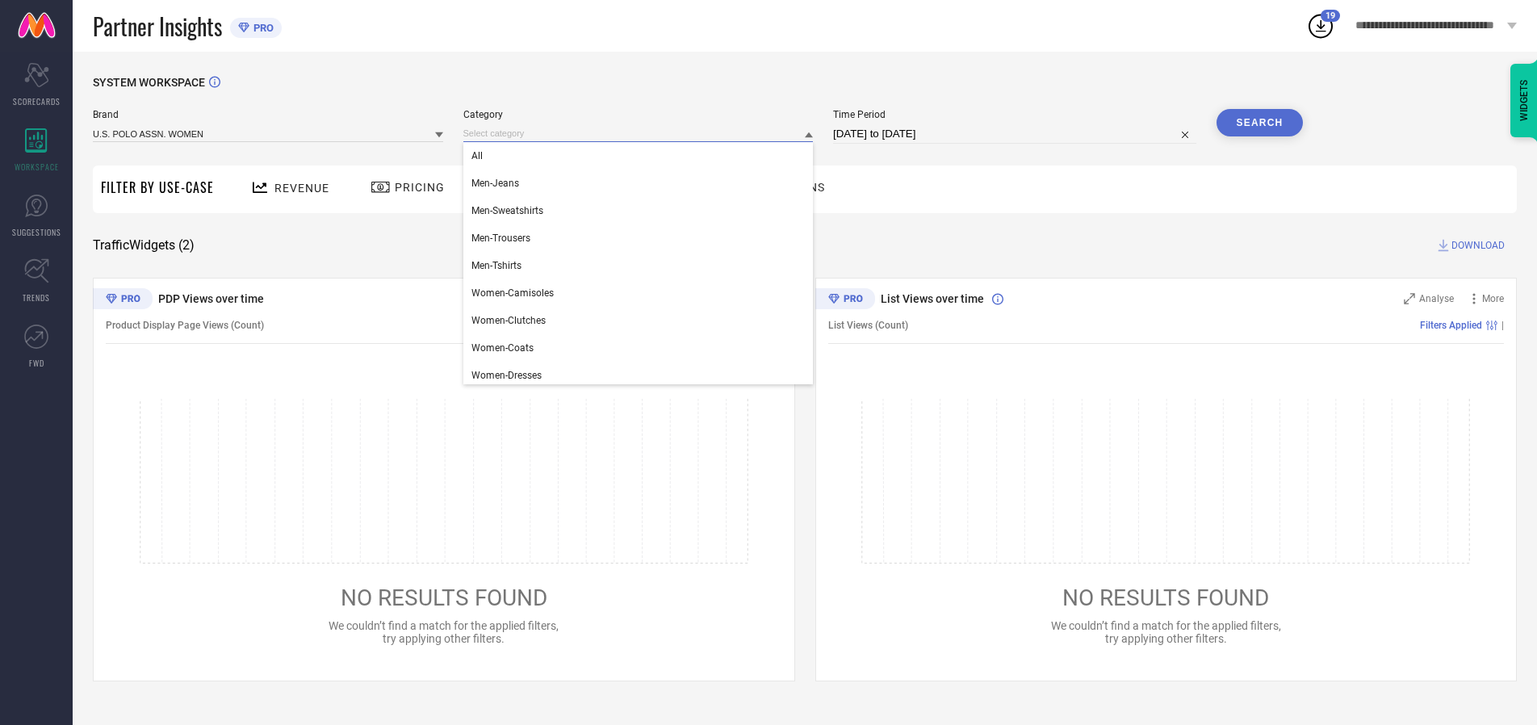
click at [642, 156] on div "All" at bounding box center [638, 155] width 350 height 27
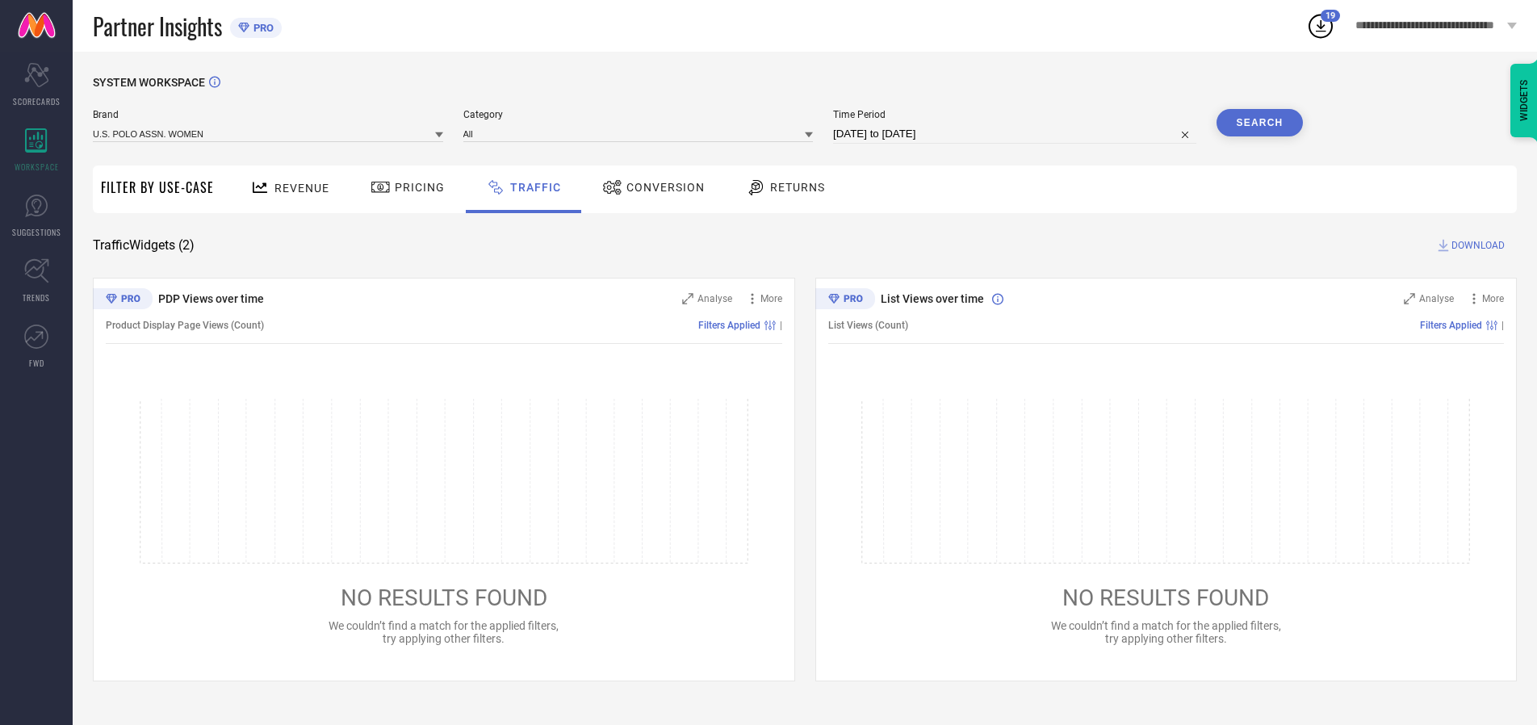
click at [1259, 123] on button "Search" at bounding box center [1260, 122] width 87 height 27
click at [1476, 245] on span "DOWNLOAD" at bounding box center [1478, 245] width 53 height 16
